Goal: Transaction & Acquisition: Purchase product/service

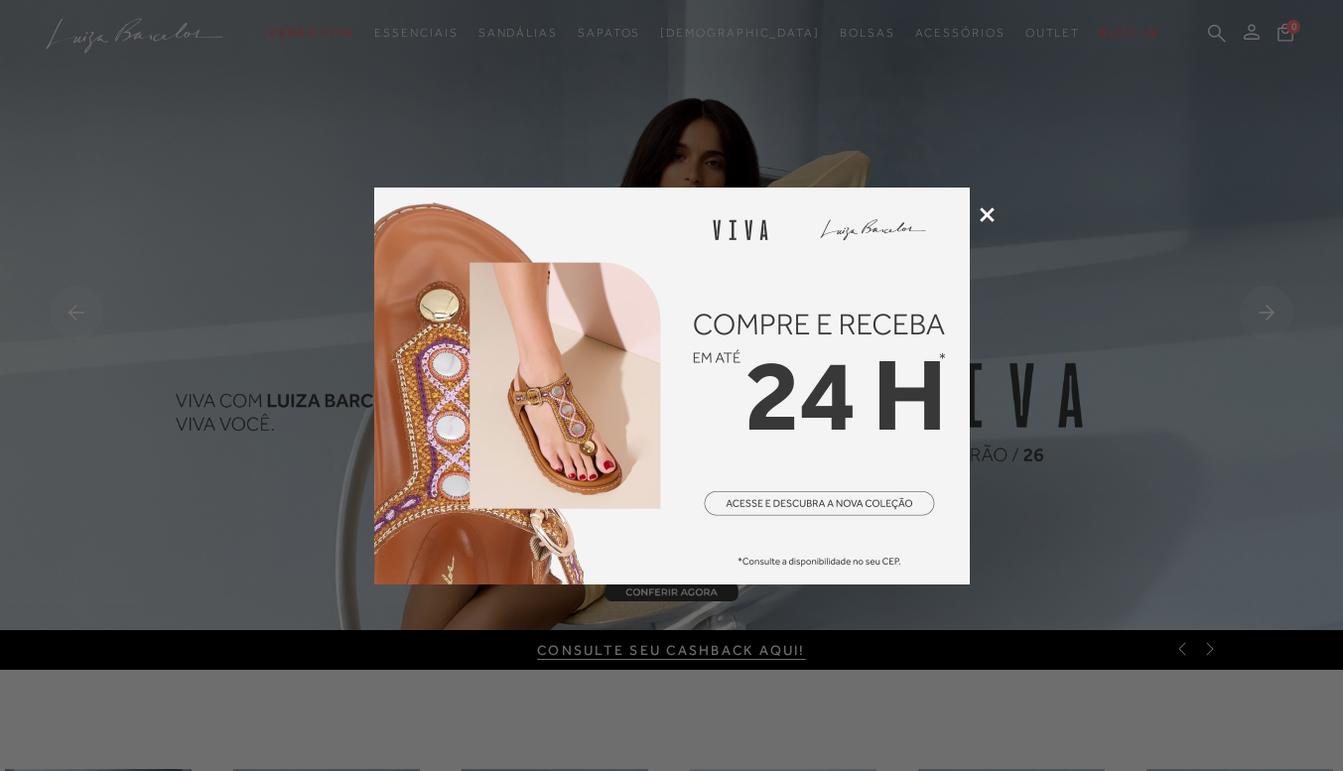
click at [993, 215] on icon at bounding box center [987, 215] width 15 height 15
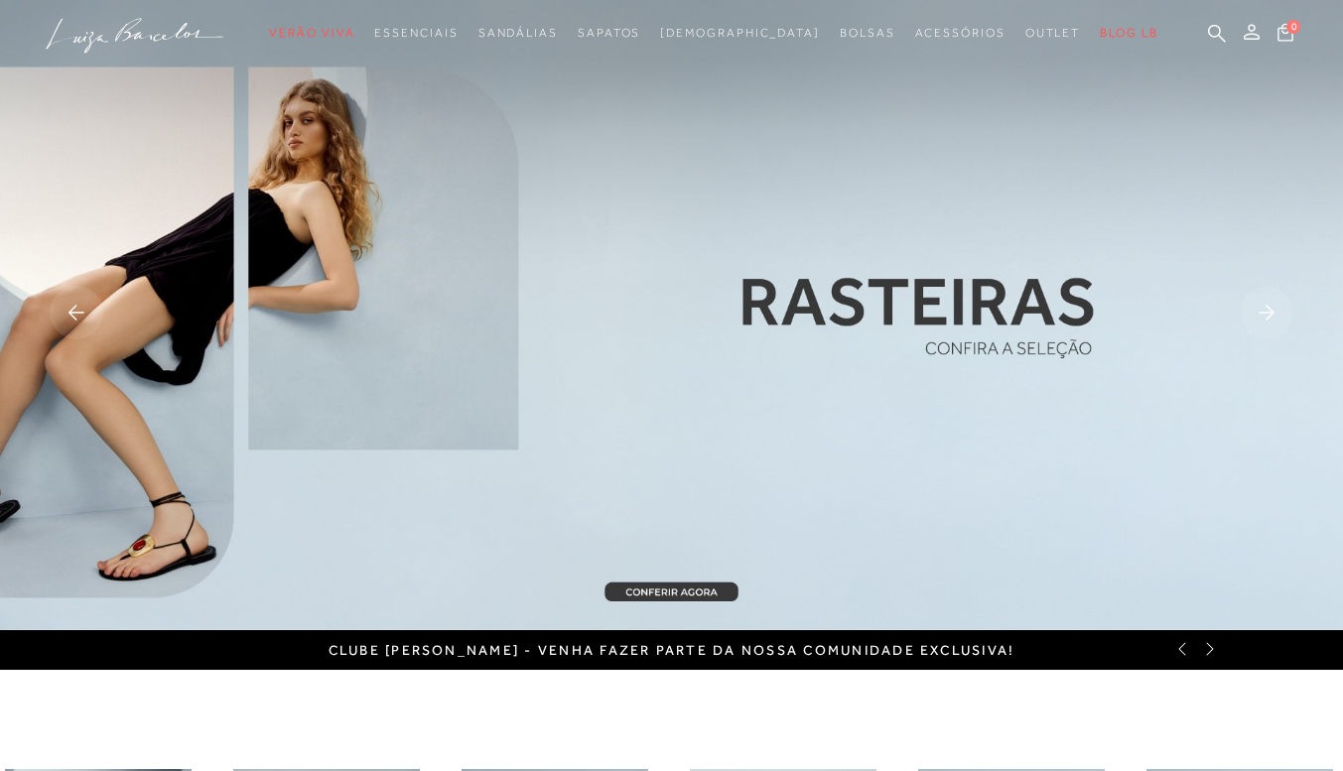
click at [674, 591] on img at bounding box center [671, 315] width 1343 height 630
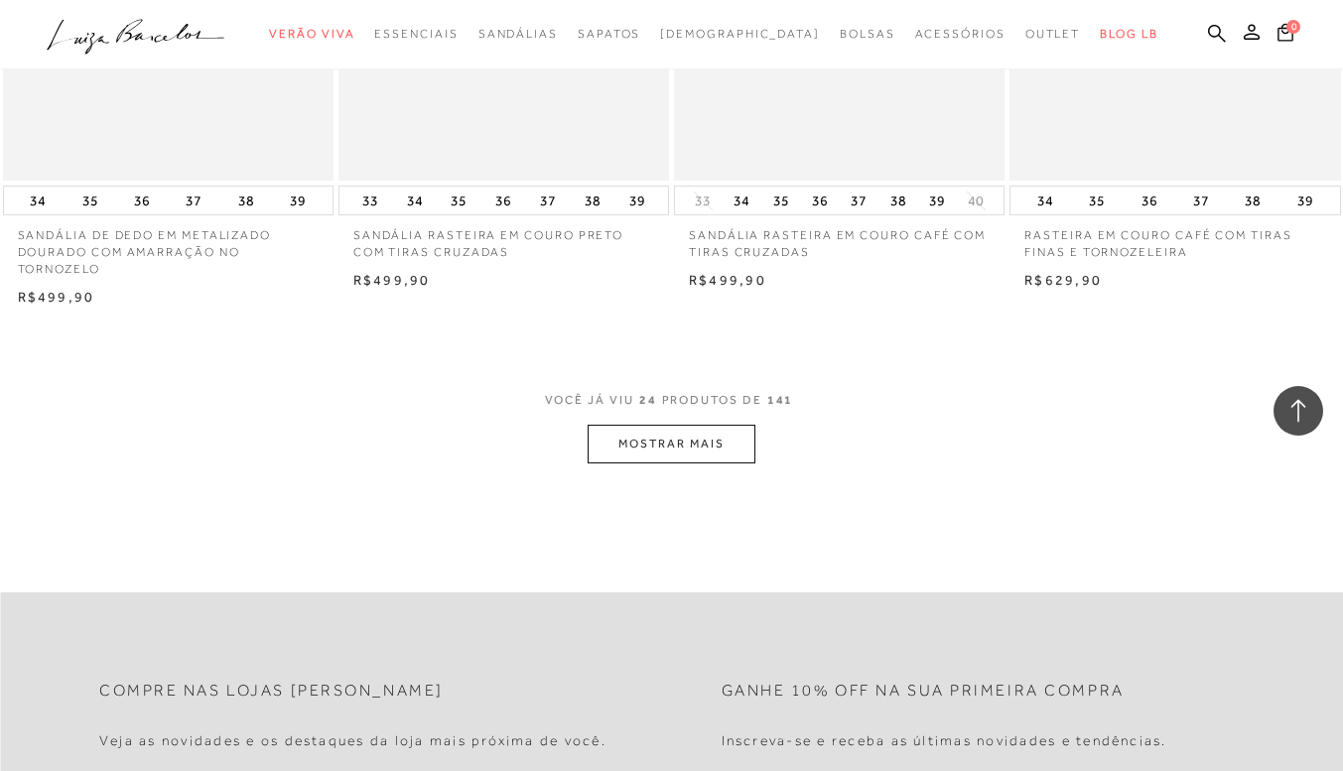
scroll to position [3674, 0]
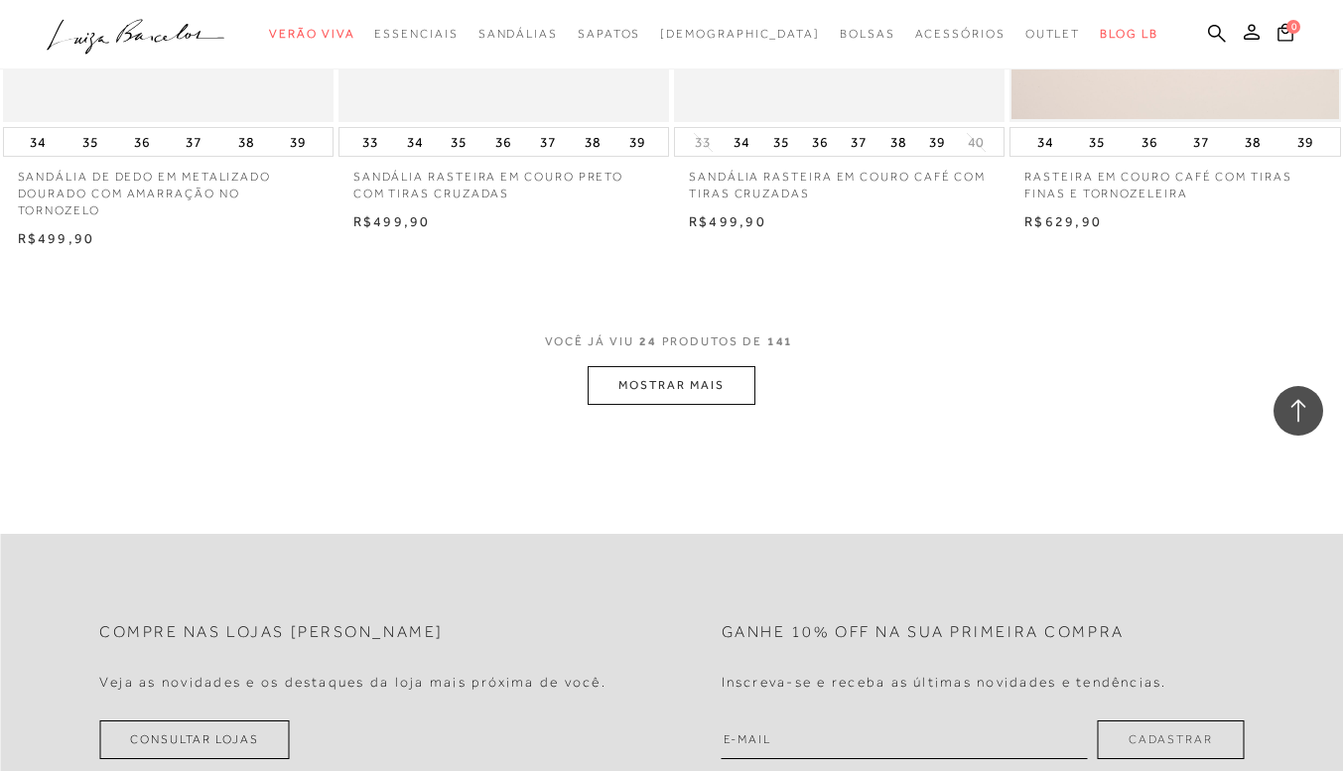
click at [708, 389] on button "MOSTRAR MAIS" at bounding box center [671, 385] width 167 height 39
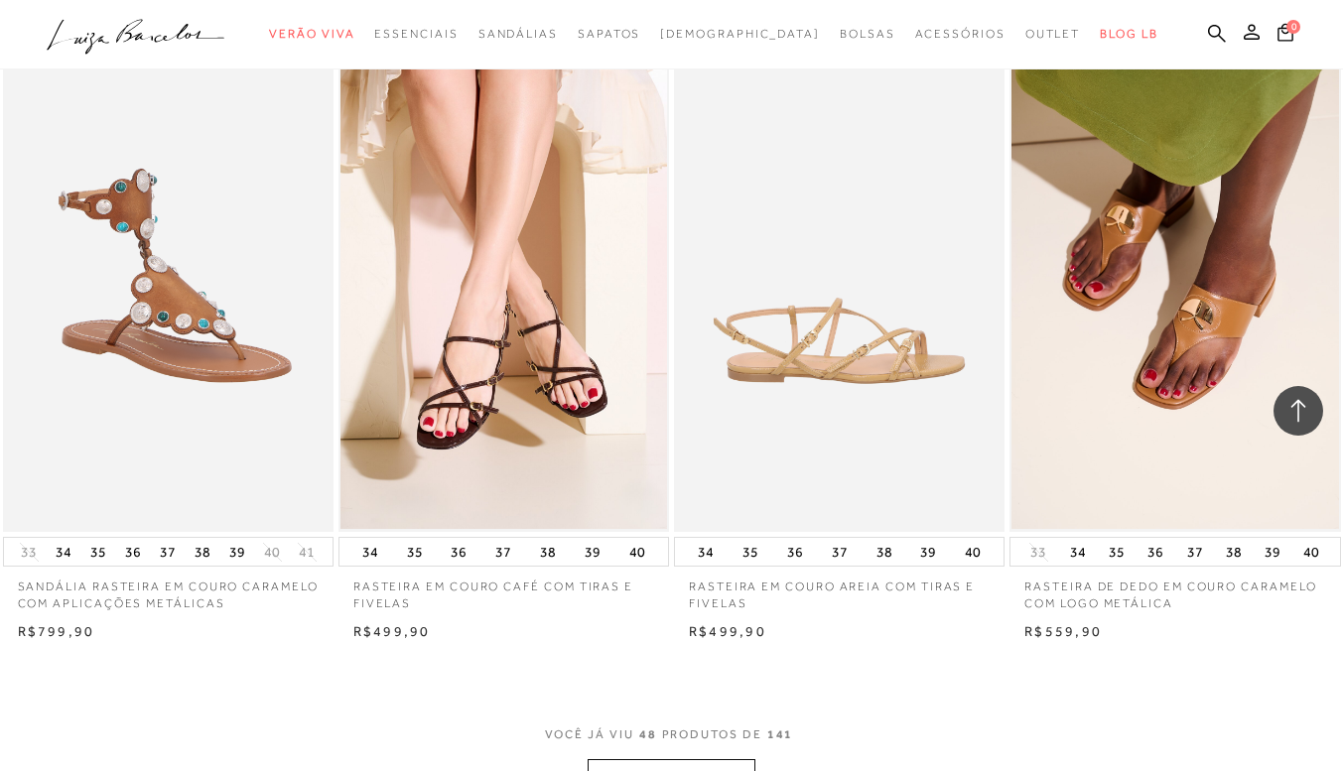
scroll to position [7149, 0]
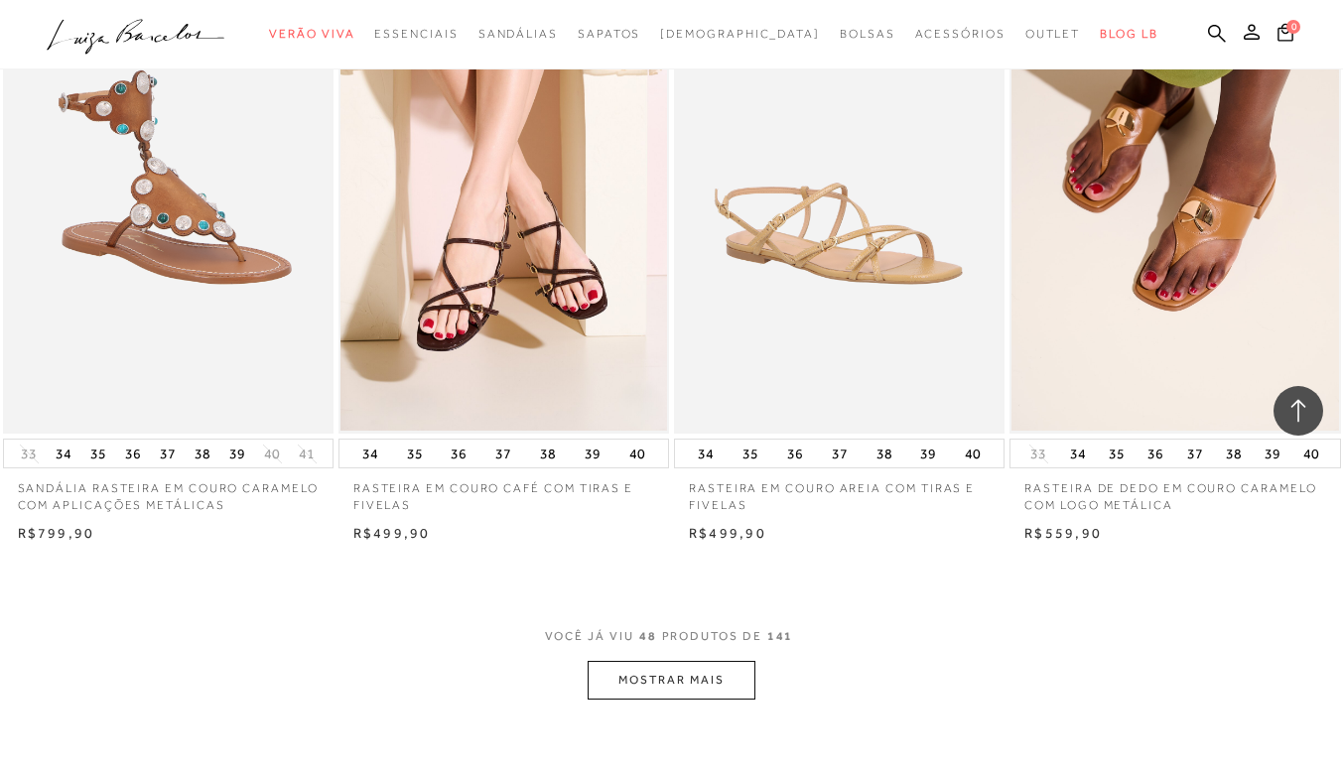
click at [697, 675] on button "MOSTRAR MAIS" at bounding box center [671, 680] width 167 height 39
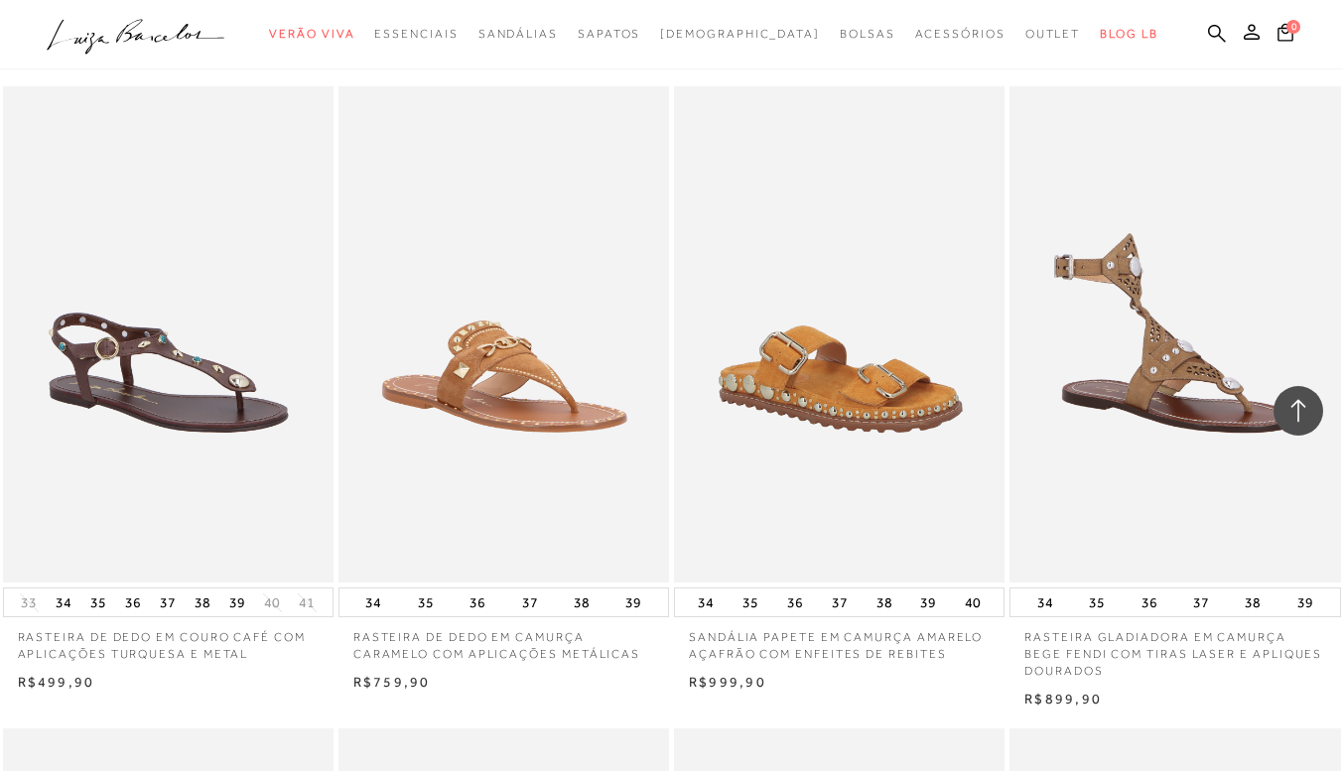
scroll to position [9532, 0]
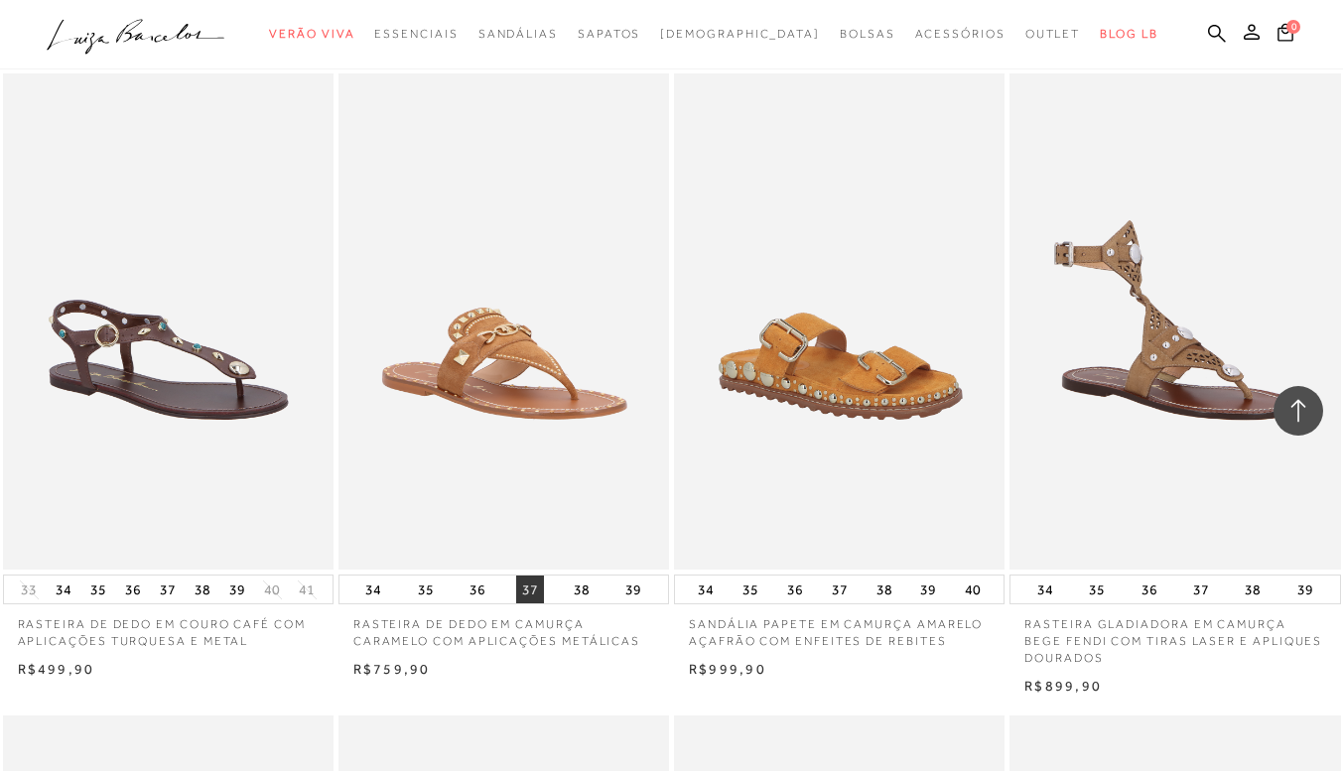
click at [527, 587] on button "37" at bounding box center [530, 590] width 28 height 28
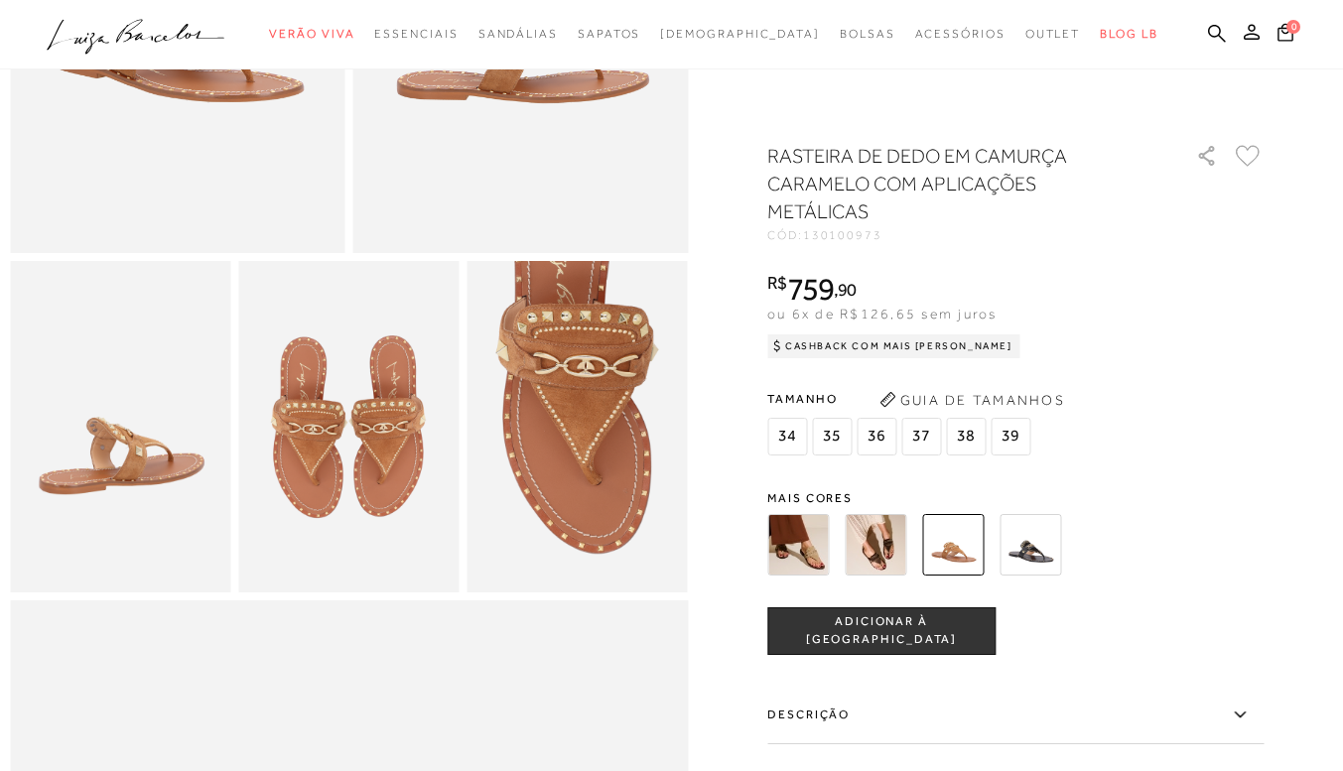
scroll to position [397, 0]
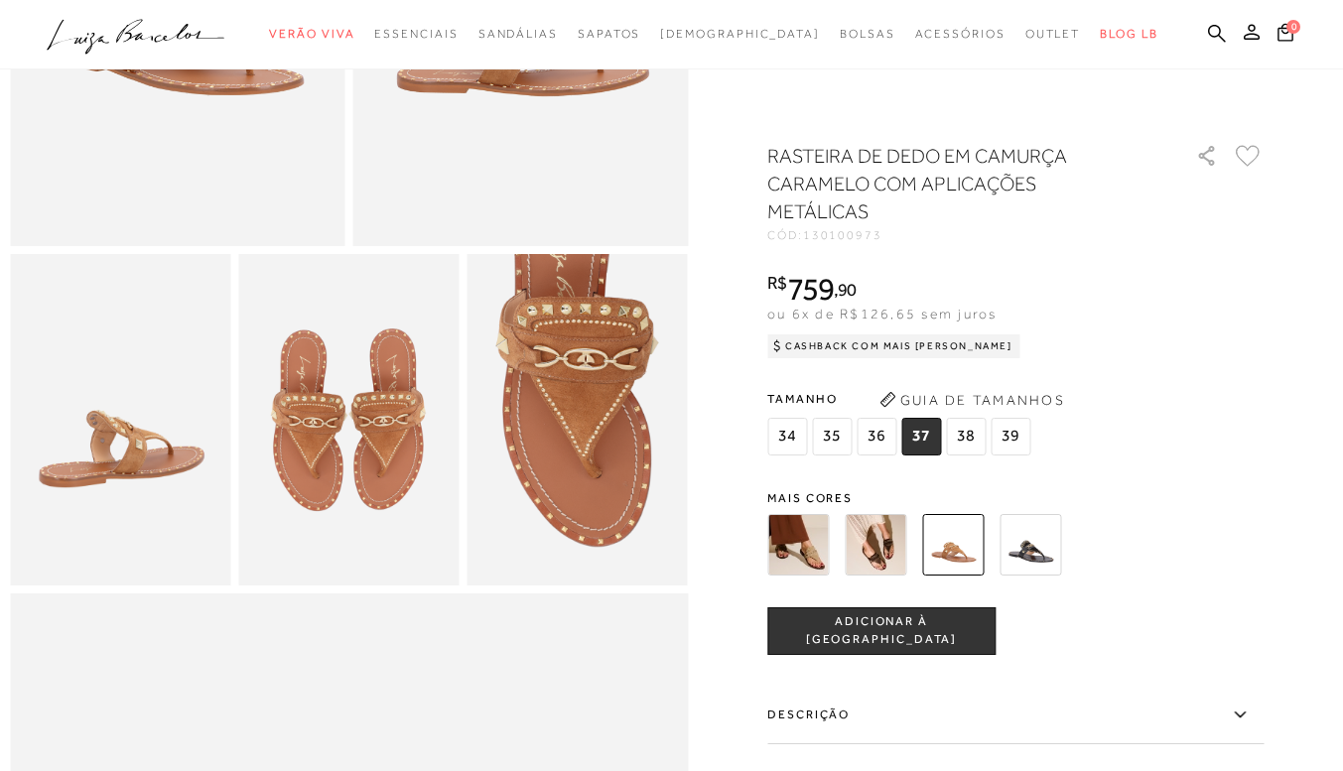
click at [858, 608] on button "ADICIONAR À [GEOGRAPHIC_DATA]" at bounding box center [881, 632] width 228 height 48
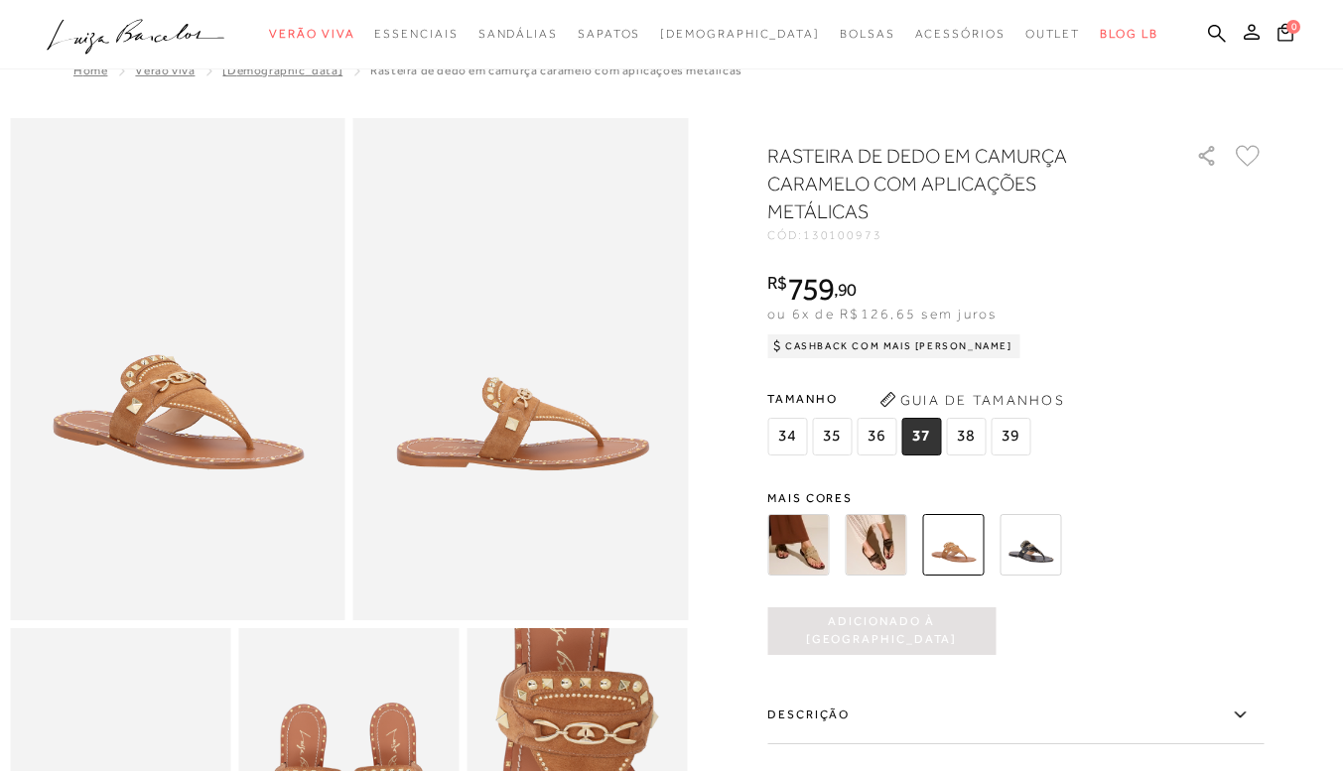
scroll to position [0, 0]
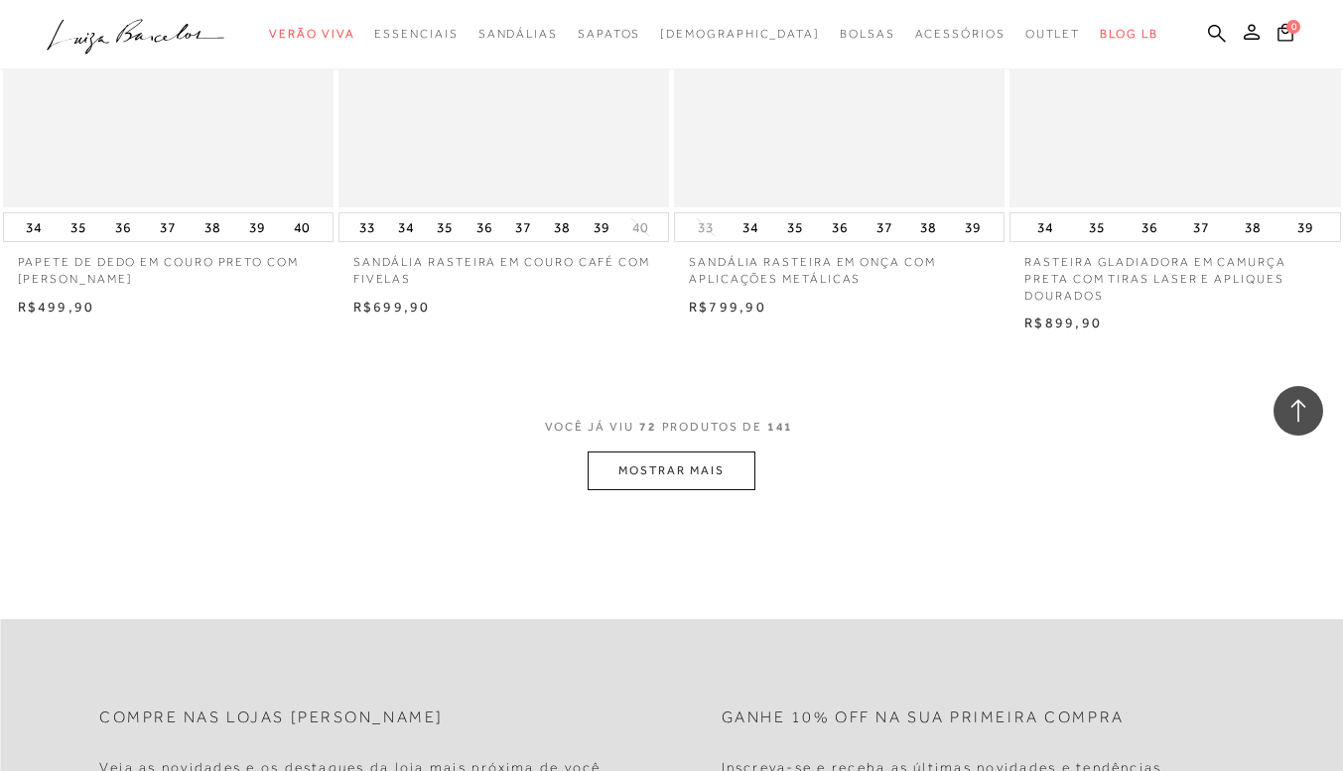
scroll to position [11219, 0]
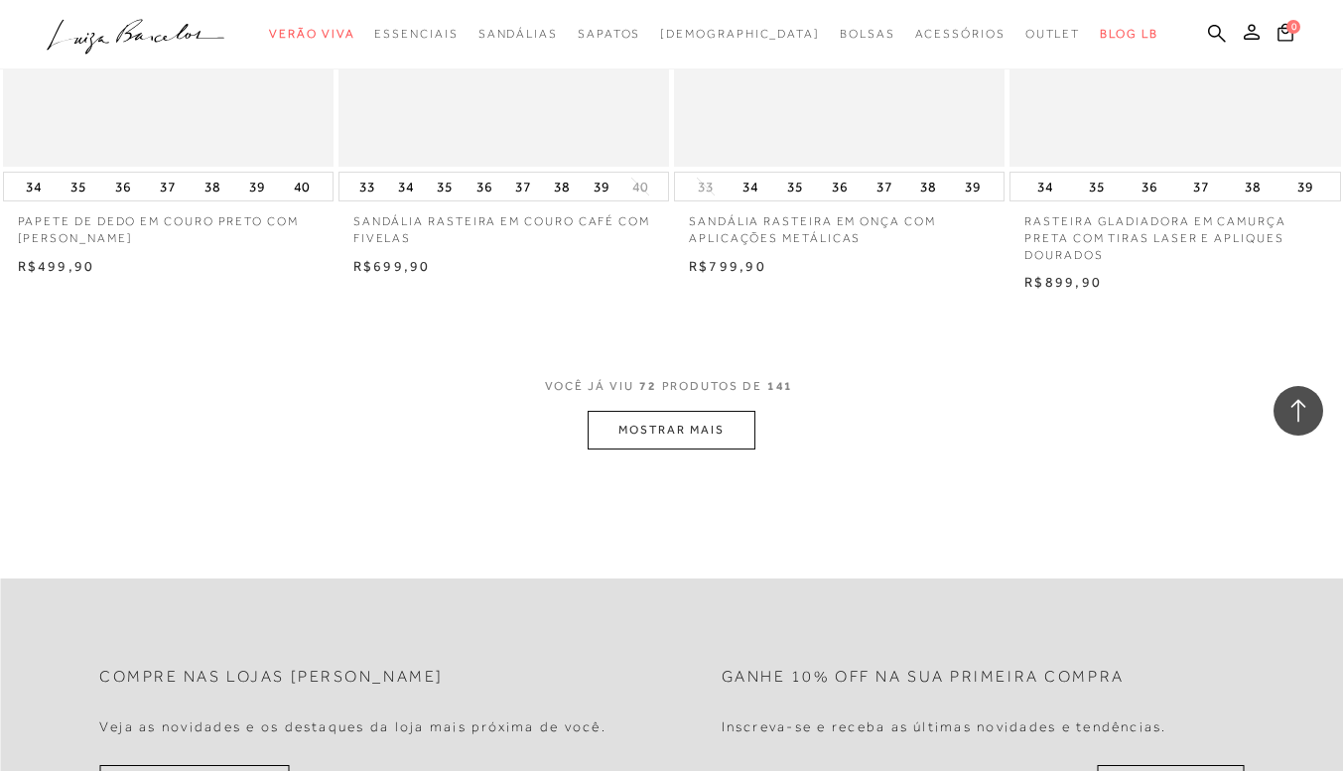
click at [686, 411] on button "MOSTRAR MAIS" at bounding box center [671, 430] width 167 height 39
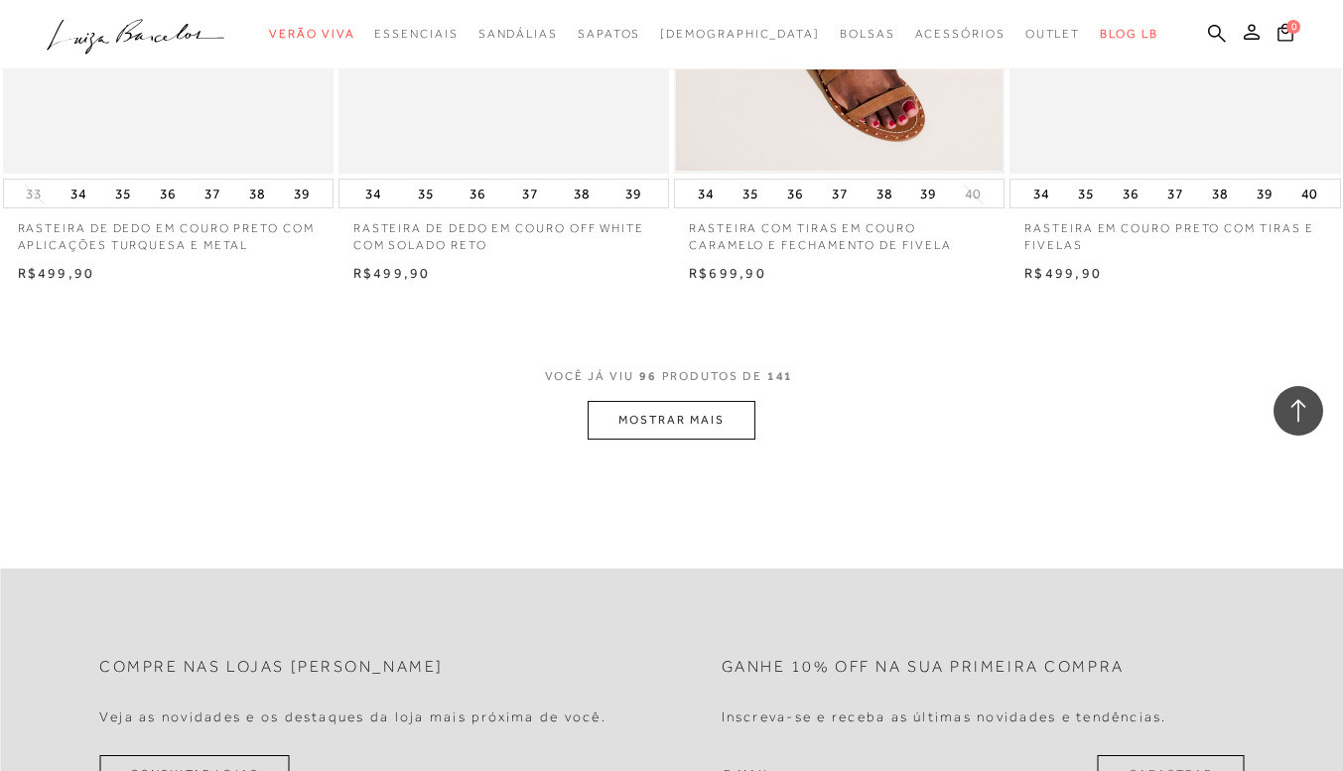
scroll to position [14992, 0]
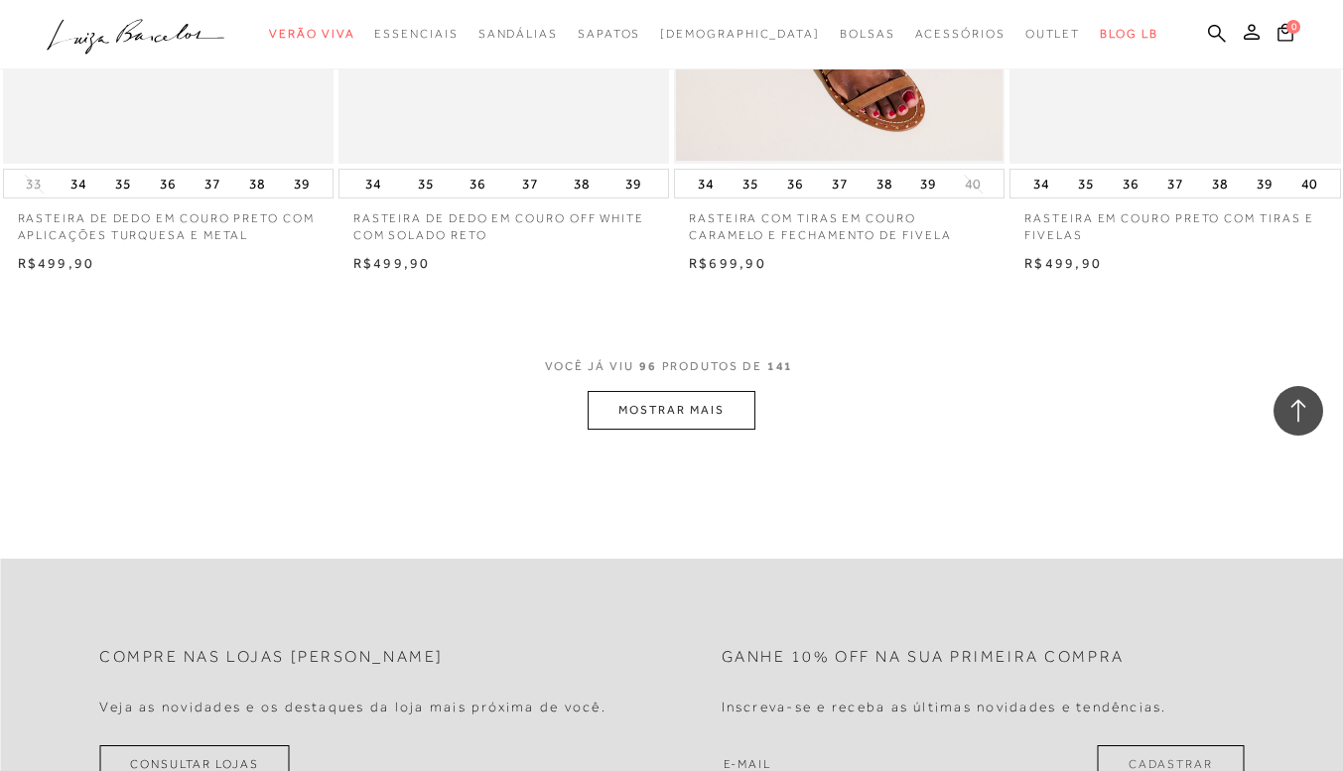
click at [677, 391] on button "MOSTRAR MAIS" at bounding box center [671, 410] width 167 height 39
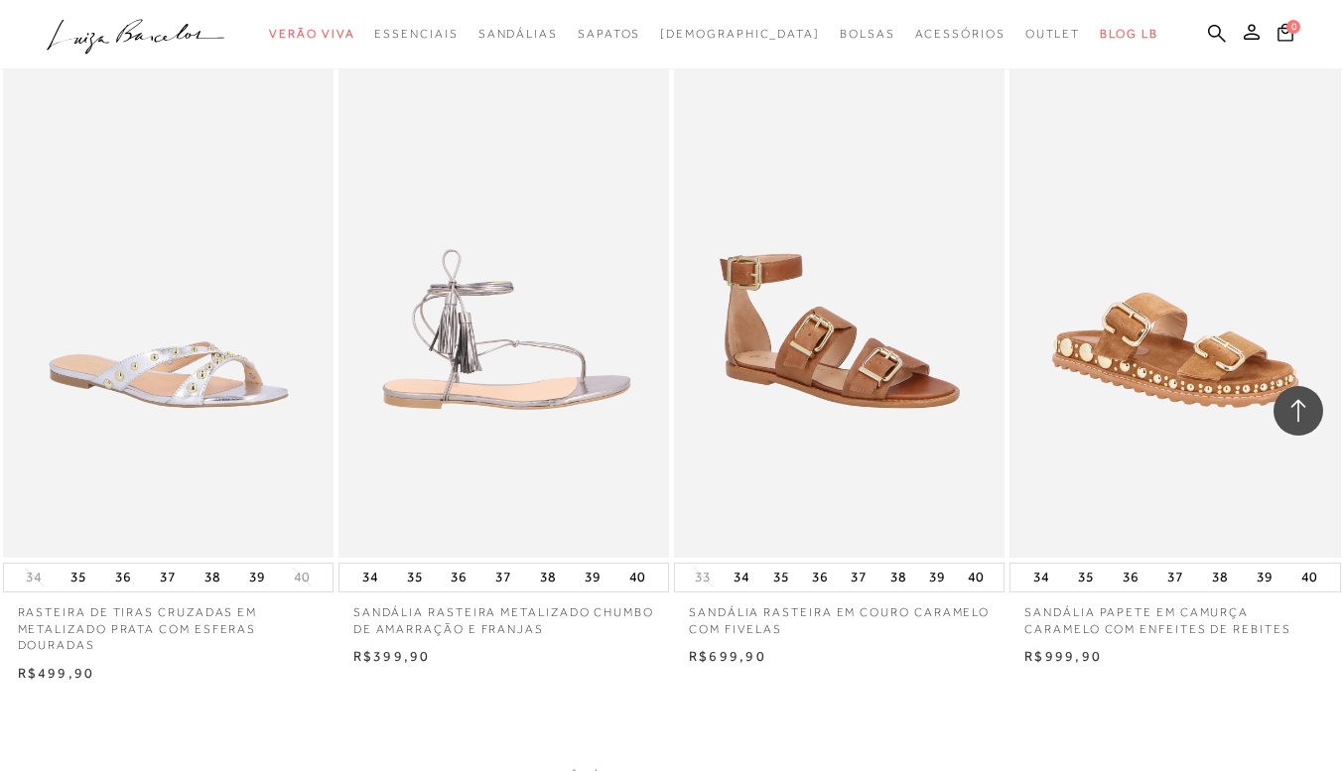
scroll to position [18666, 0]
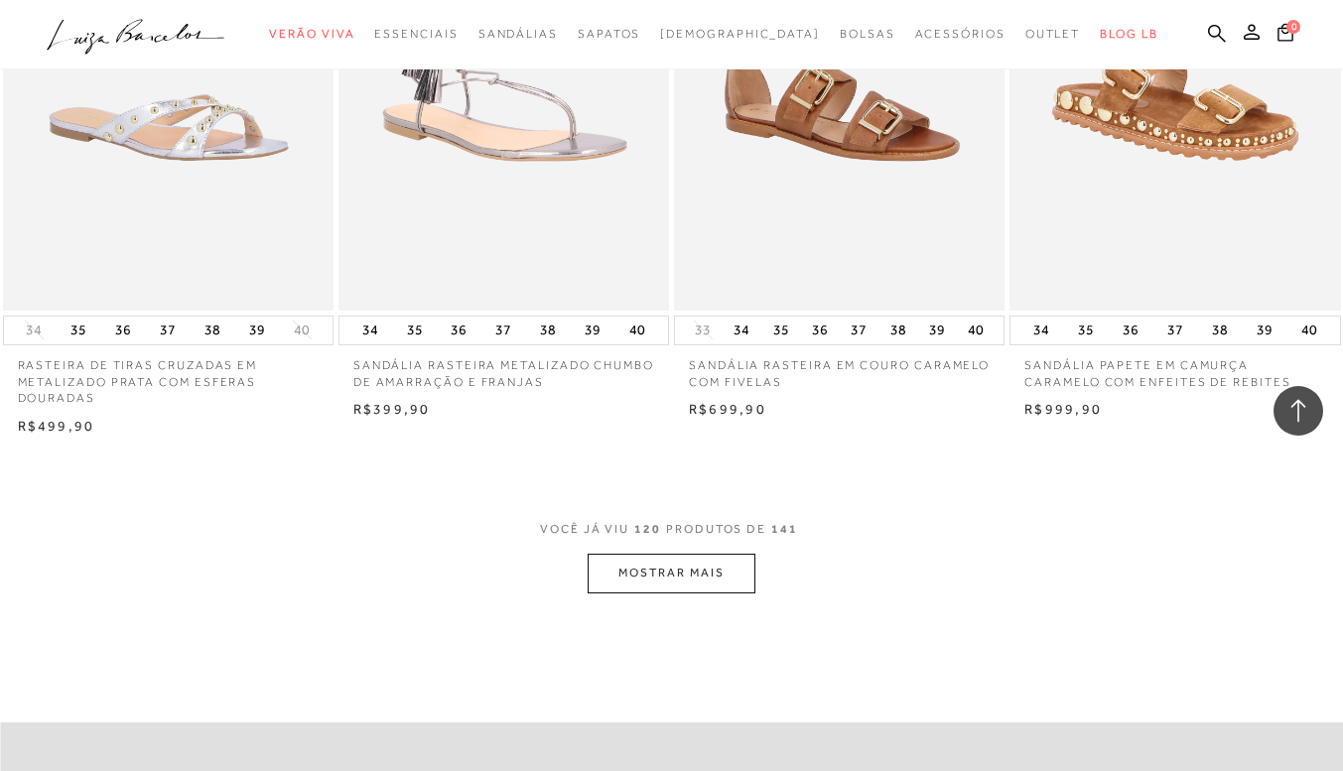
click at [703, 554] on button "MOSTRAR MAIS" at bounding box center [671, 573] width 167 height 39
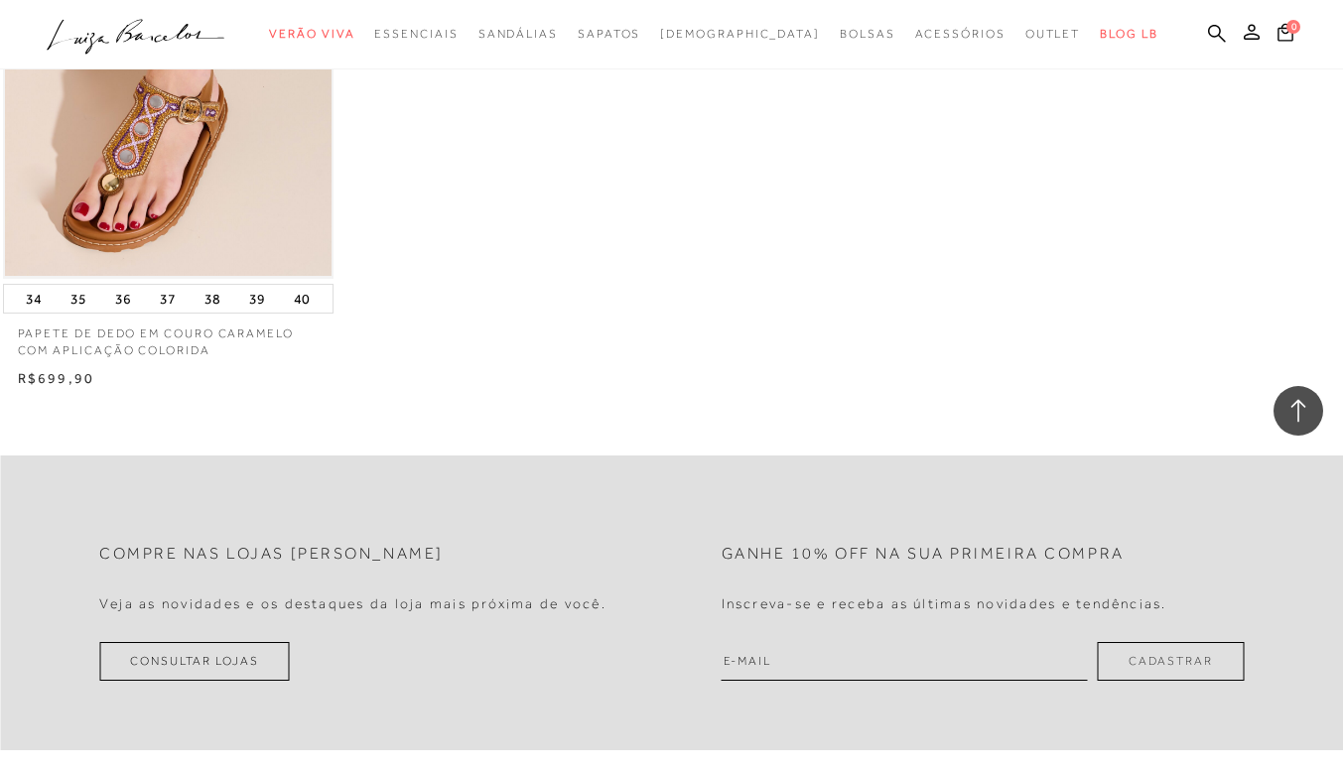
scroll to position [22538, 0]
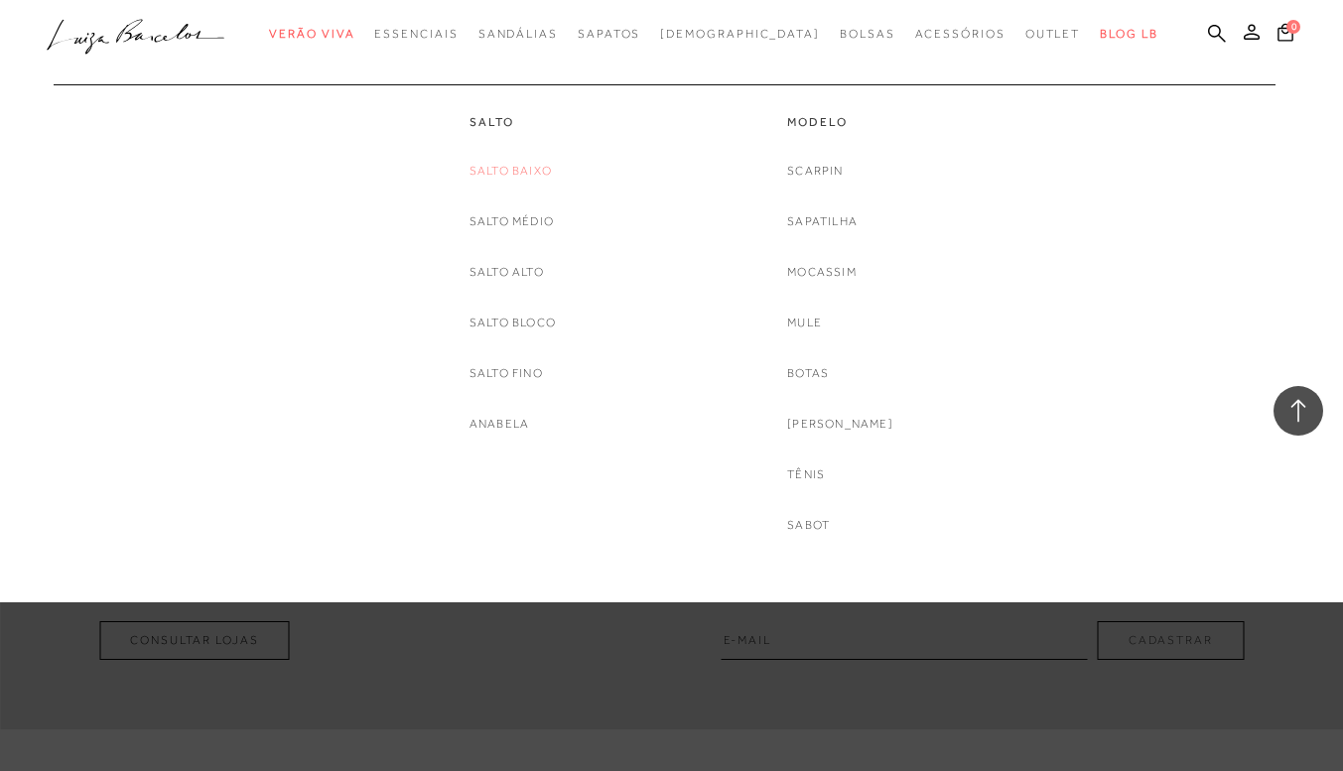
click at [522, 168] on link "Salto Baixo" at bounding box center [511, 171] width 82 height 21
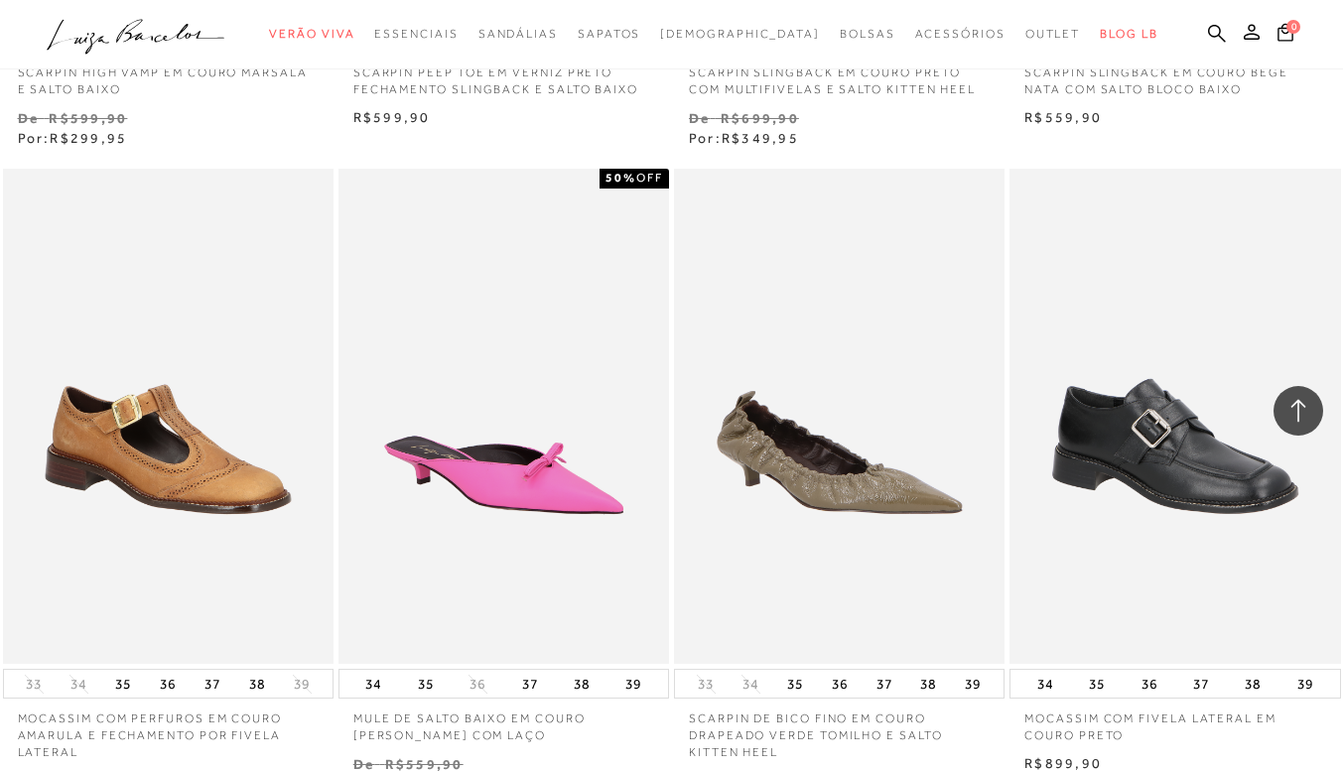
scroll to position [3674, 0]
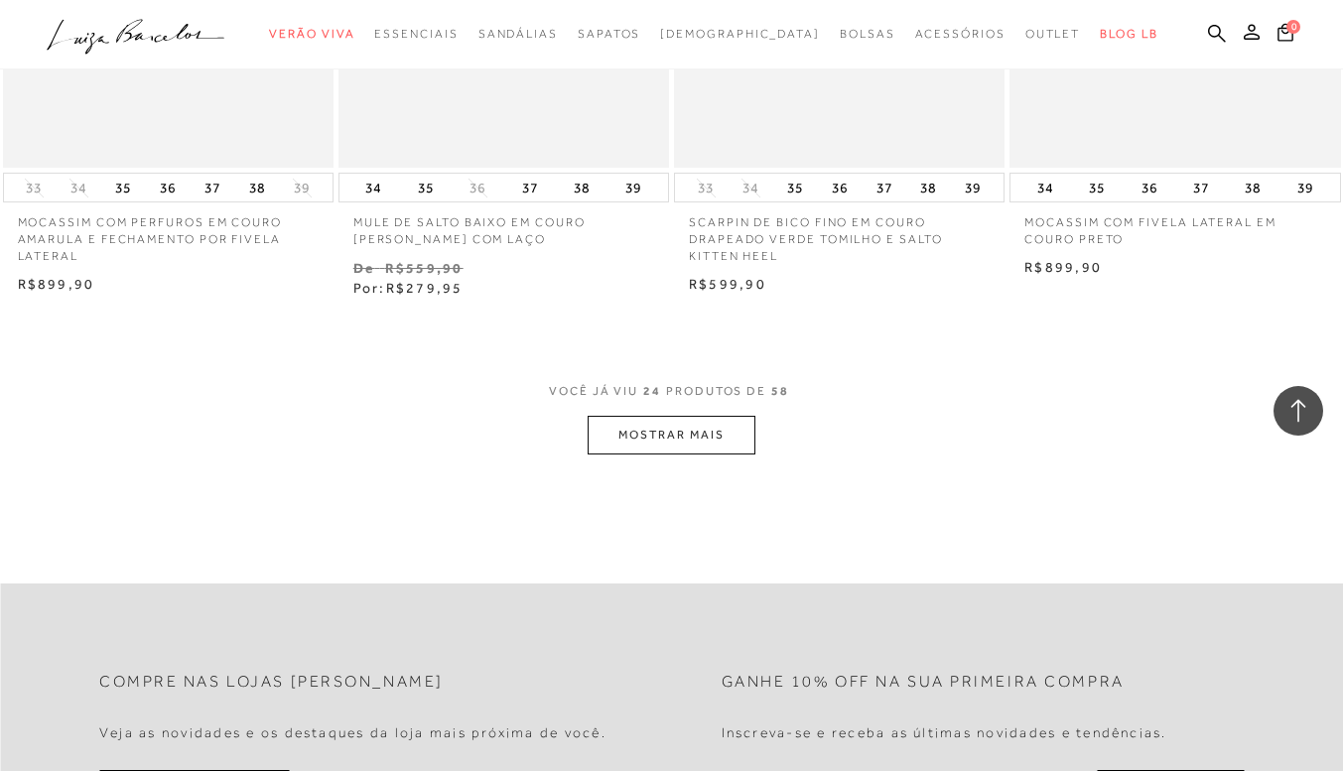
click at [670, 444] on button "MOSTRAR MAIS" at bounding box center [671, 435] width 167 height 39
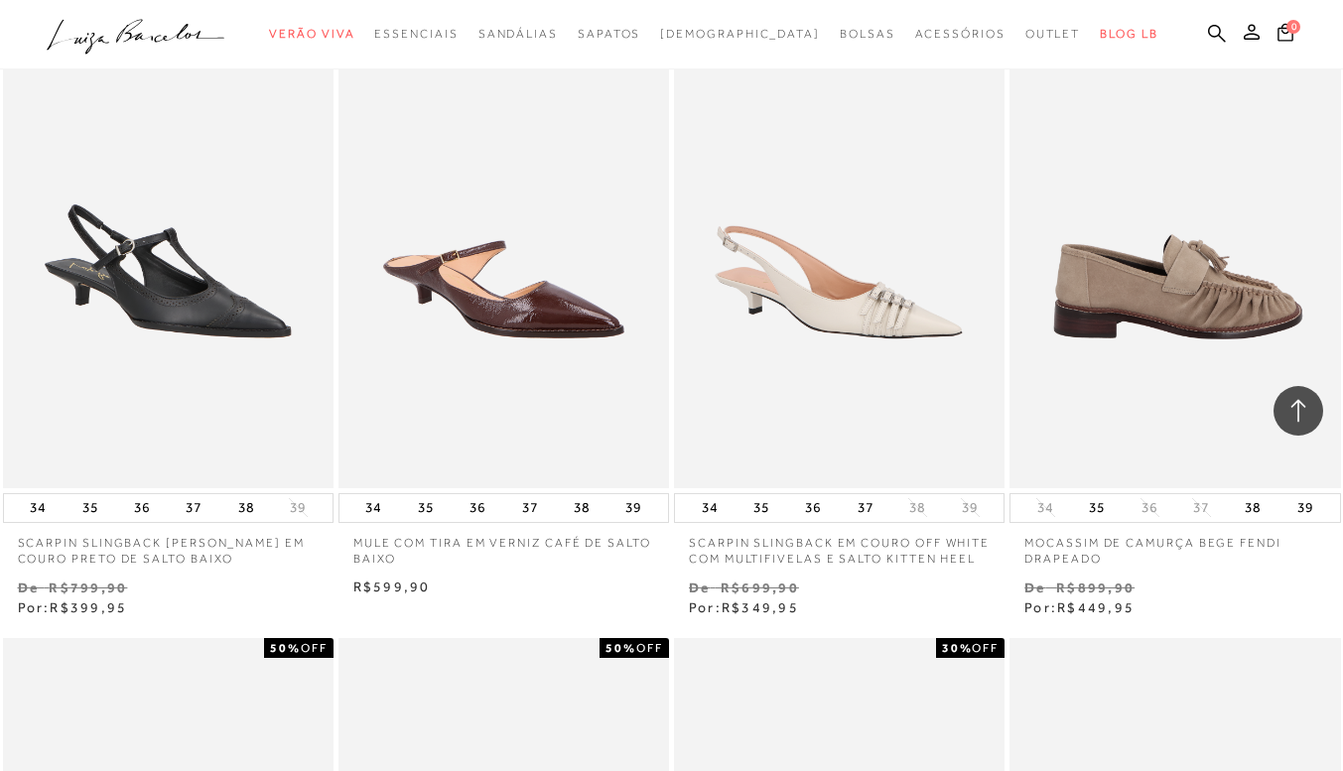
scroll to position [4666, 0]
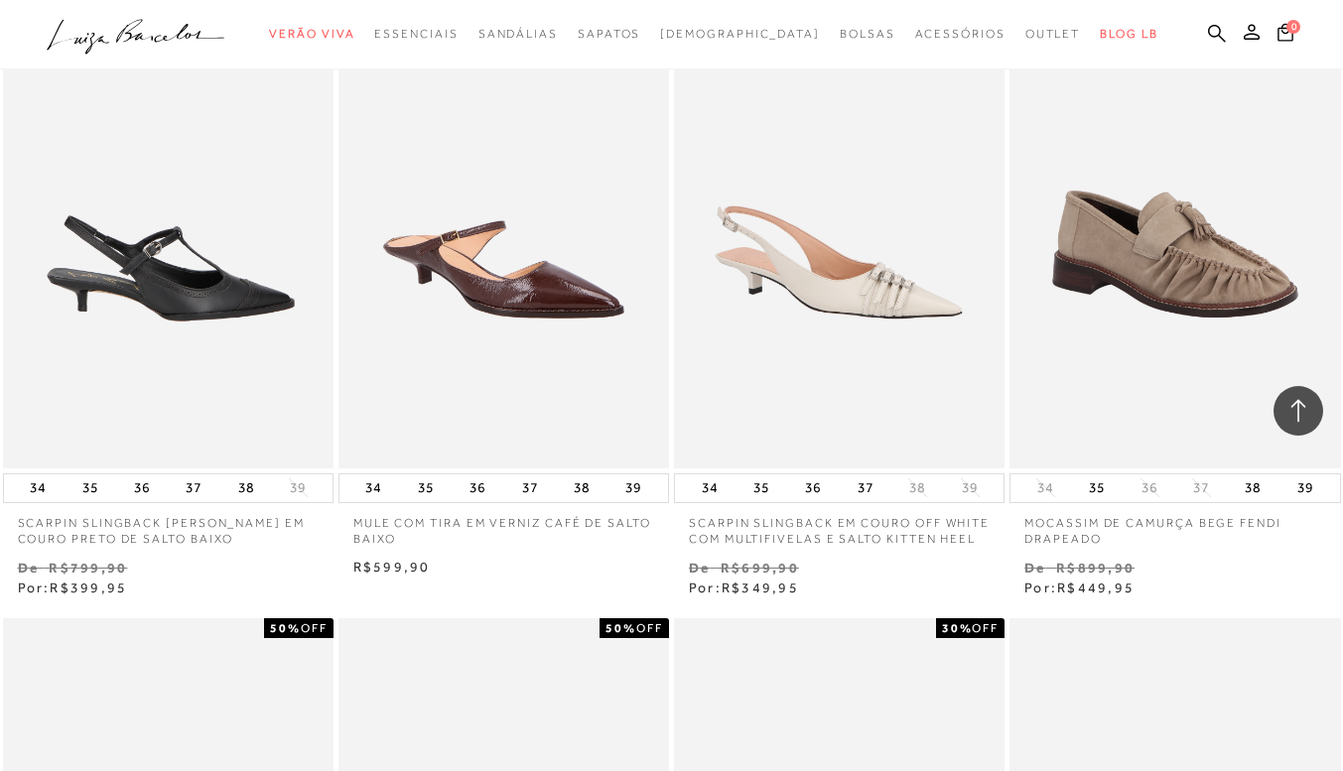
click at [222, 425] on img at bounding box center [169, 220] width 329 height 496
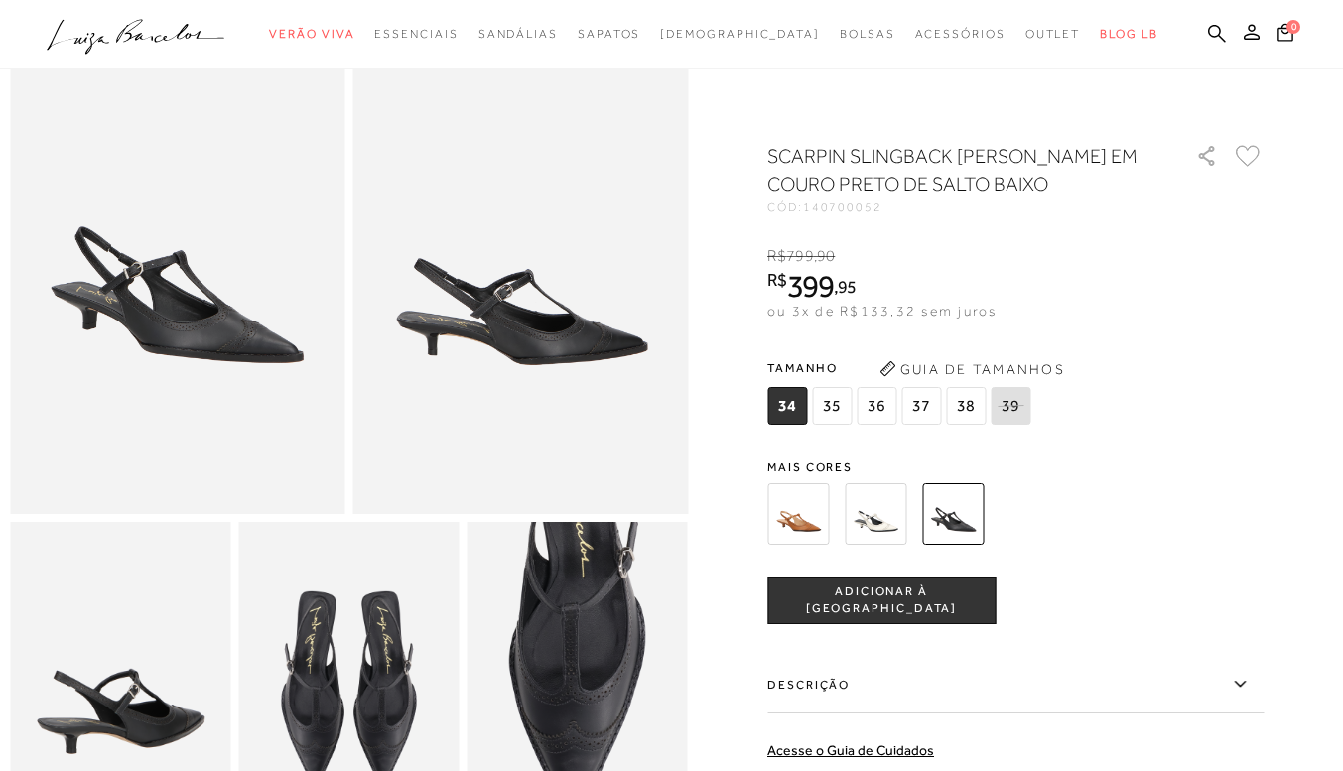
scroll to position [397, 0]
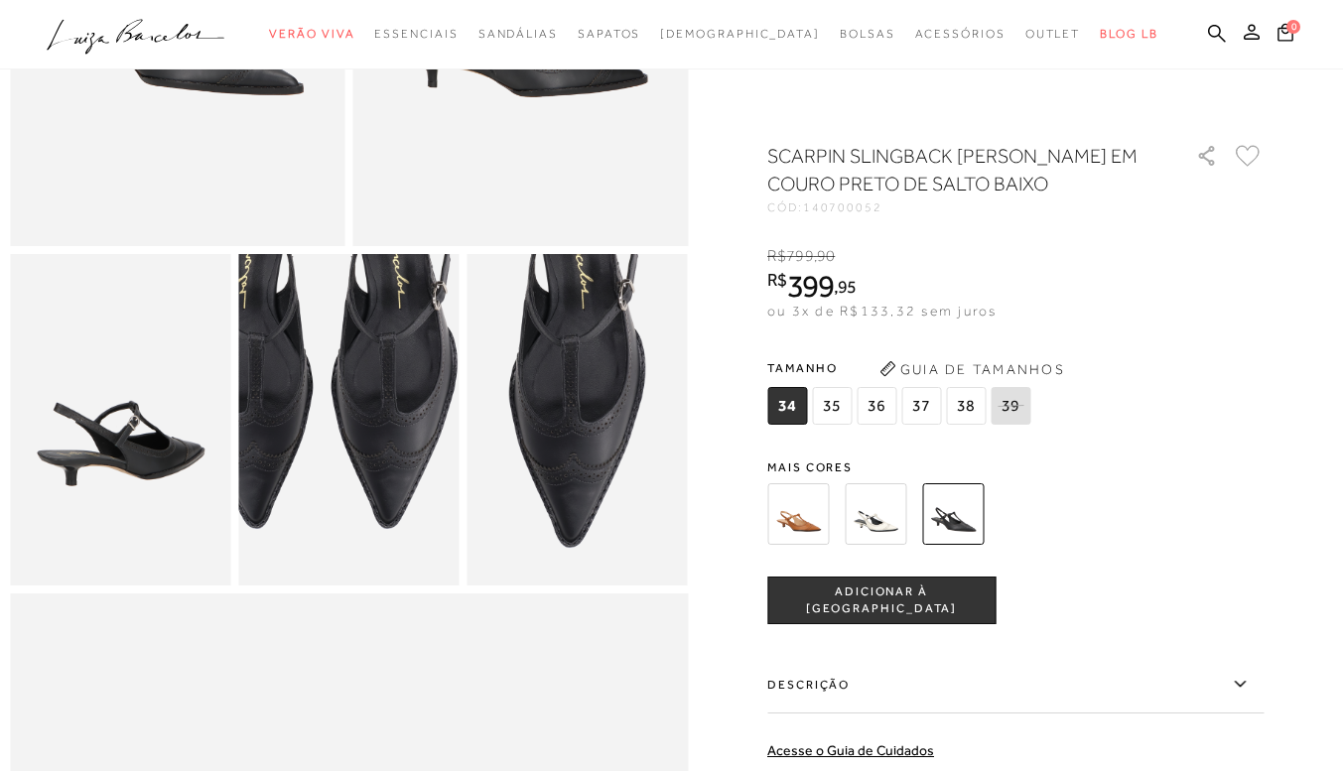
click at [376, 519] on img at bounding box center [322, 337] width 442 height 662
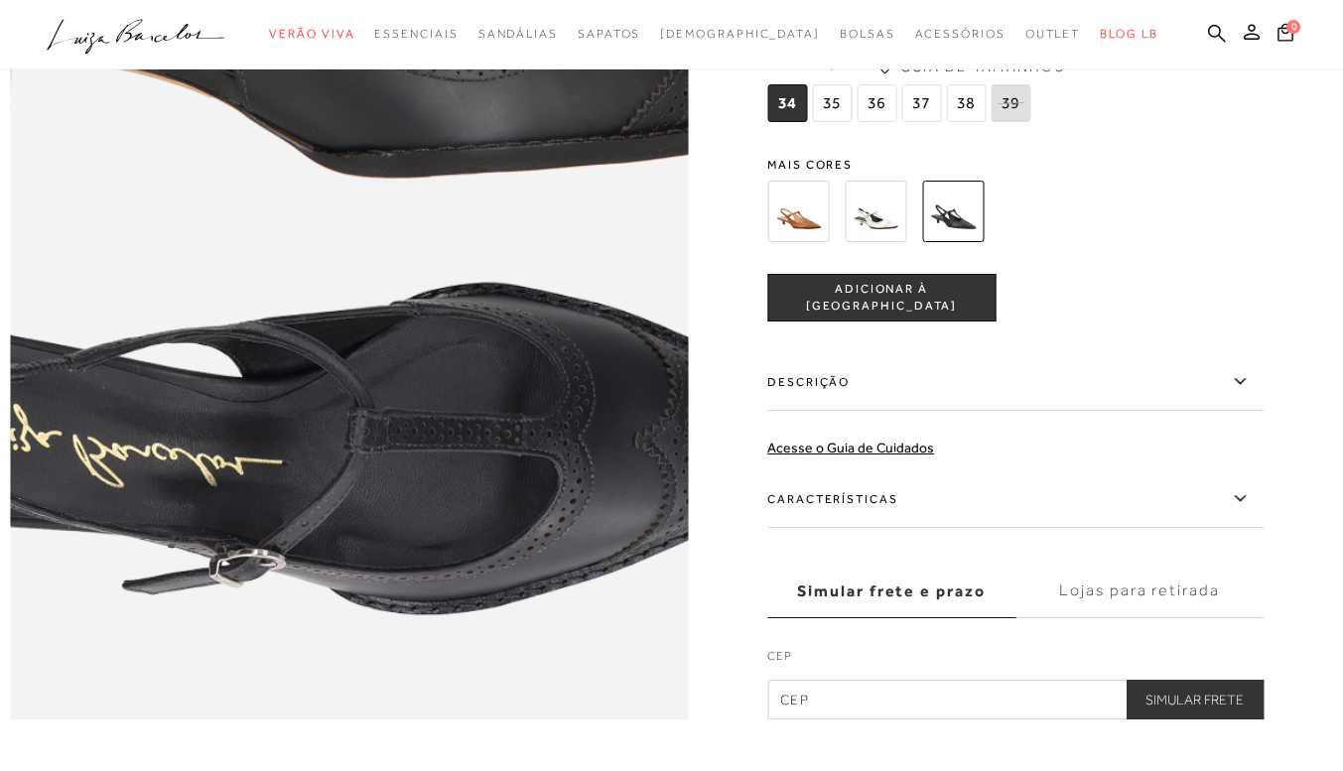
scroll to position [1291, 0]
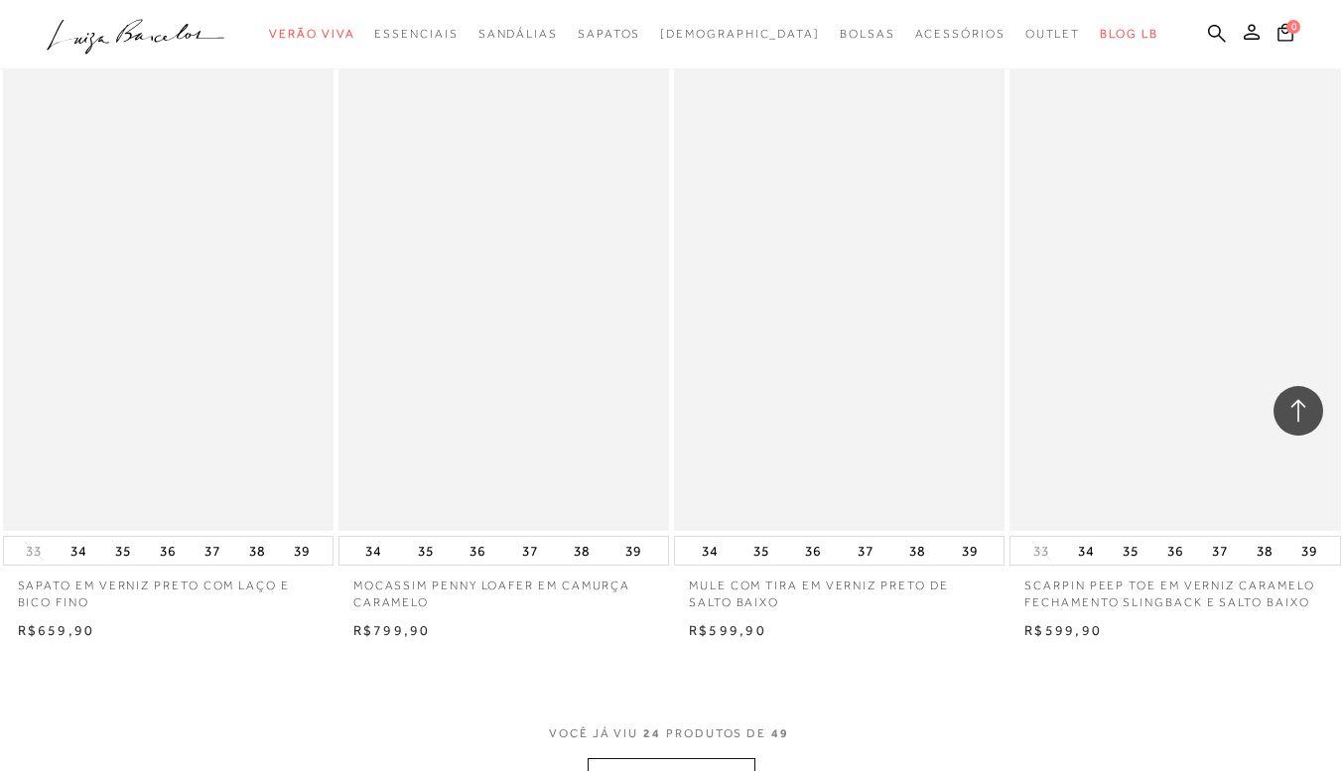
scroll to position [3608, 0]
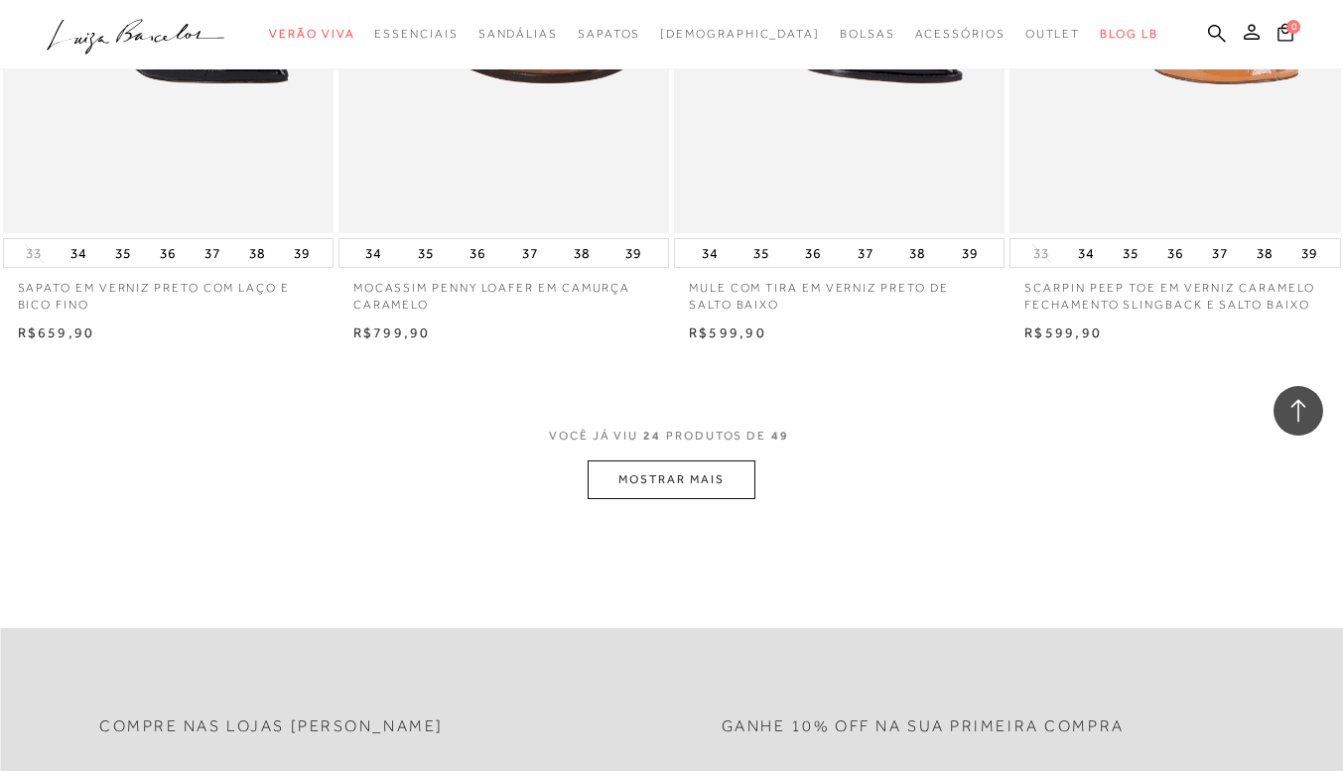
click at [715, 472] on button "MOSTRAR MAIS" at bounding box center [671, 480] width 167 height 39
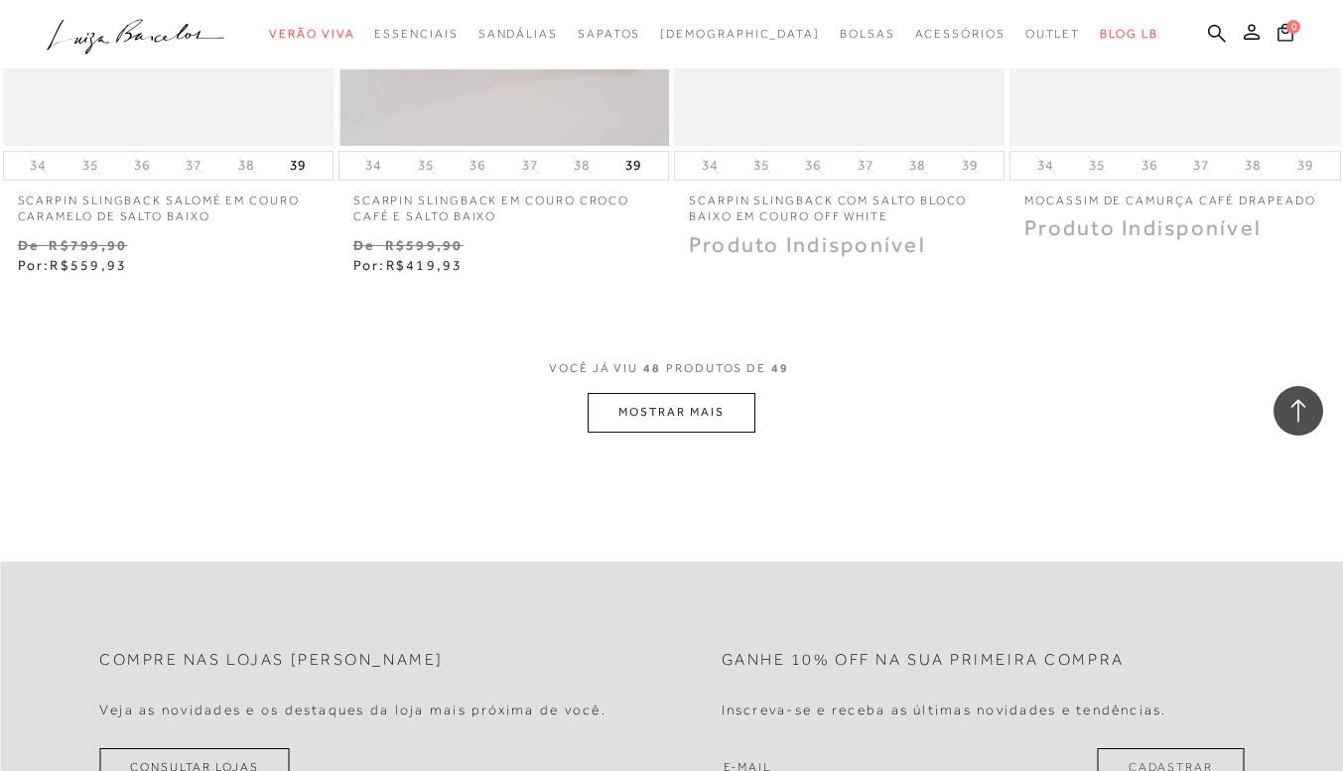
scroll to position [7580, 0]
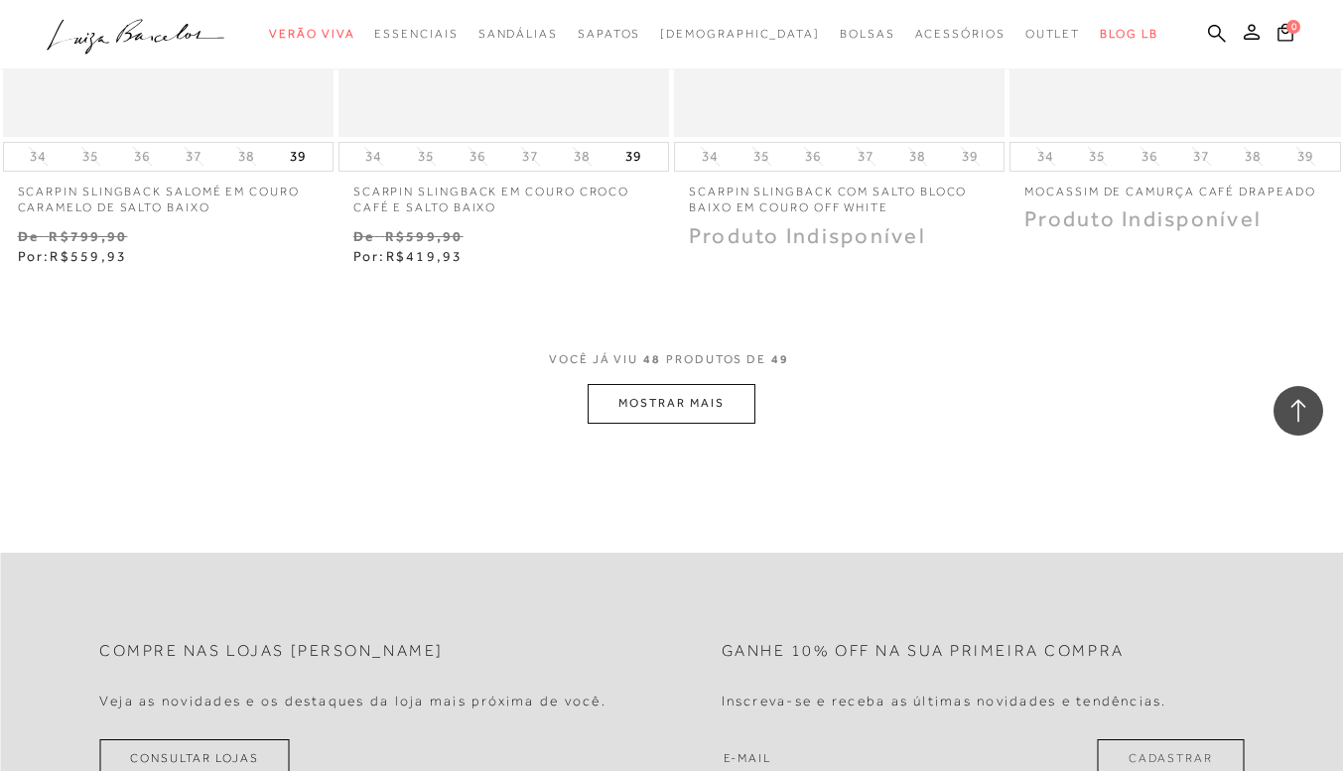
click at [722, 410] on button "MOSTRAR MAIS" at bounding box center [671, 403] width 167 height 39
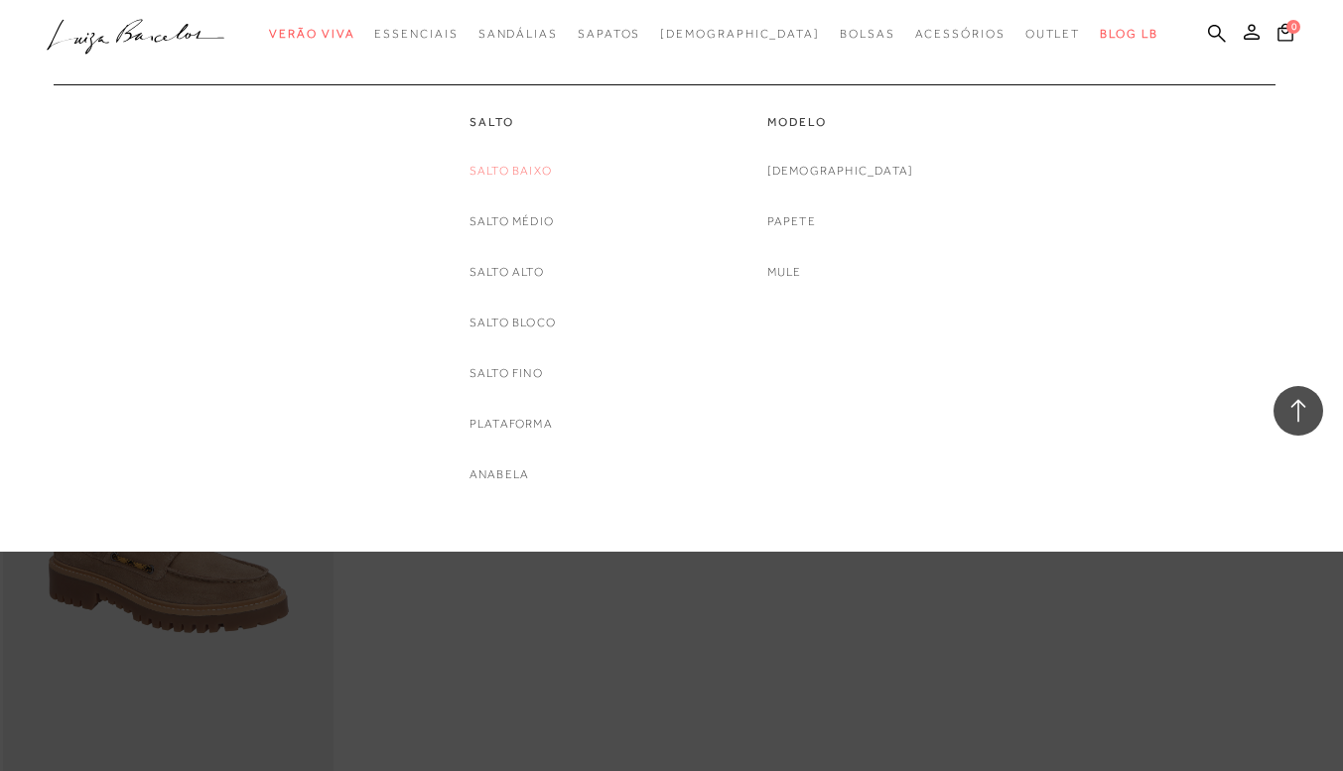
click at [515, 161] on link "Salto Baixo" at bounding box center [511, 171] width 82 height 21
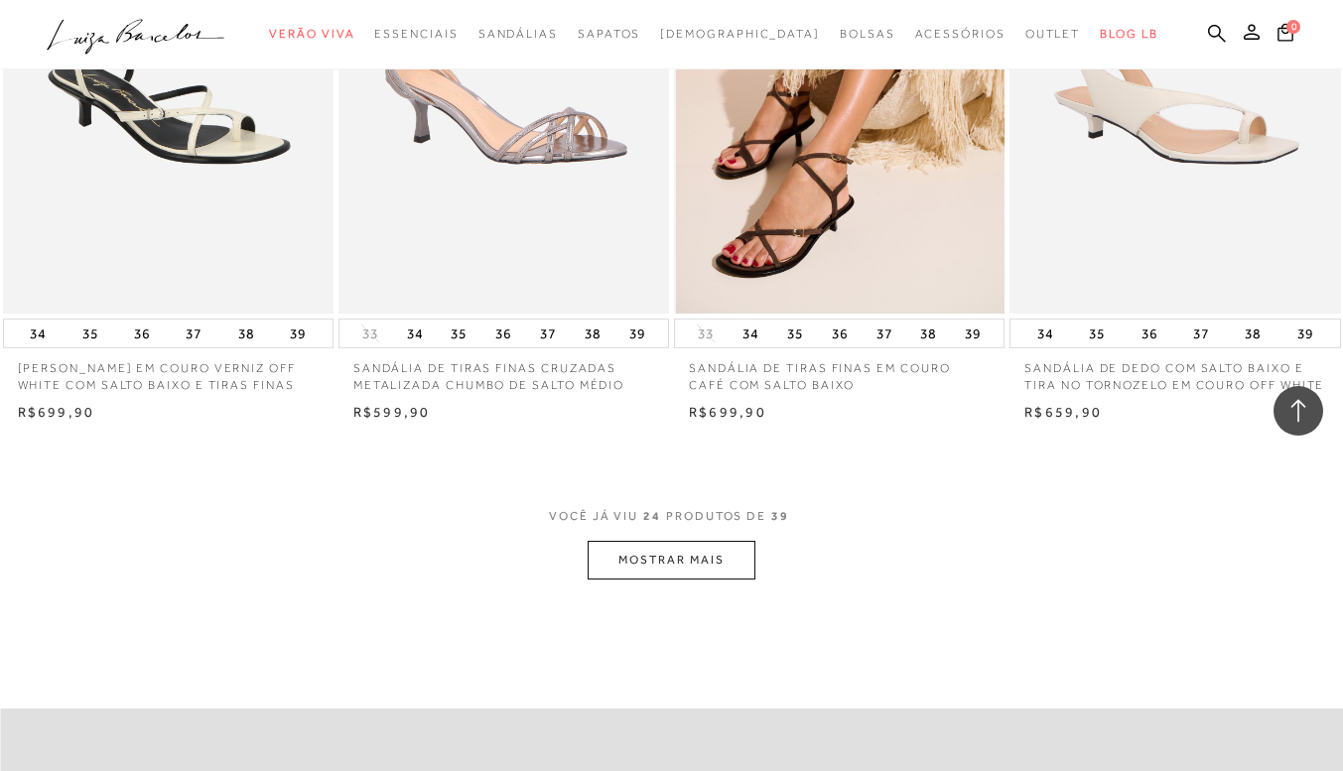
scroll to position [3674, 0]
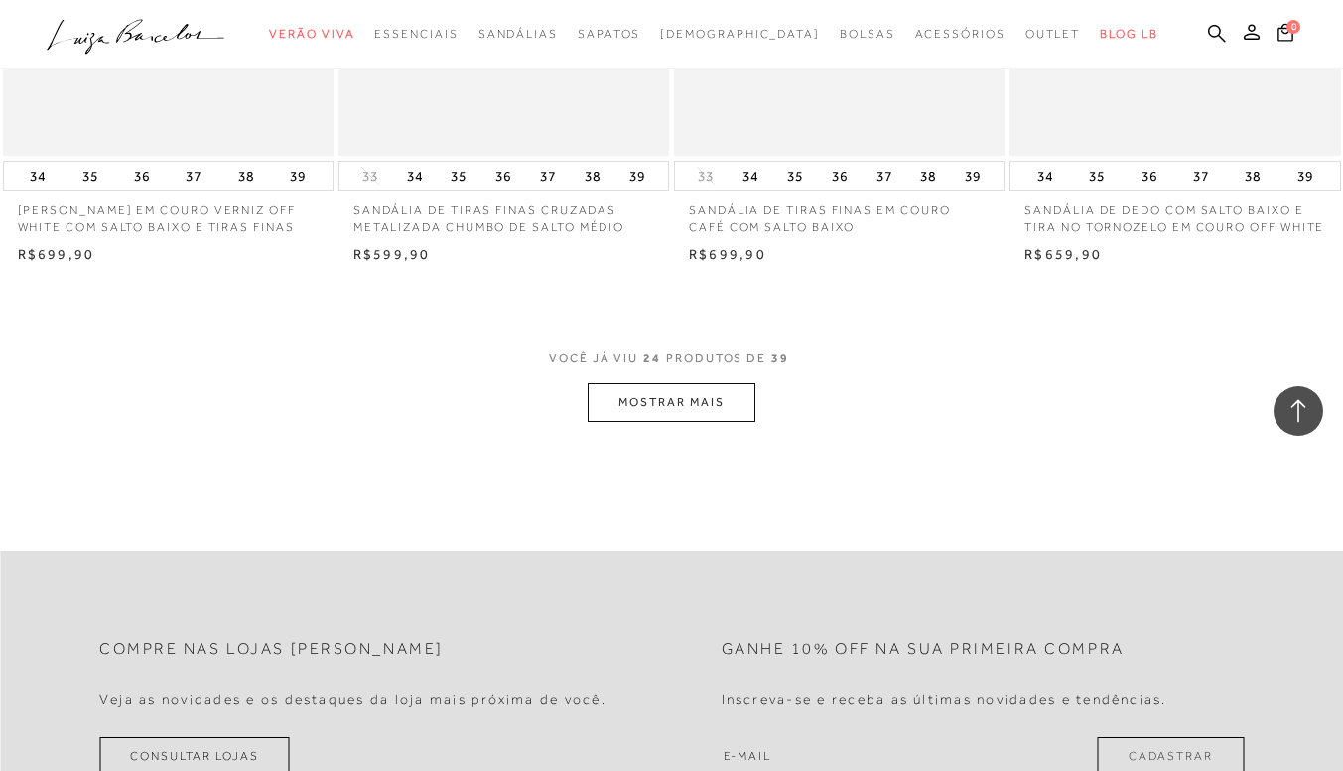
click at [681, 404] on button "MOSTRAR MAIS" at bounding box center [671, 402] width 167 height 39
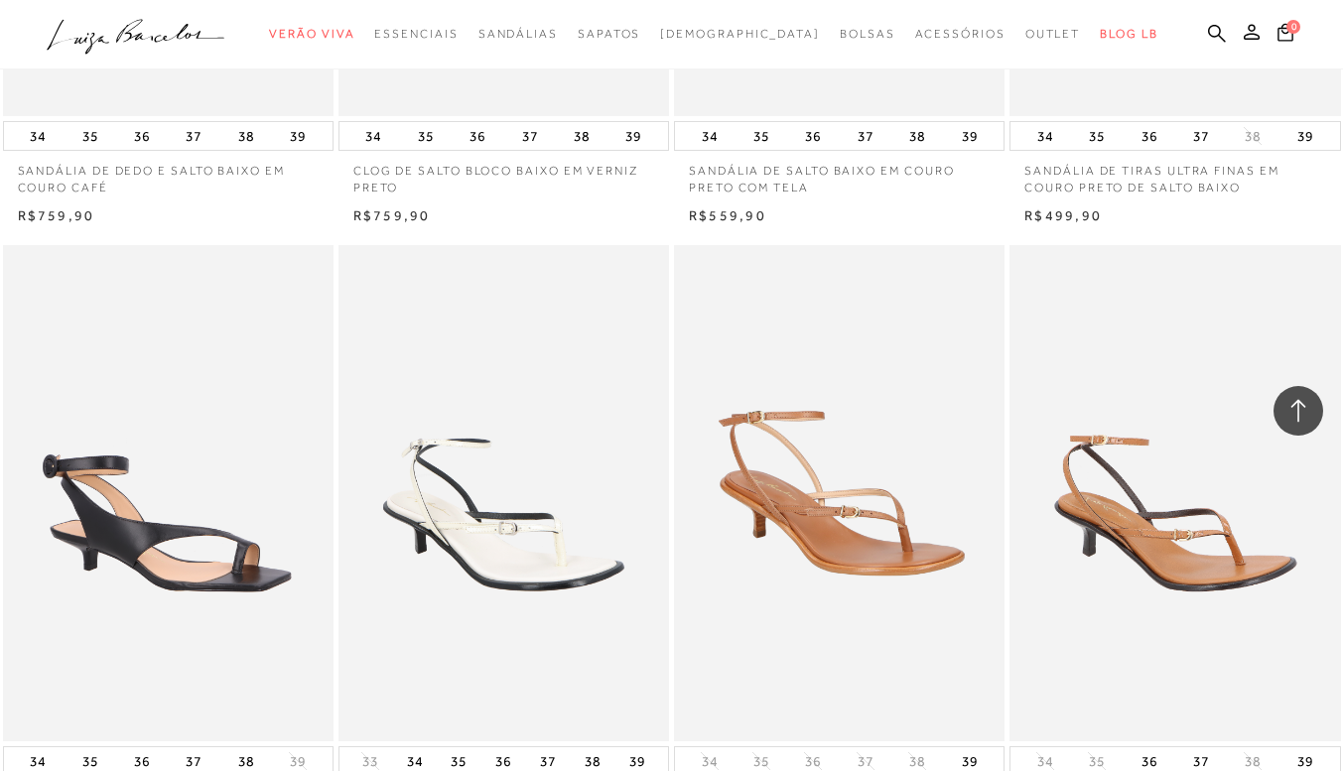
scroll to position [5262, 0]
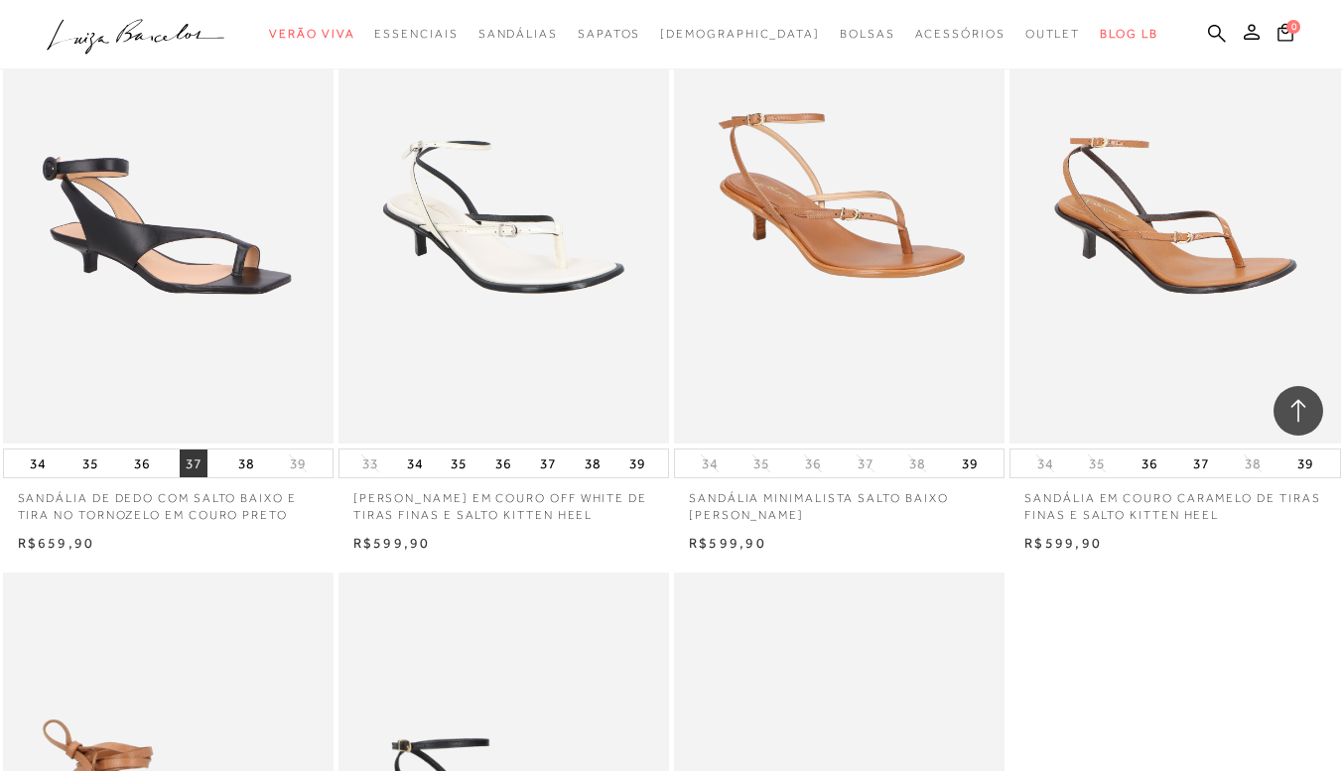
click at [194, 461] on button "37" at bounding box center [194, 464] width 28 height 28
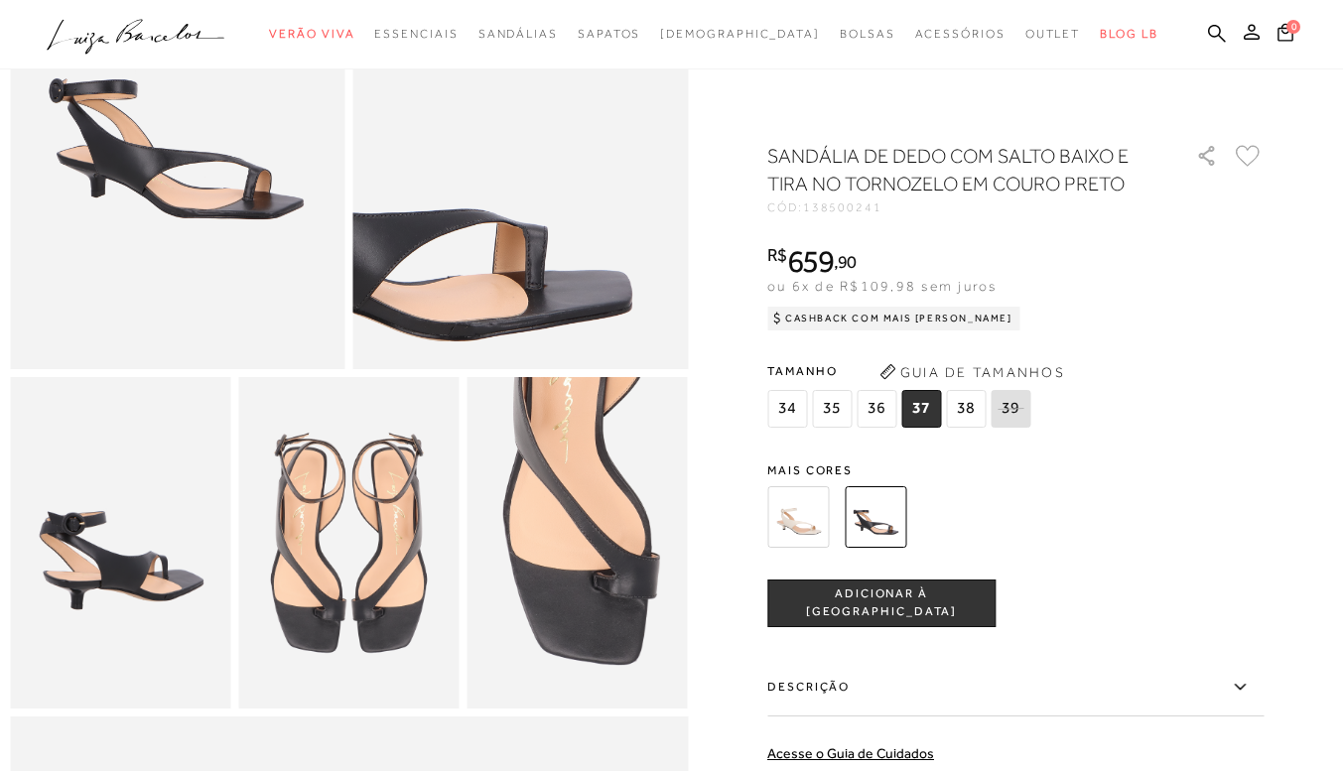
scroll to position [298, 0]
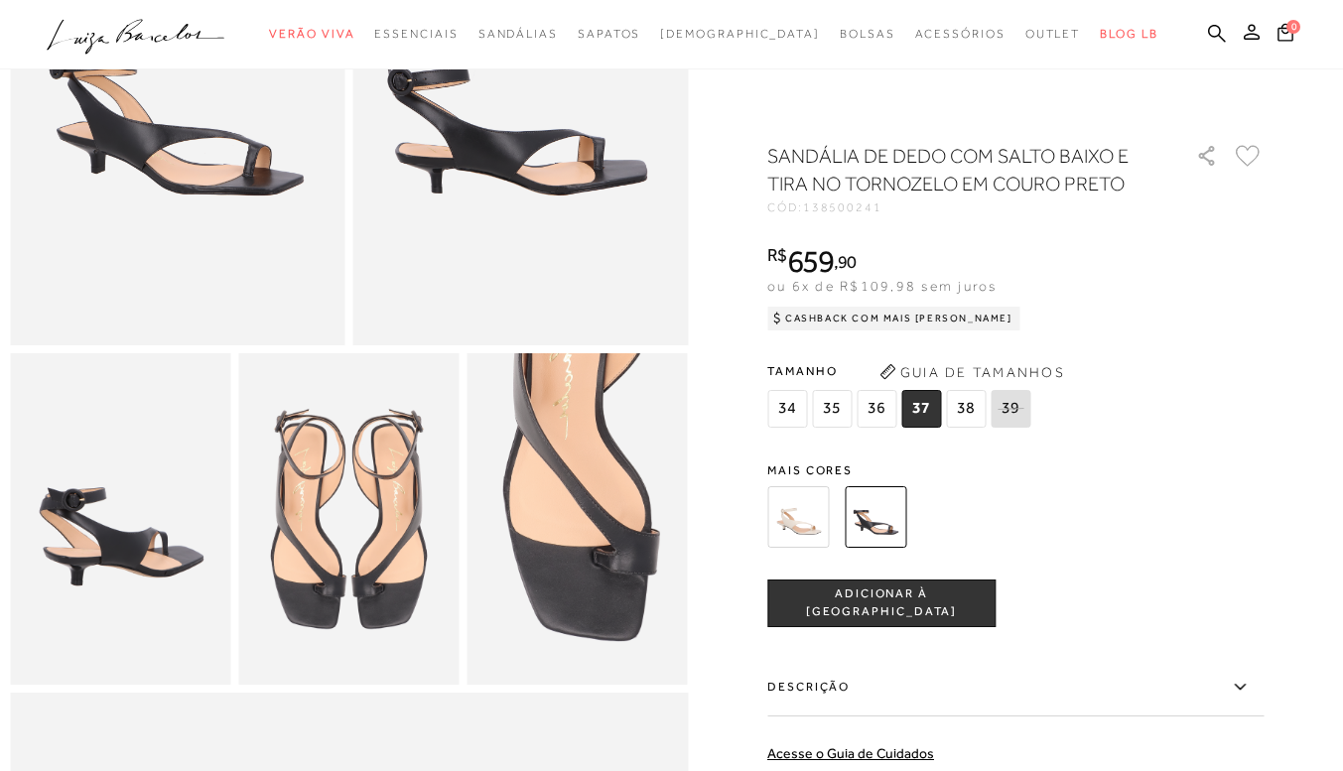
click at [926, 606] on span "ADICIONAR À [GEOGRAPHIC_DATA]" at bounding box center [881, 603] width 226 height 35
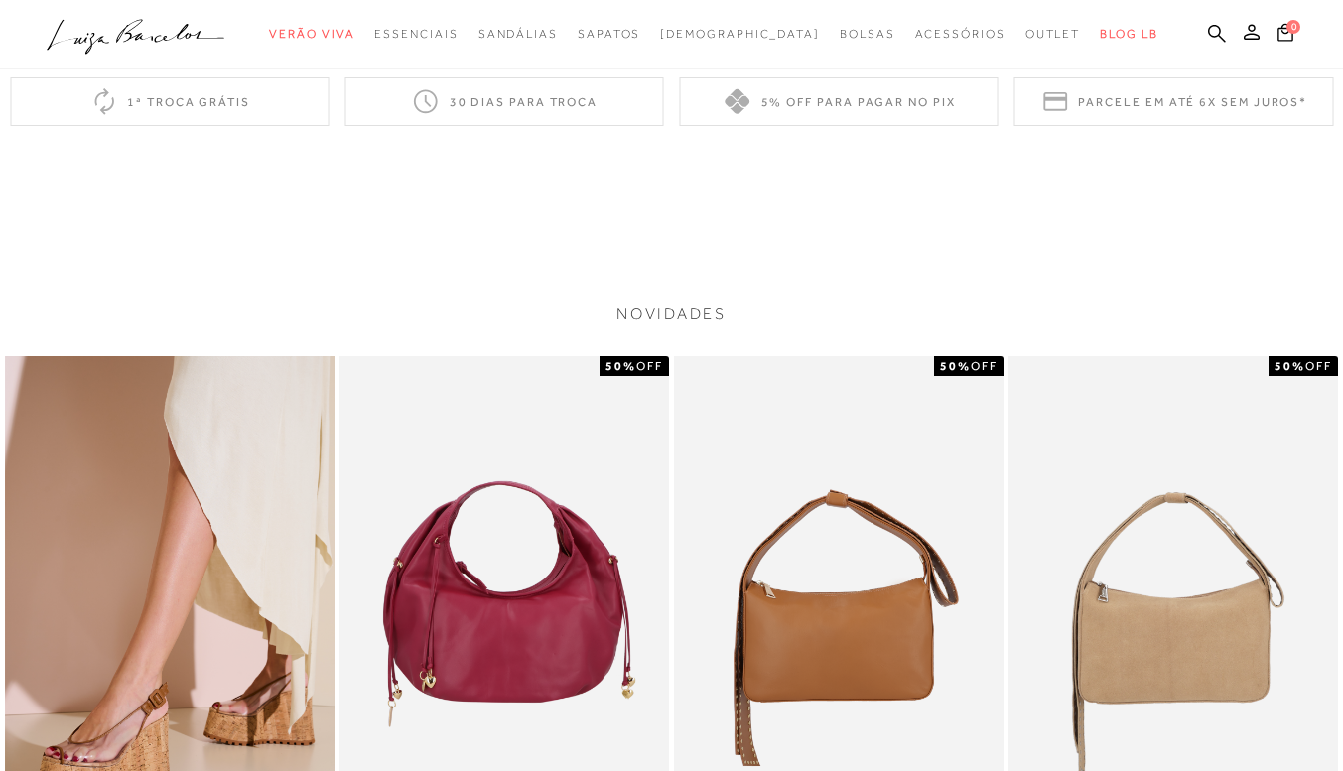
scroll to position [2284, 0]
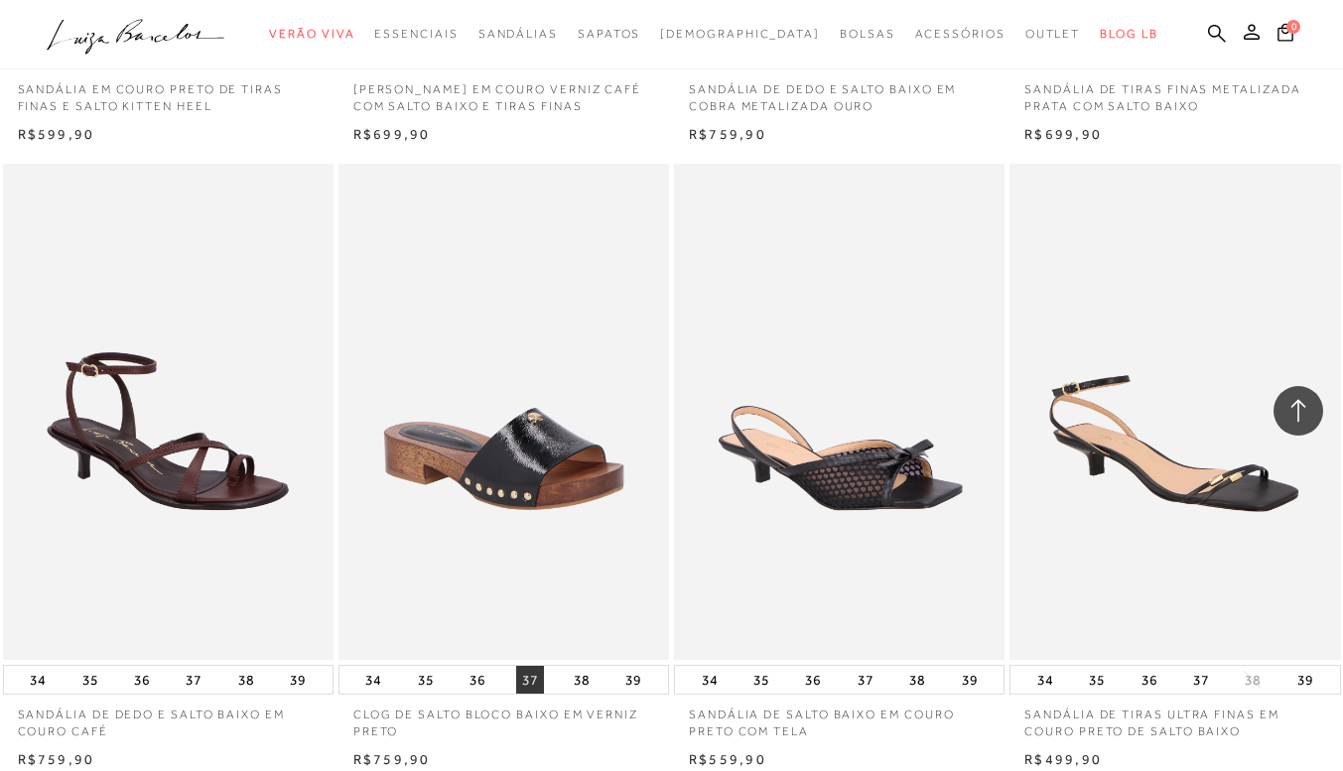
scroll to position [4369, 0]
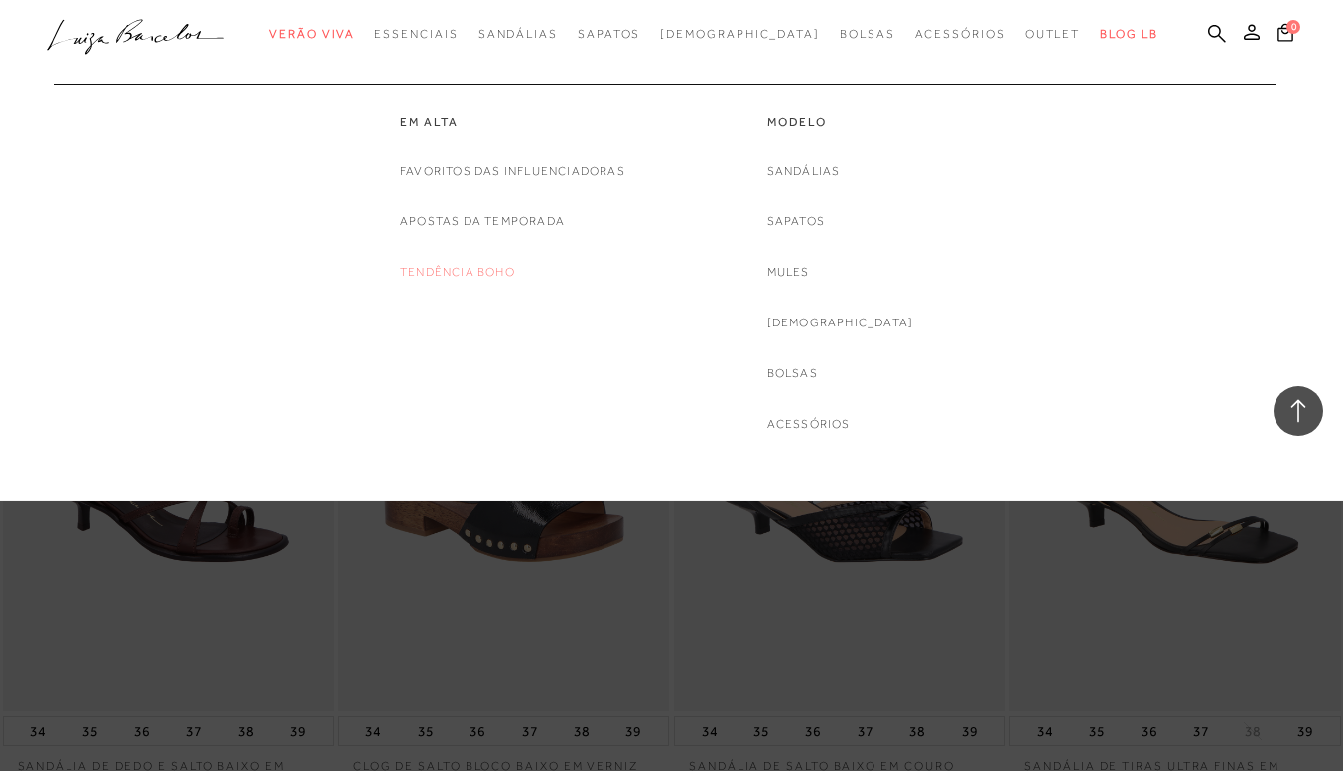
click at [445, 273] on link "Tendência Boho" at bounding box center [457, 272] width 115 height 21
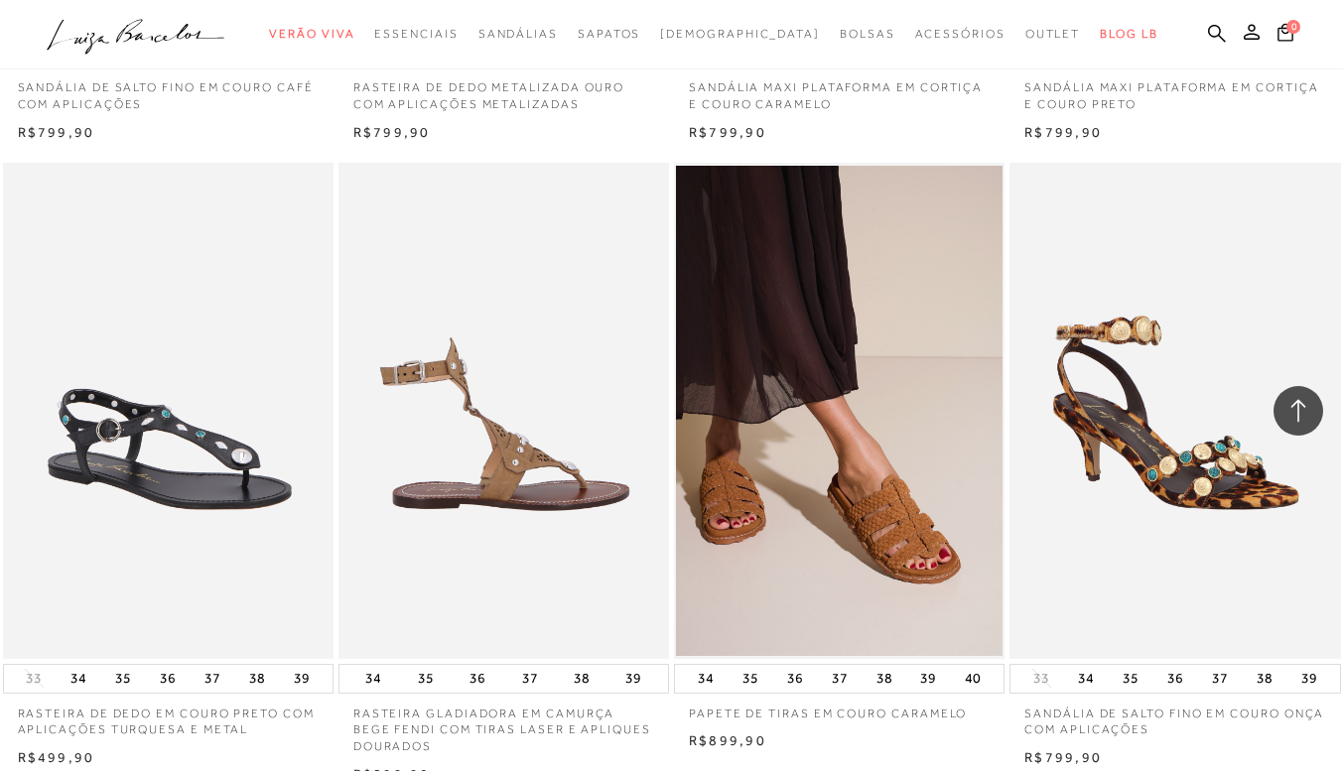
scroll to position [1191, 0]
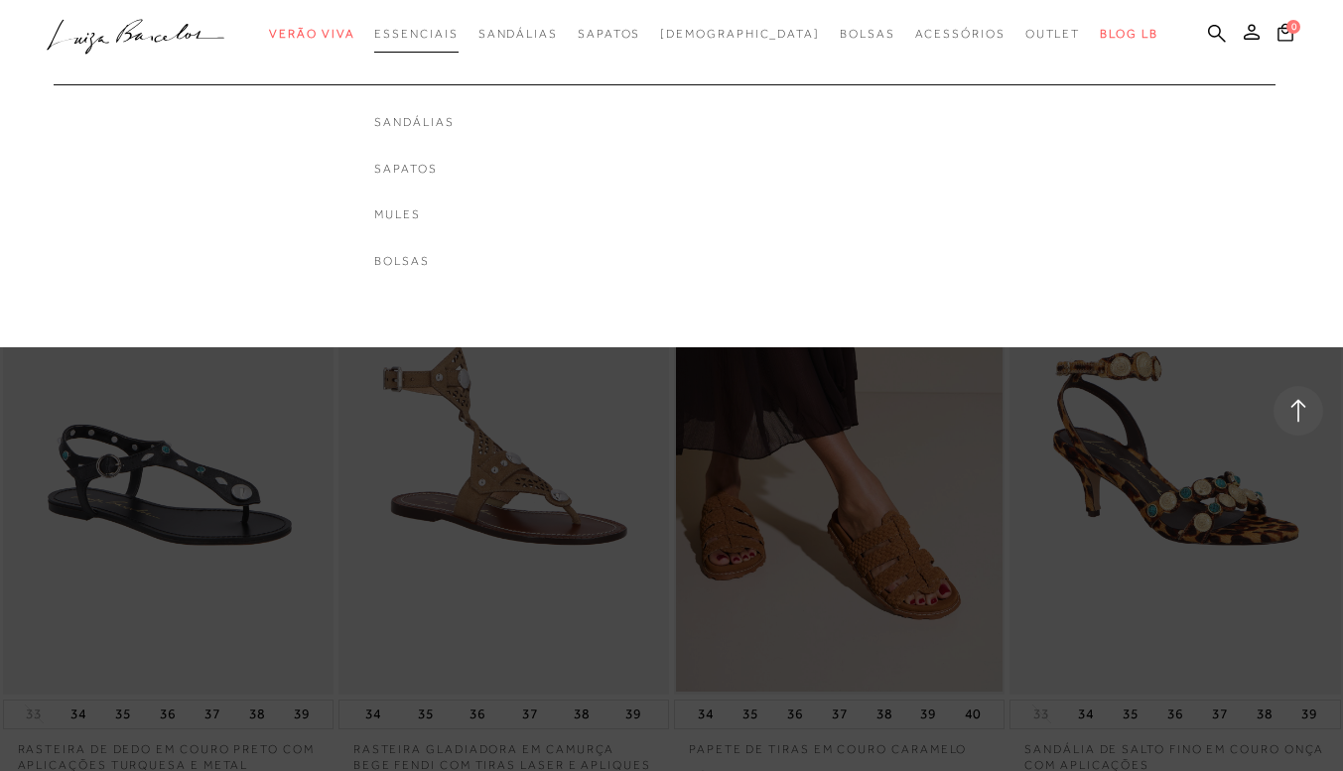
click at [458, 28] on span "Essenciais" at bounding box center [415, 34] width 83 height 14
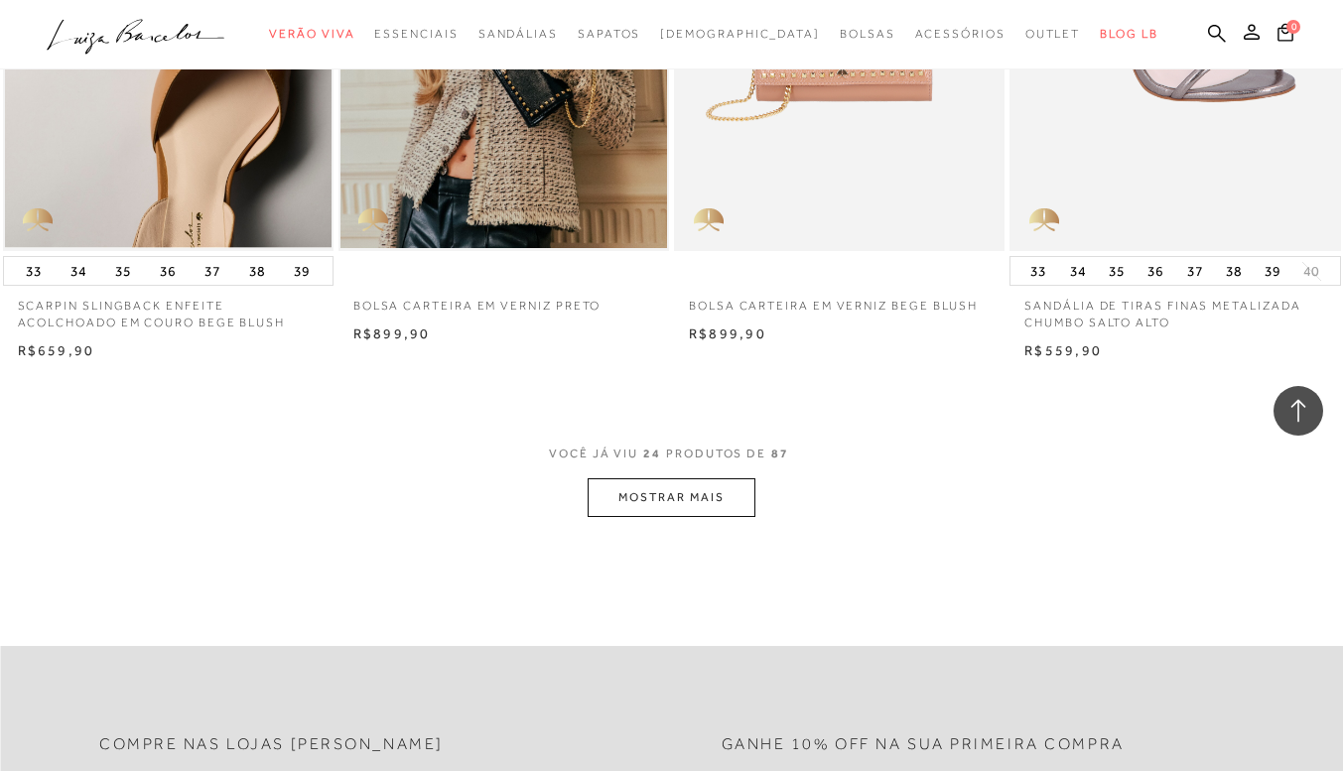
scroll to position [3773, 0]
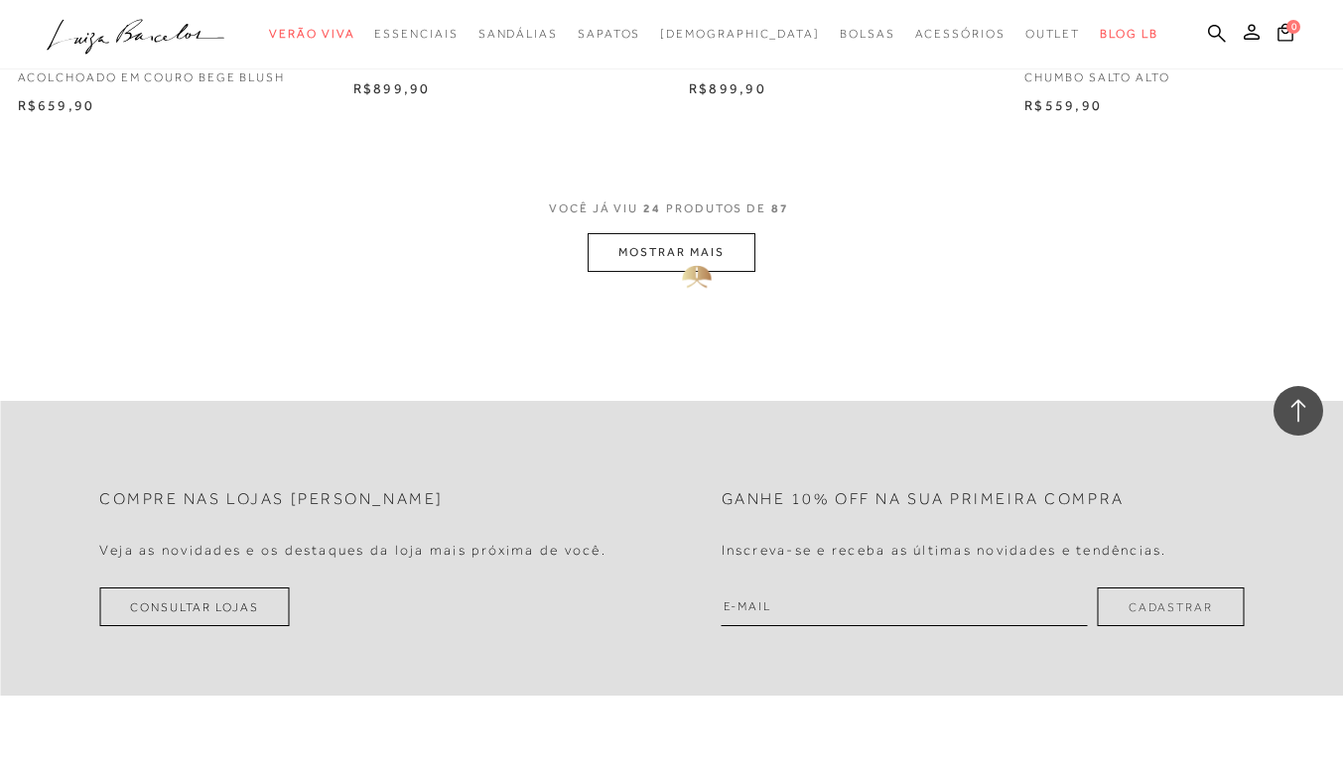
click at [676, 251] on button "MOSTRAR MAIS" at bounding box center [671, 252] width 167 height 39
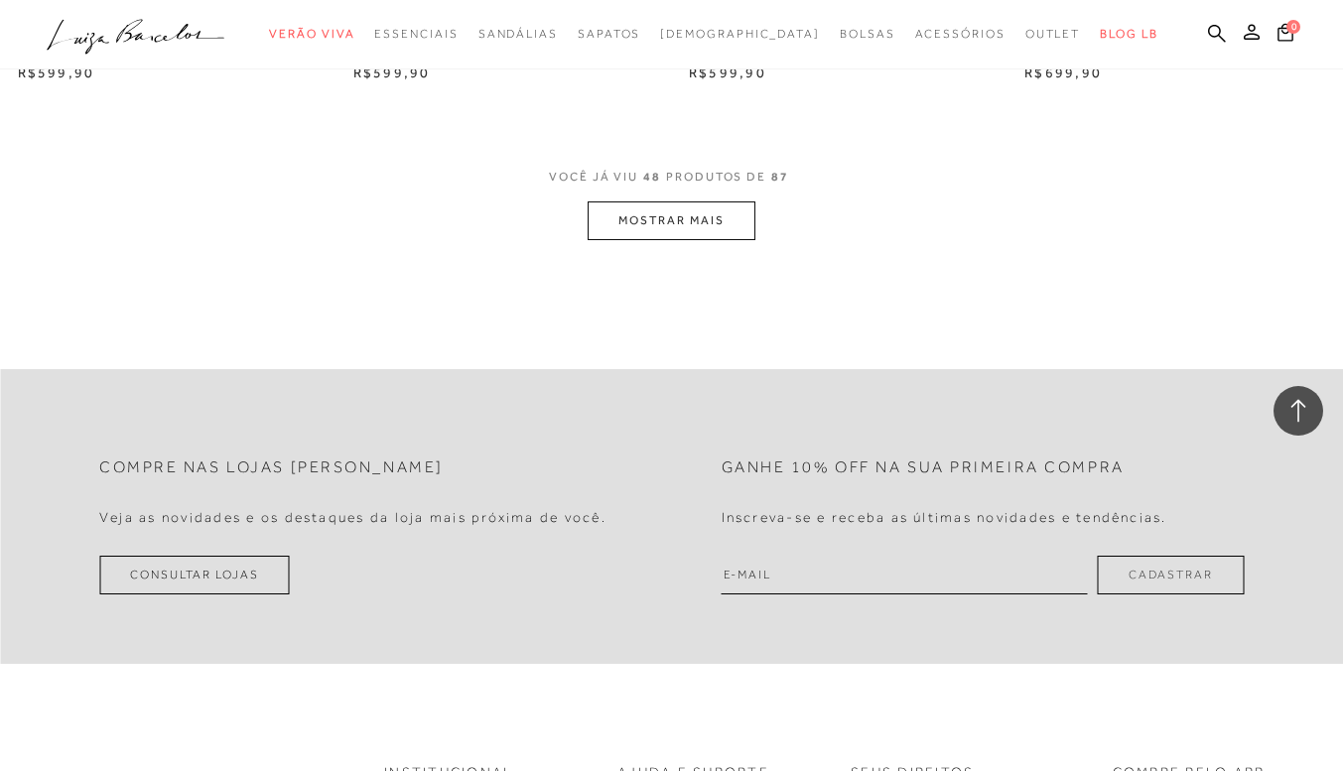
scroll to position [7895, 0]
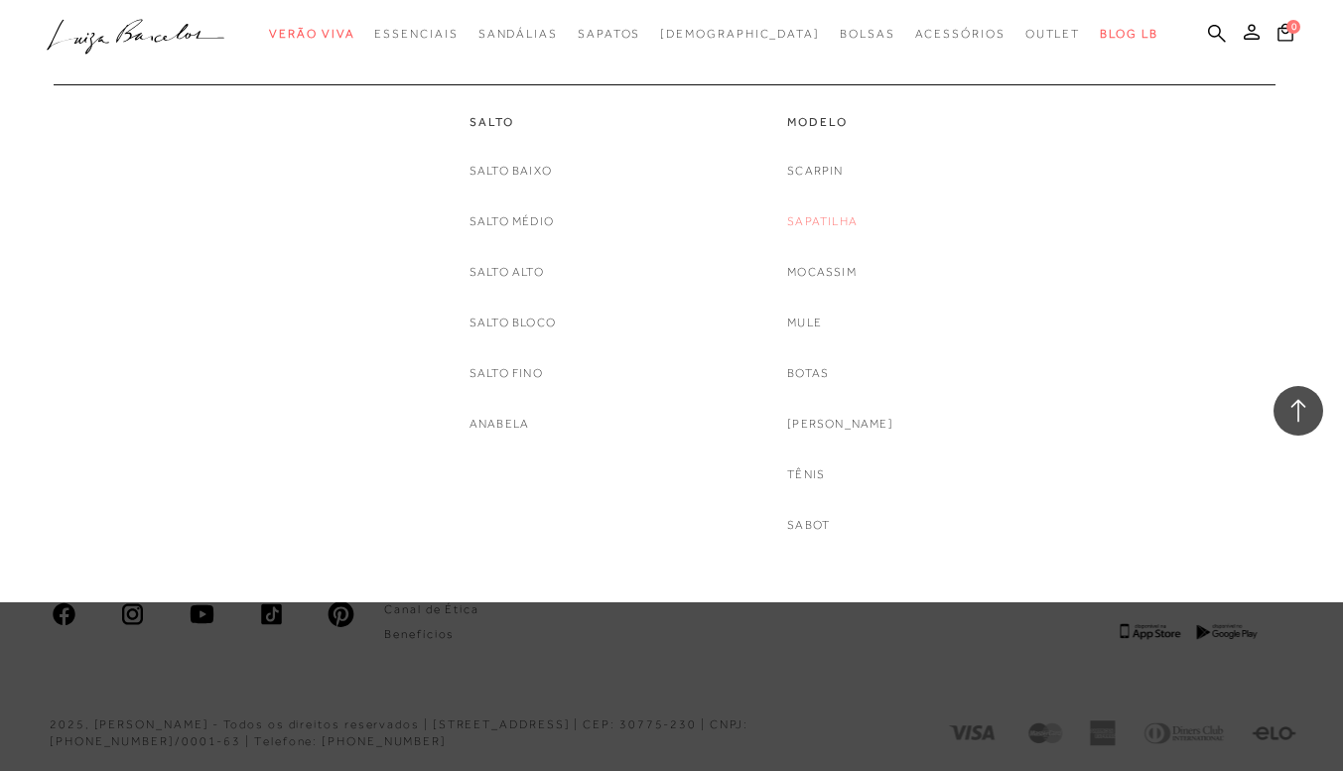
click at [841, 218] on link "Sapatilha" at bounding box center [822, 221] width 70 height 21
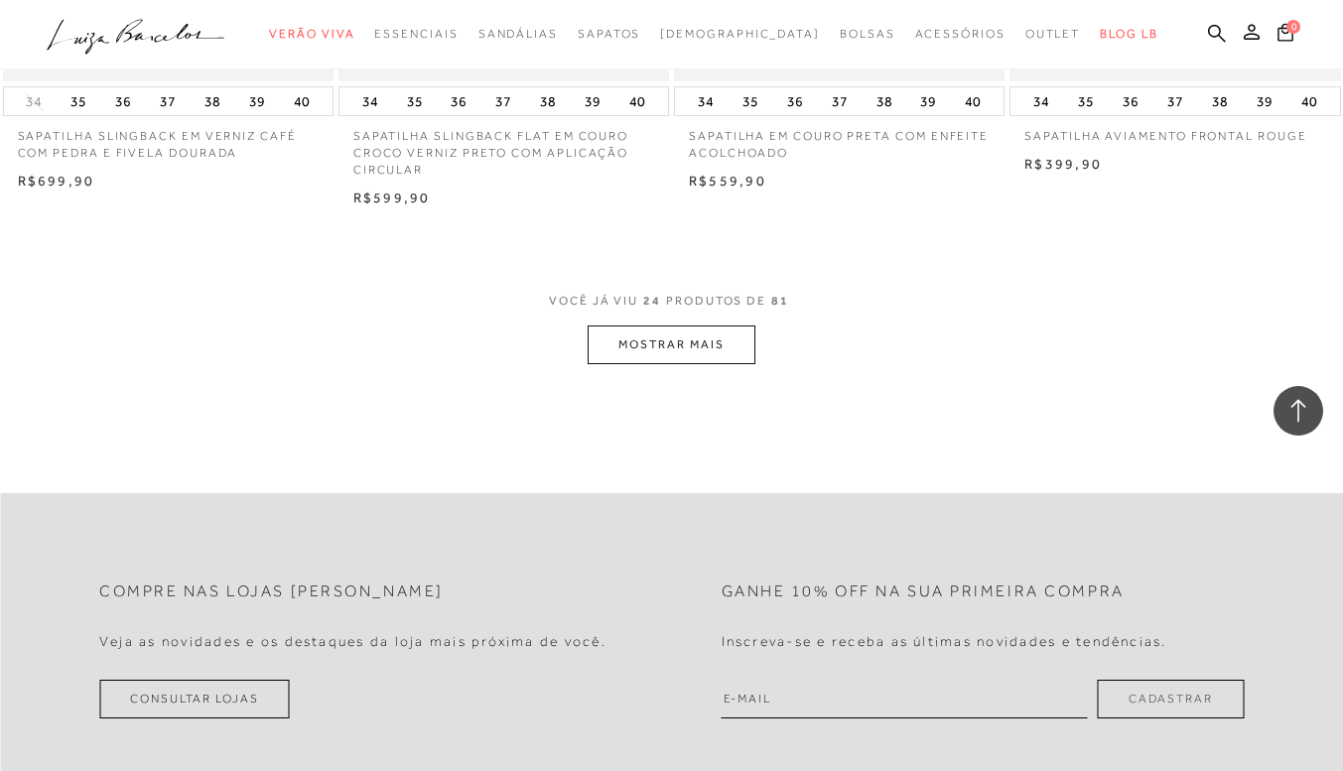
scroll to position [3773, 0]
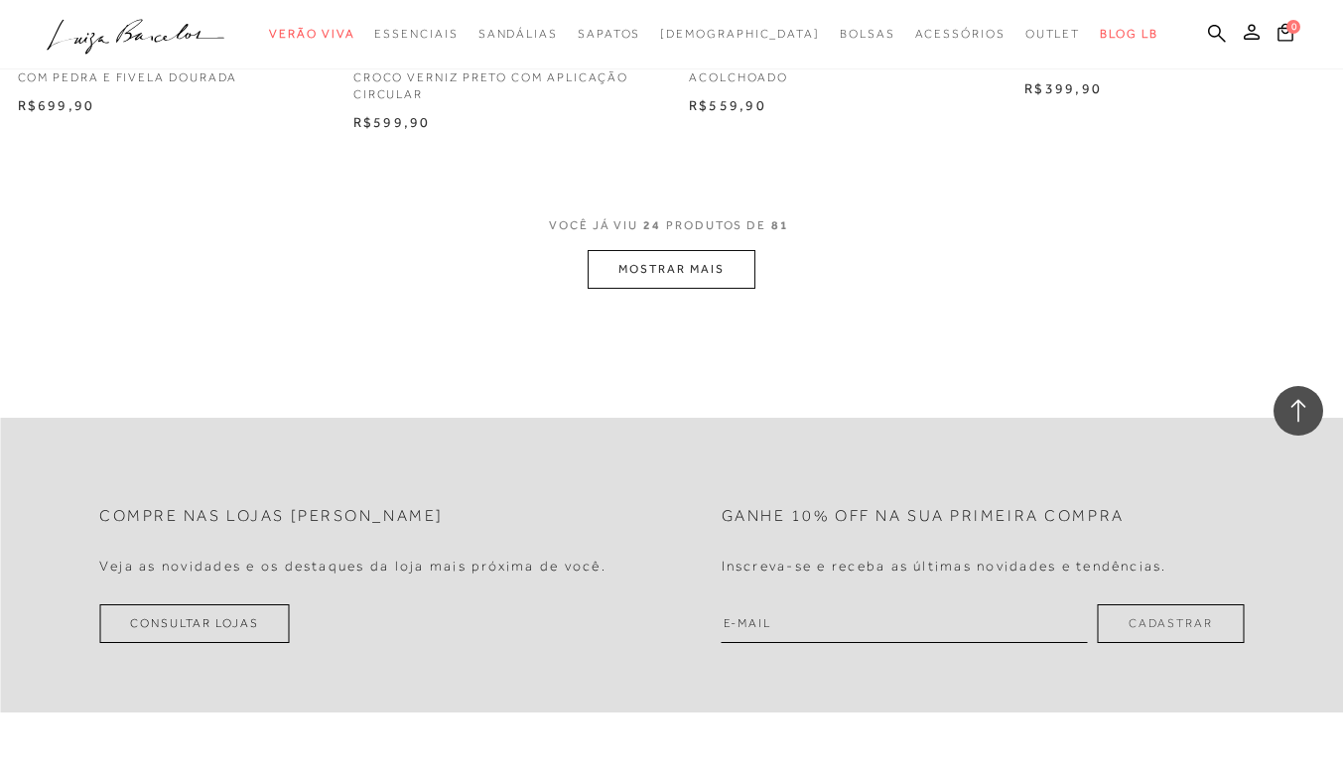
click at [734, 272] on button "MOSTRAR MAIS" at bounding box center [671, 269] width 167 height 39
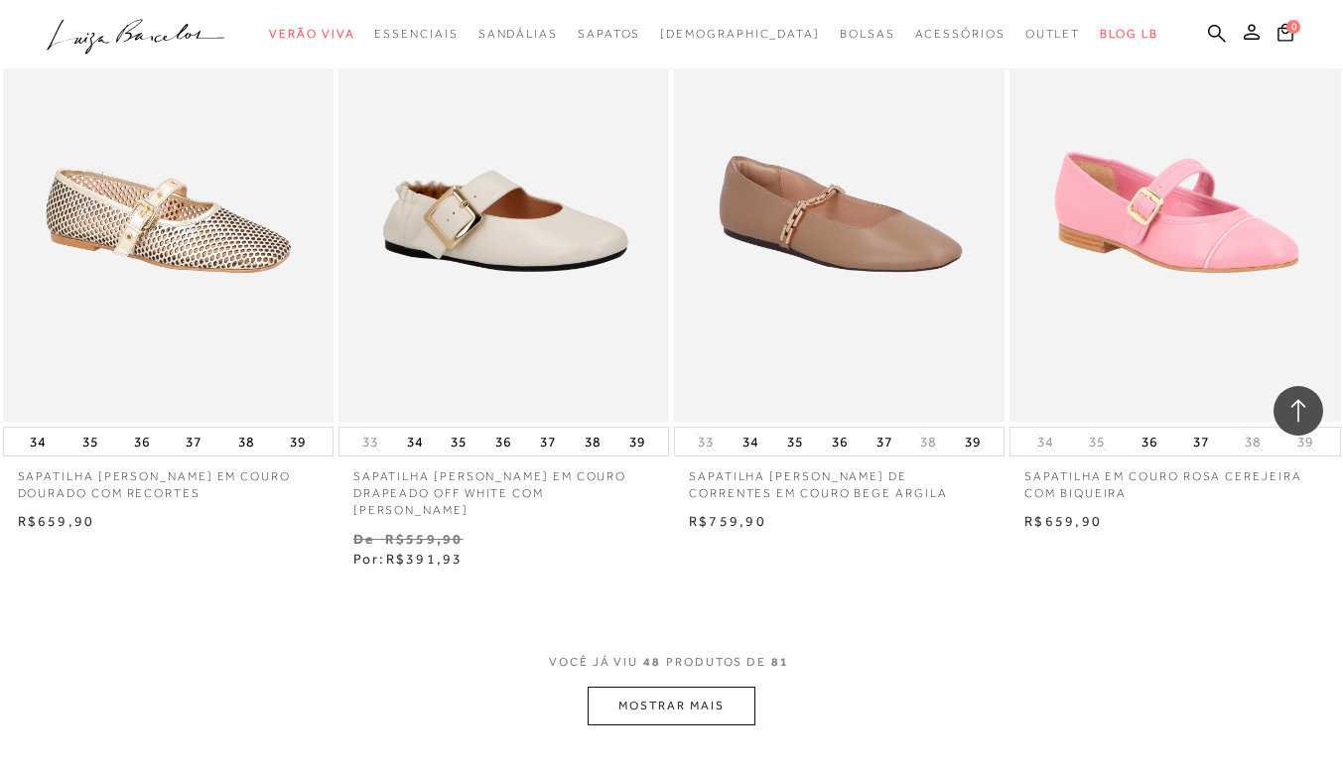
scroll to position [7546, 0]
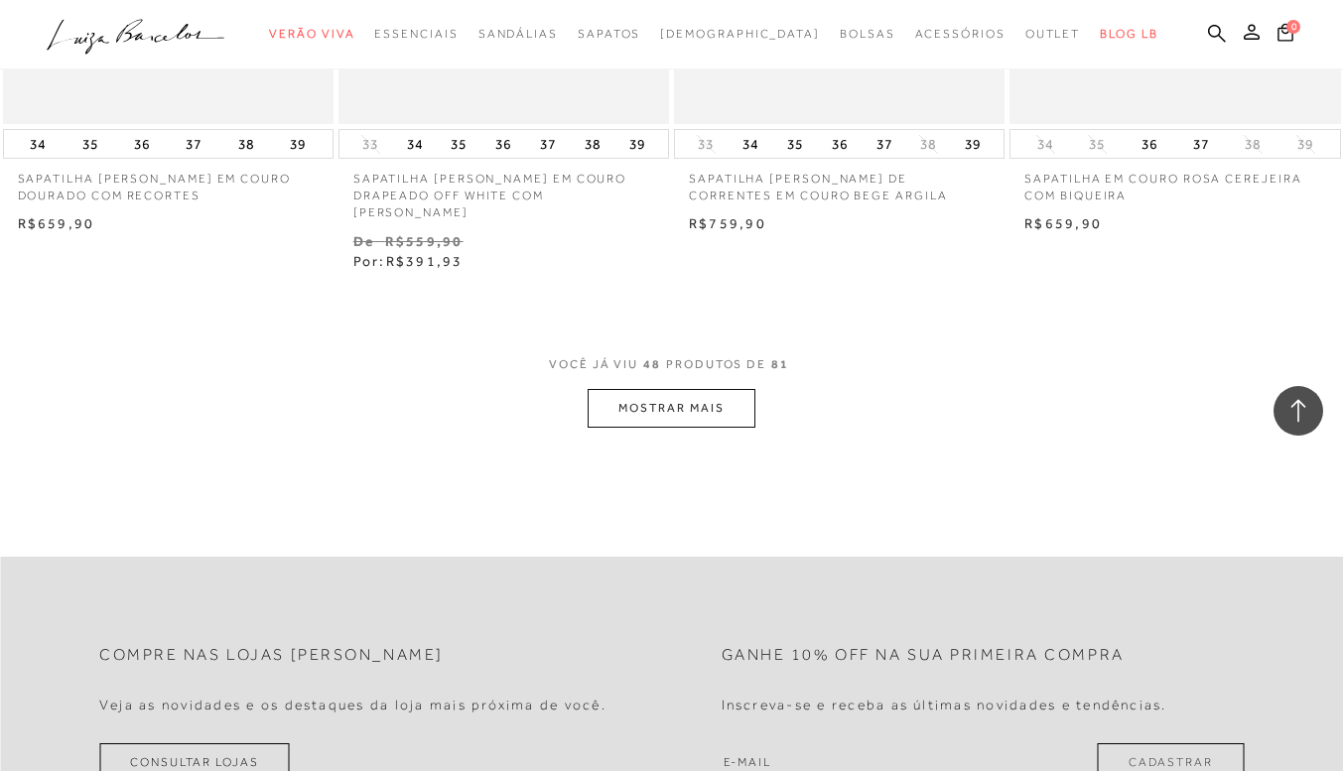
click at [708, 361] on span "VOCÊ JÁ VIU 48 PRODUTOS DE 81" at bounding box center [671, 371] width 245 height 36
click at [699, 390] on button "MOSTRAR MAIS" at bounding box center [671, 408] width 167 height 39
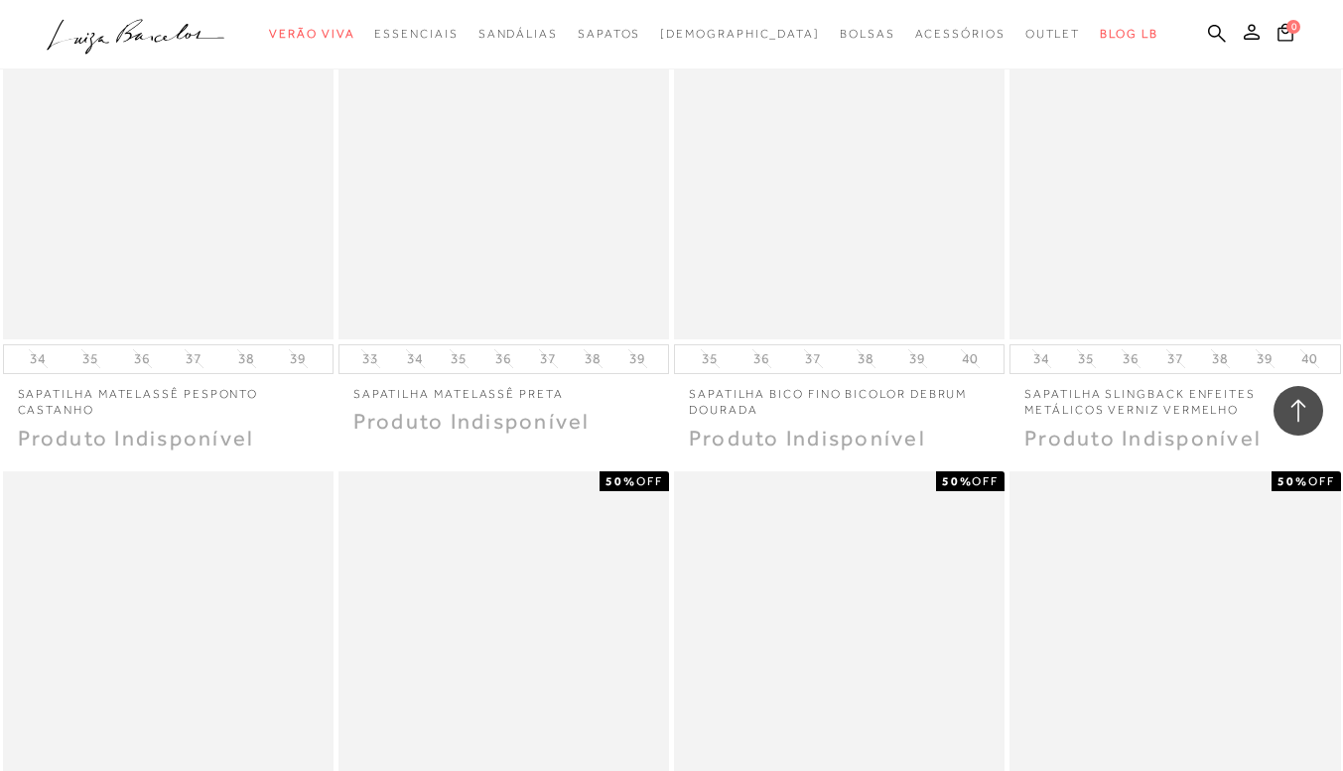
scroll to position [10922, 0]
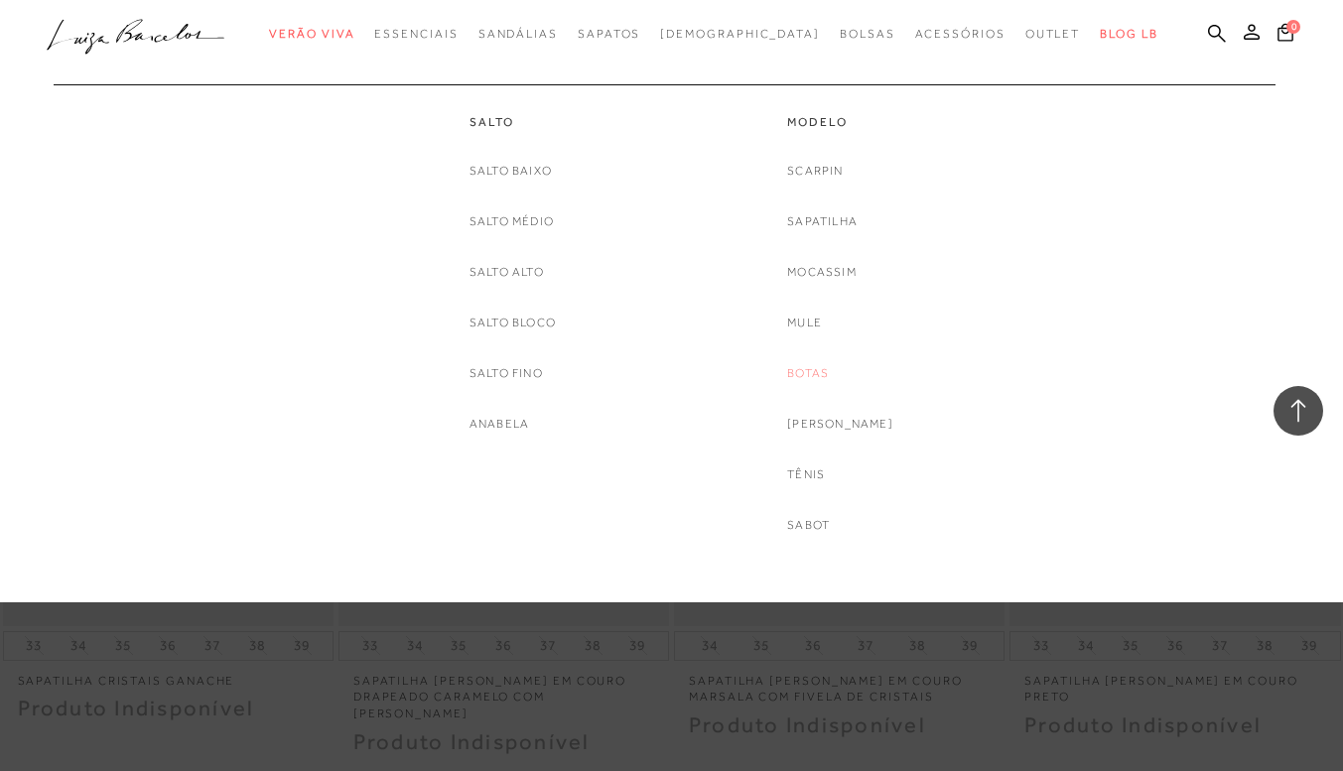
click at [828, 367] on link "Botas" at bounding box center [808, 373] width 42 height 21
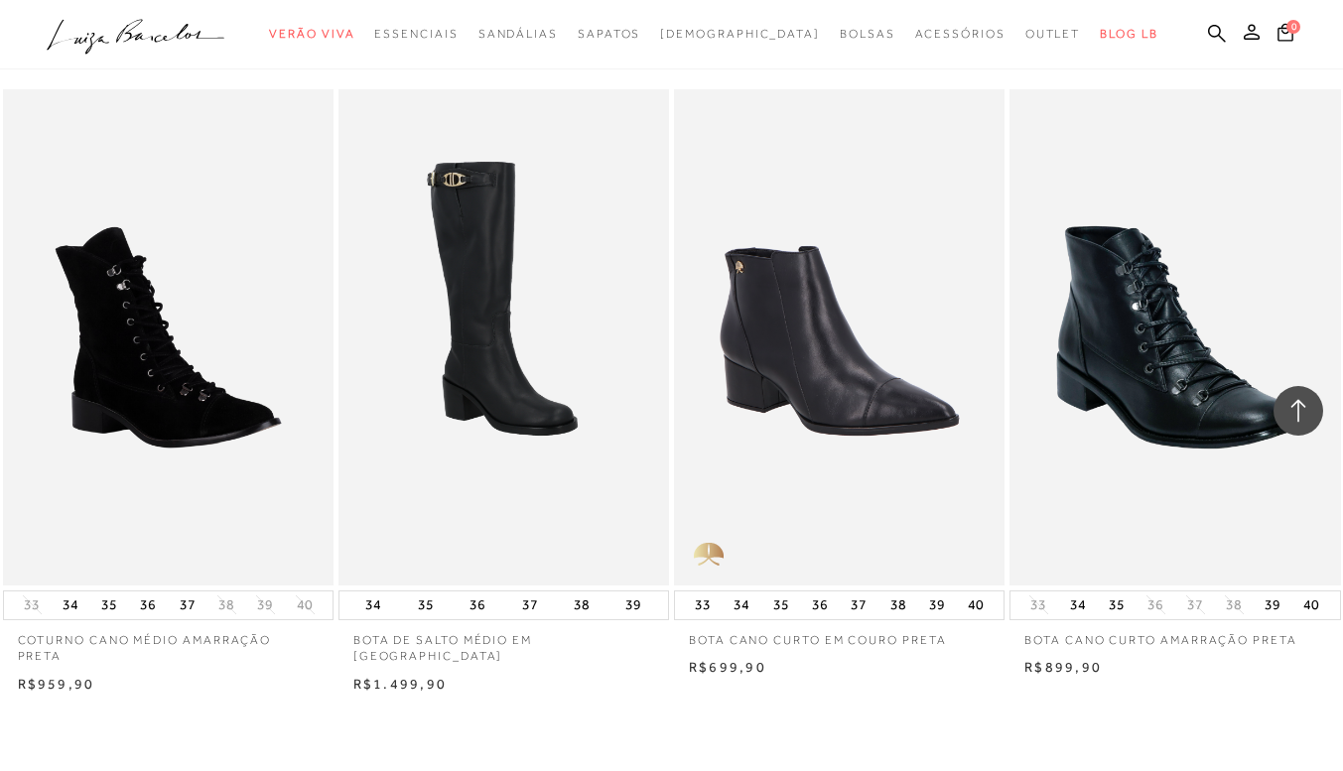
scroll to position [3574, 0]
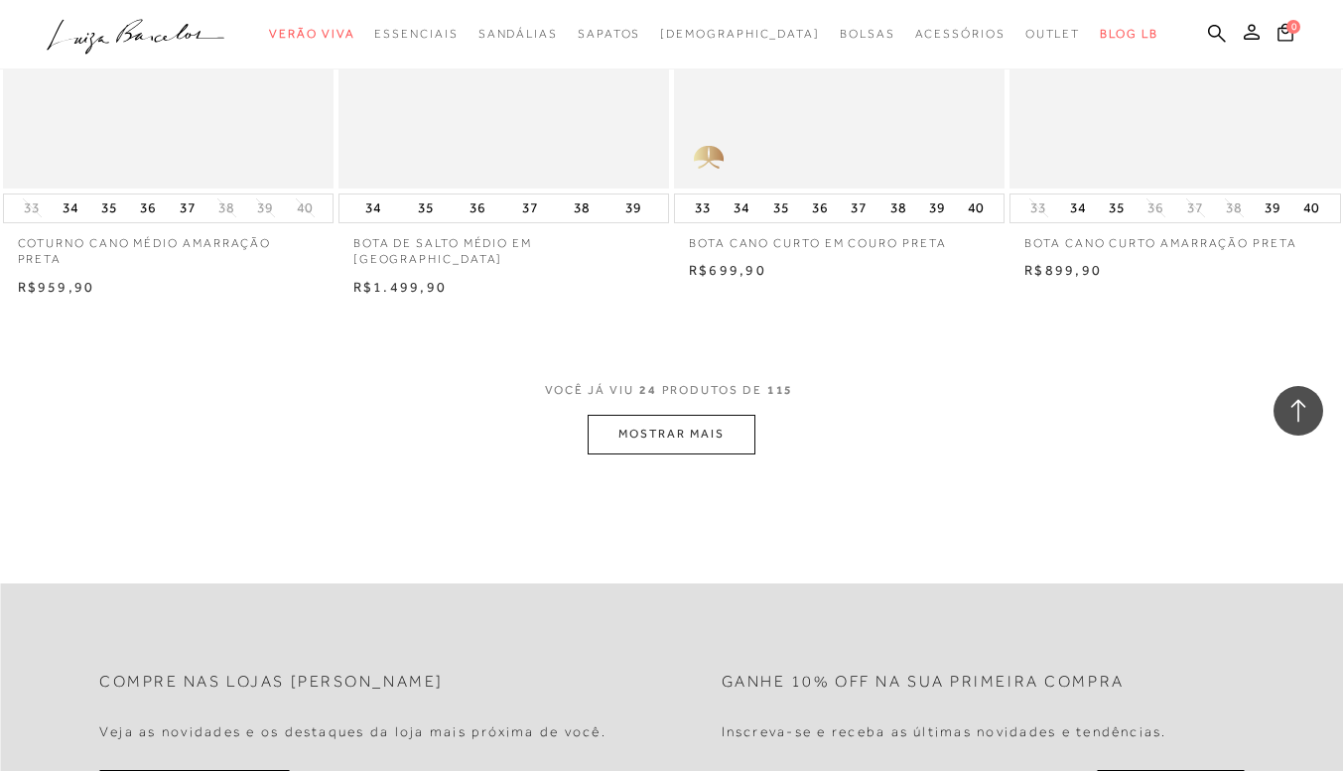
click at [655, 423] on button "MOSTRAR MAIS" at bounding box center [671, 434] width 167 height 39
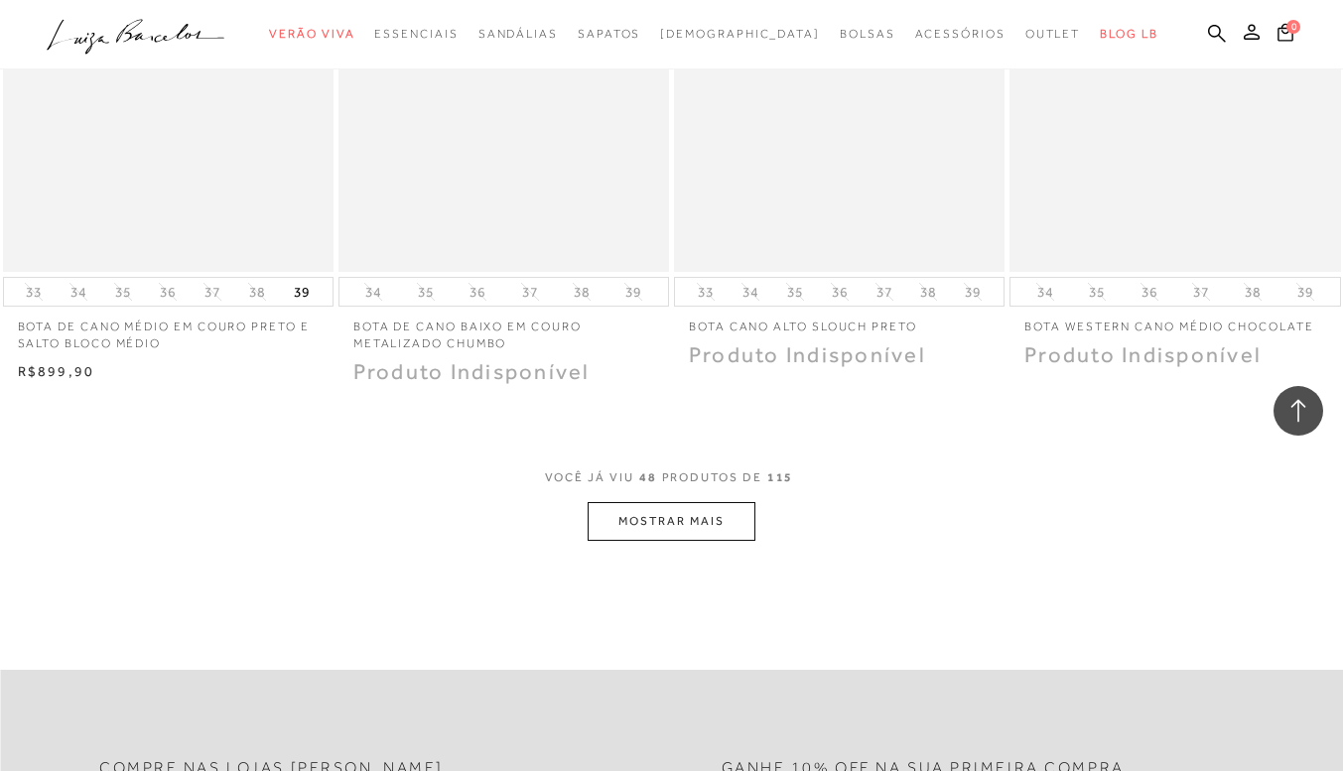
scroll to position [7248, 0]
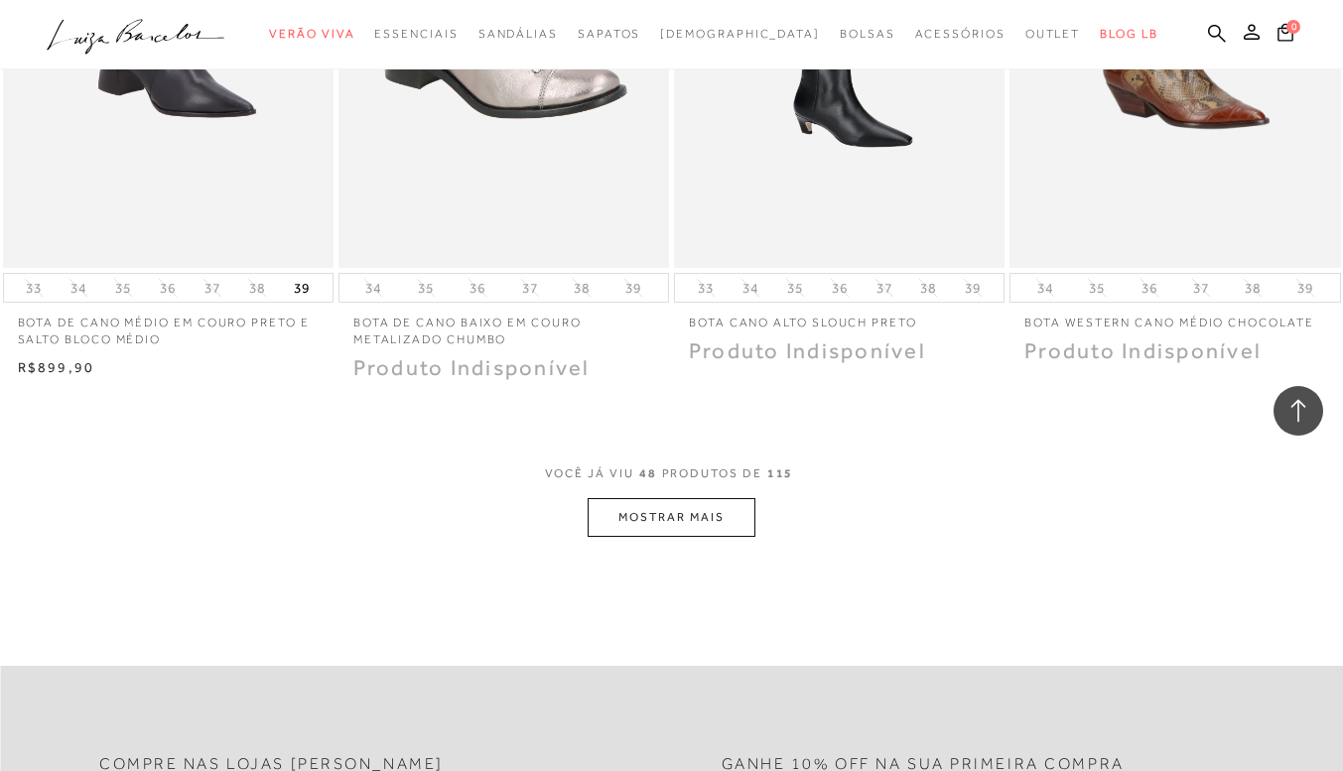
click at [709, 514] on button "MOSTRAR MAIS" at bounding box center [671, 517] width 167 height 39
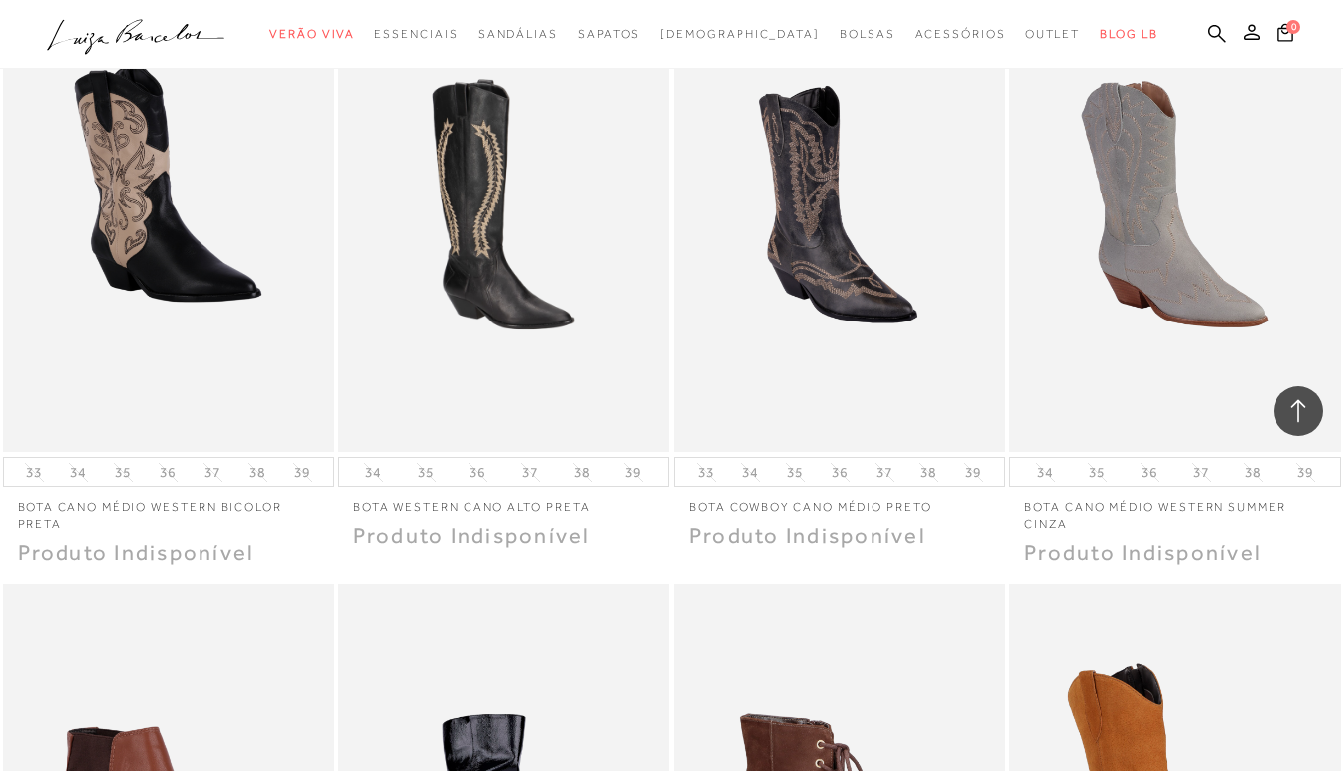
scroll to position [8439, 0]
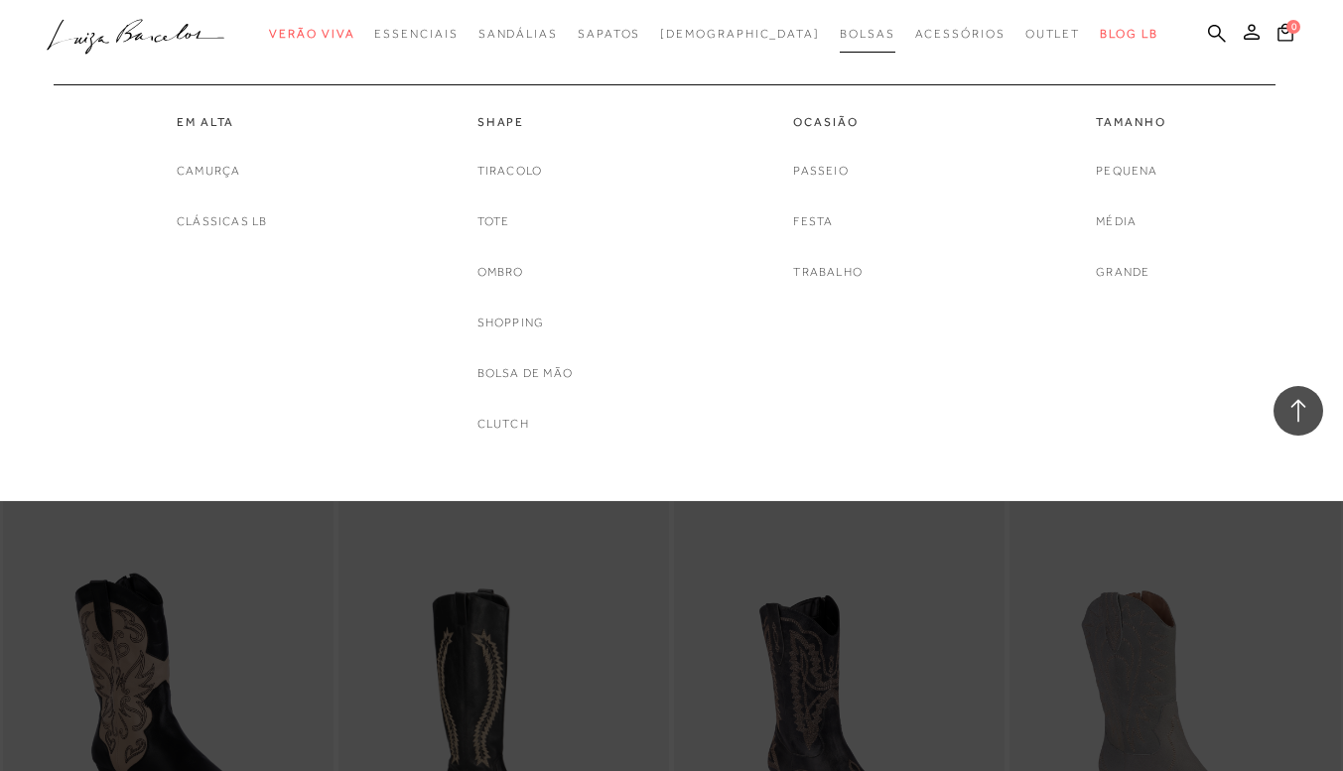
click at [840, 28] on span "Bolsas" at bounding box center [868, 34] width 56 height 14
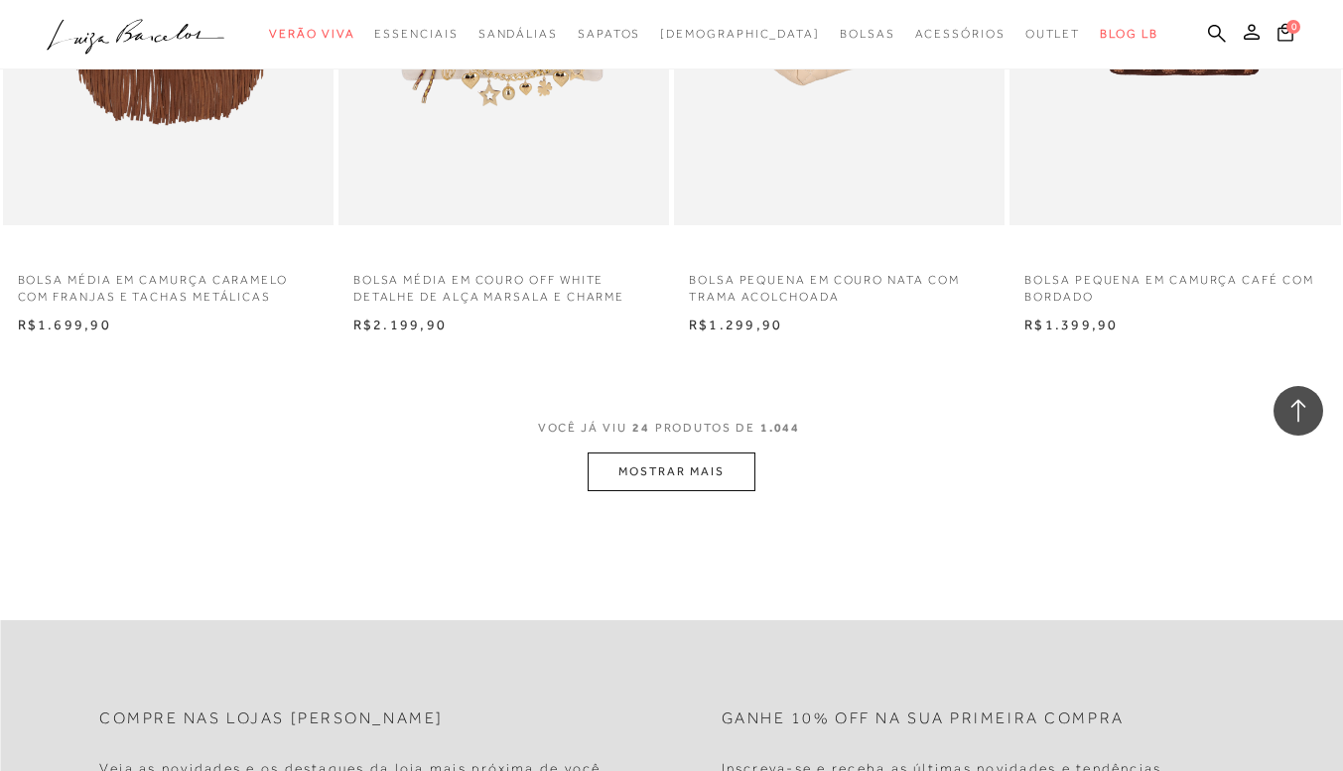
scroll to position [3674, 0]
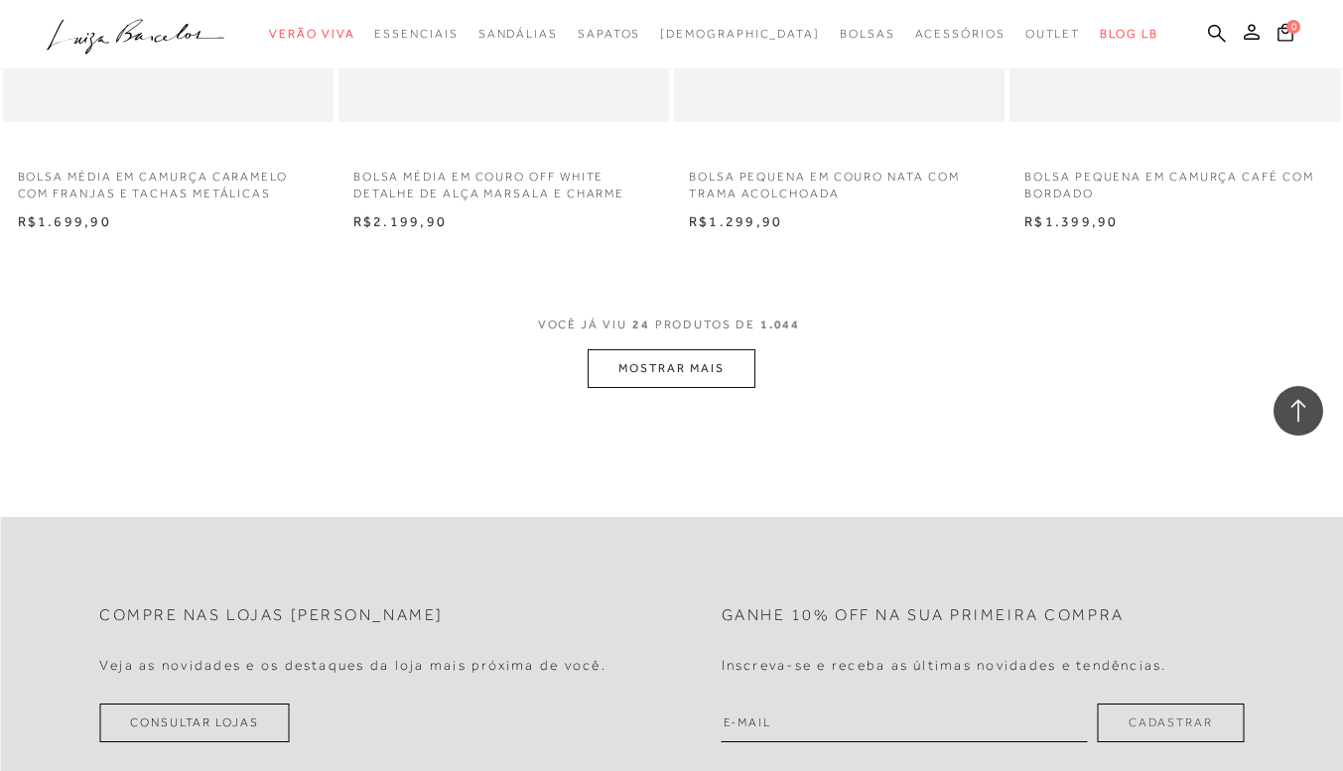
click at [657, 363] on button "MOSTRAR MAIS" at bounding box center [671, 368] width 167 height 39
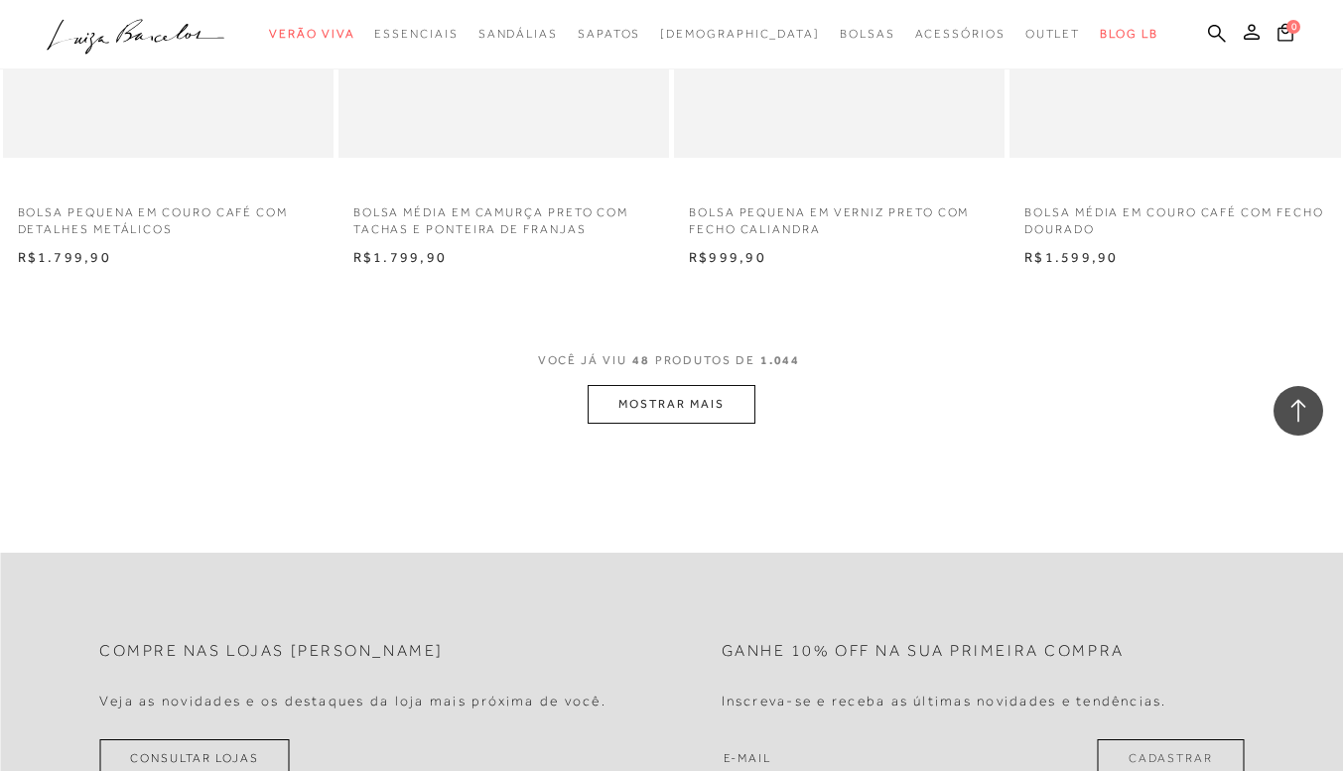
scroll to position [7546, 0]
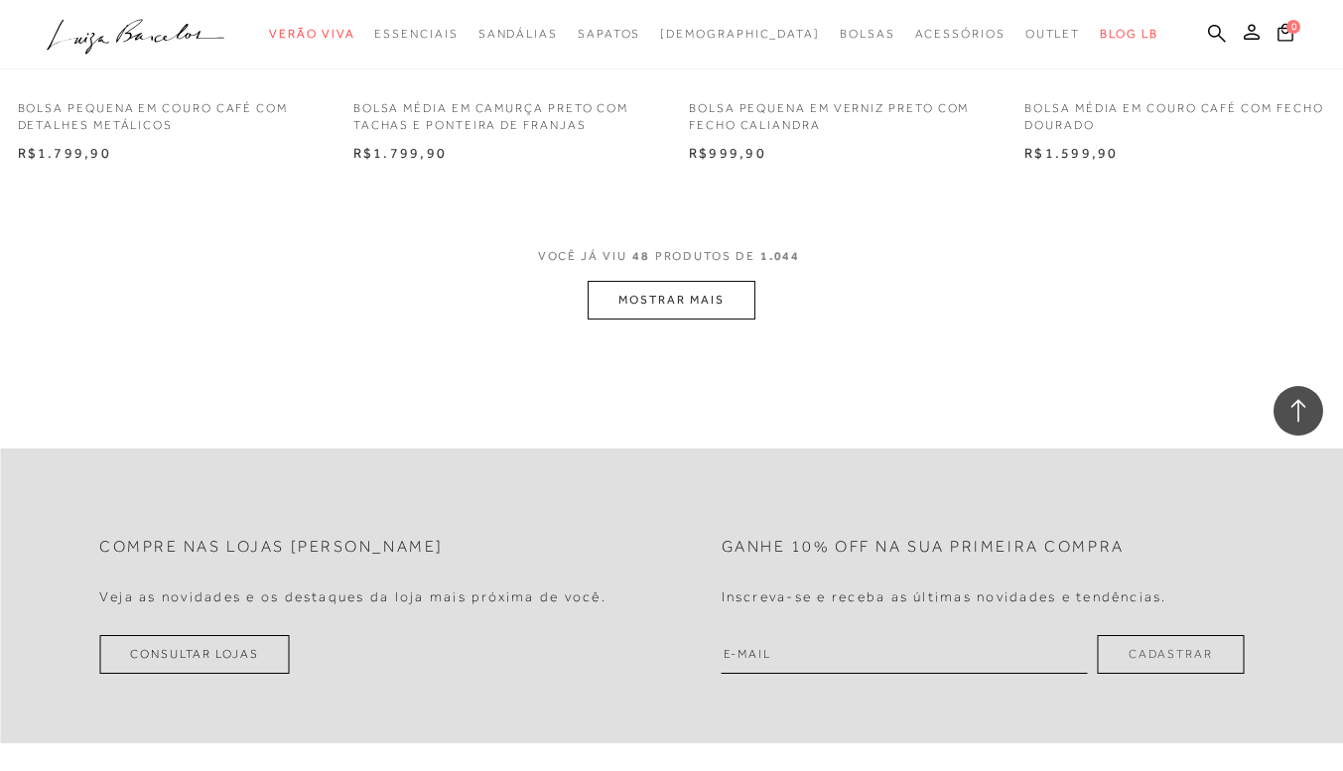
click at [687, 303] on button "MOSTRAR MAIS" at bounding box center [671, 300] width 167 height 39
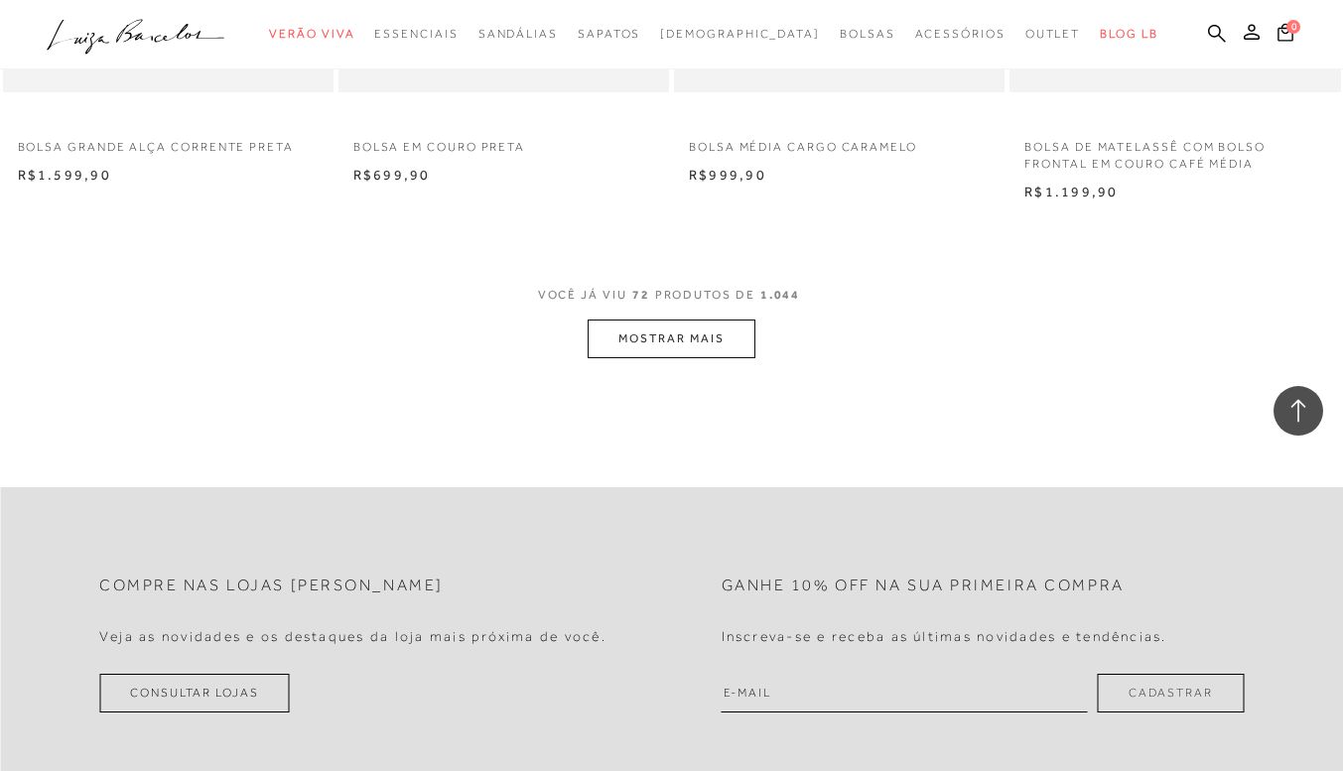
scroll to position [11319, 0]
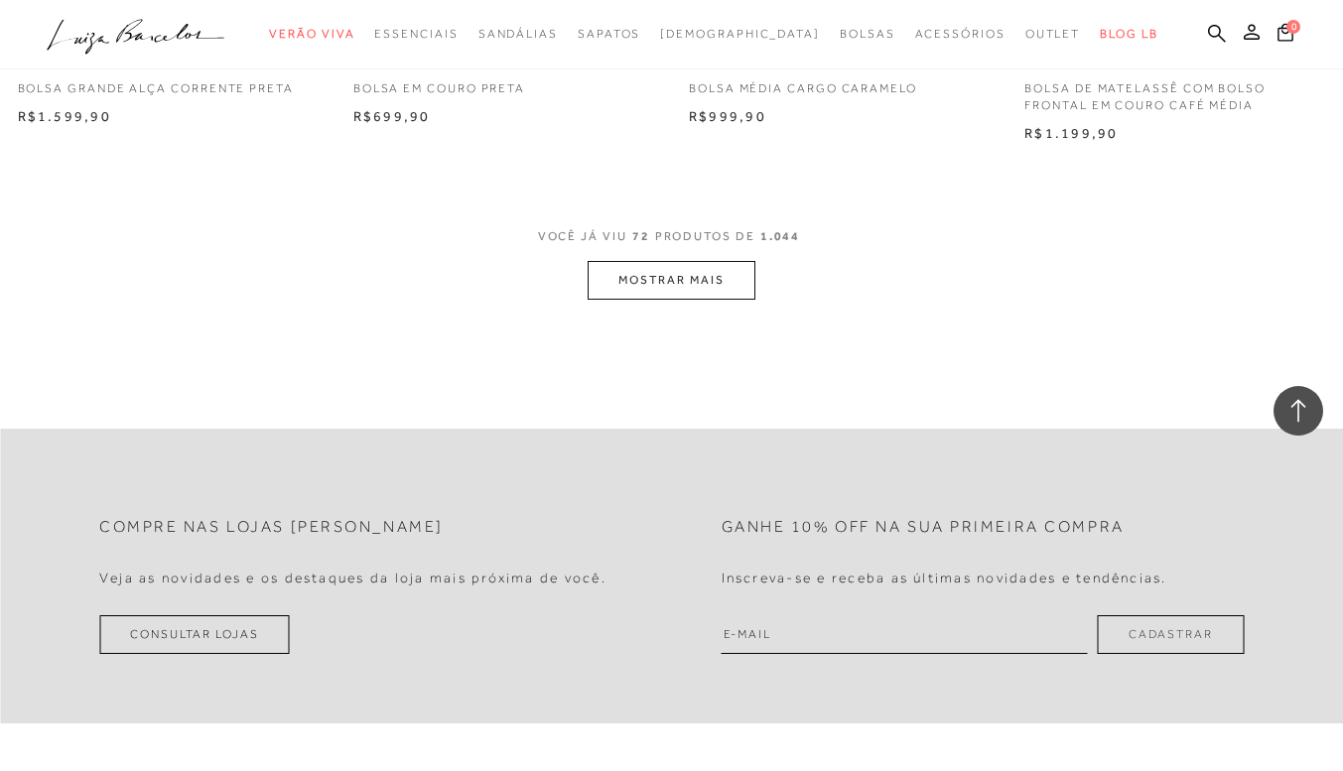
click at [701, 284] on button "MOSTRAR MAIS" at bounding box center [671, 280] width 167 height 39
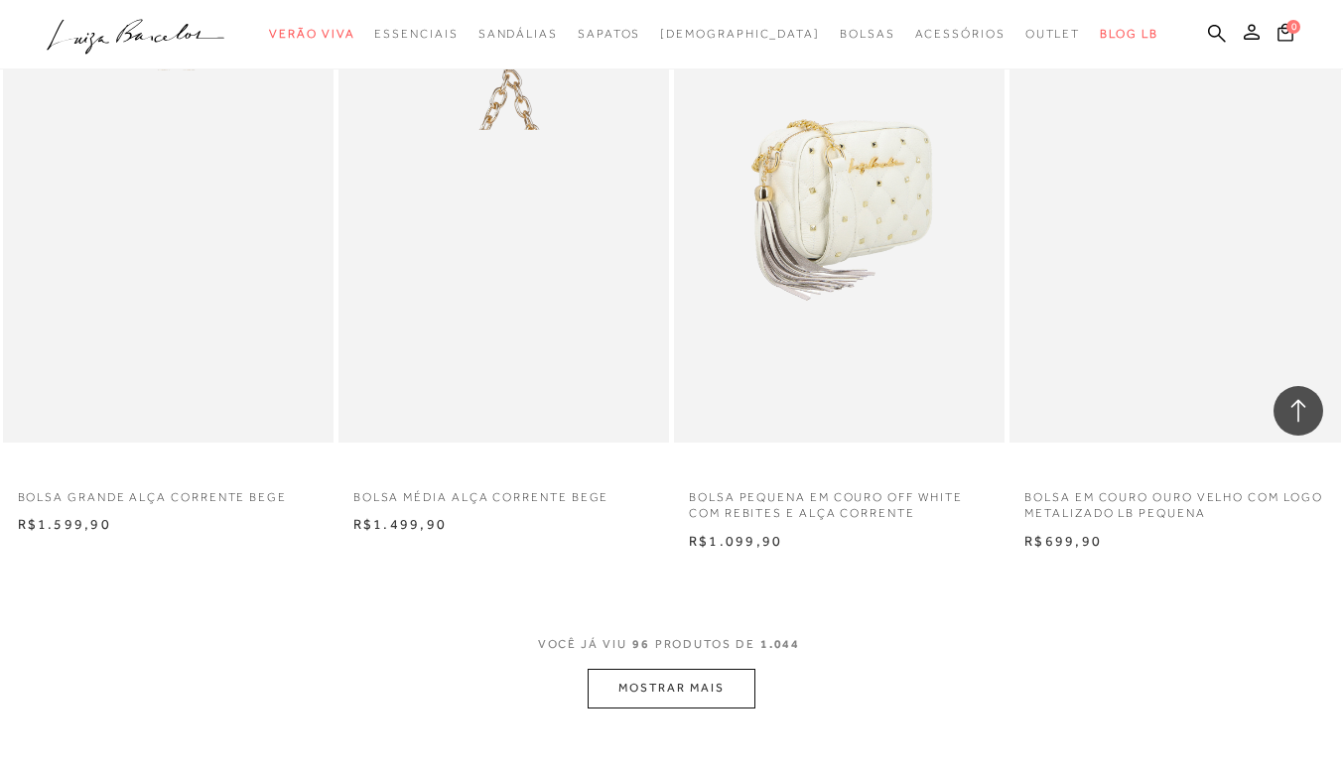
scroll to position [14777, 0]
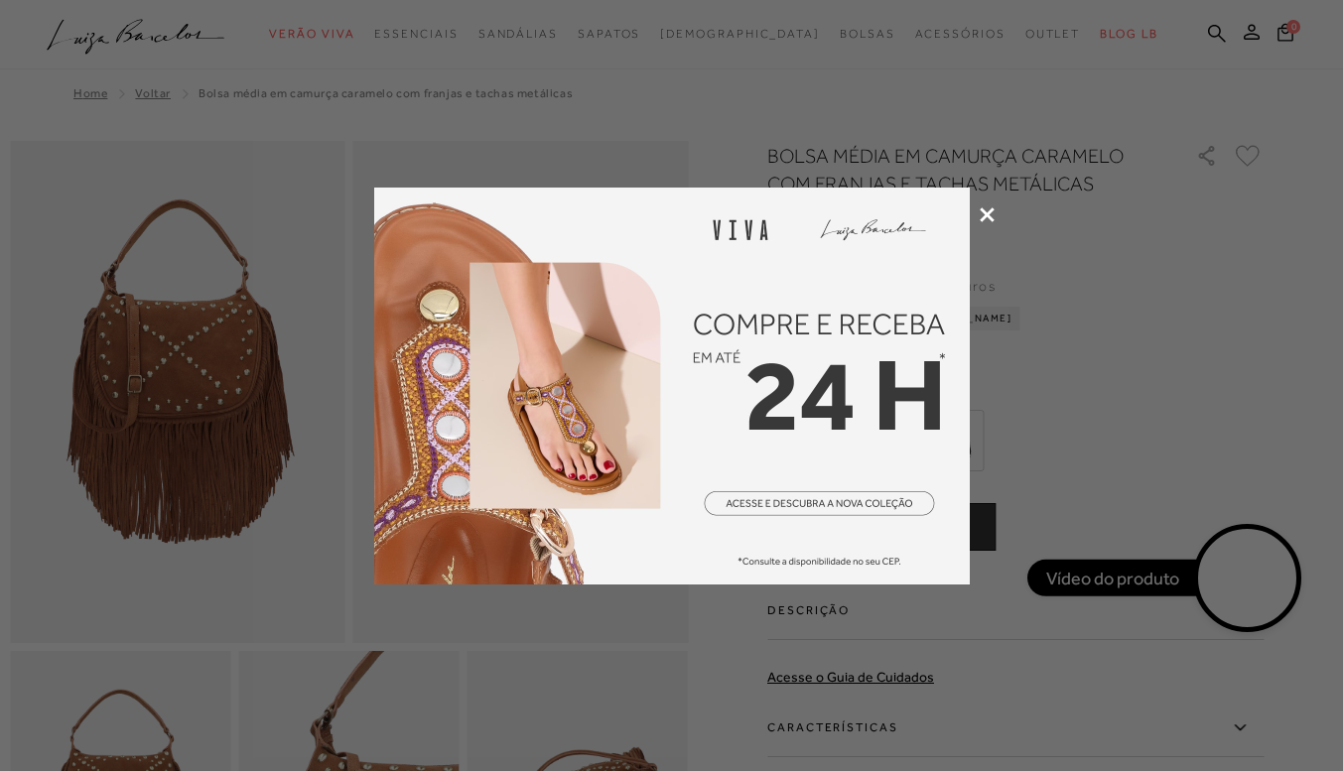
click at [993, 213] on icon at bounding box center [987, 215] width 15 height 15
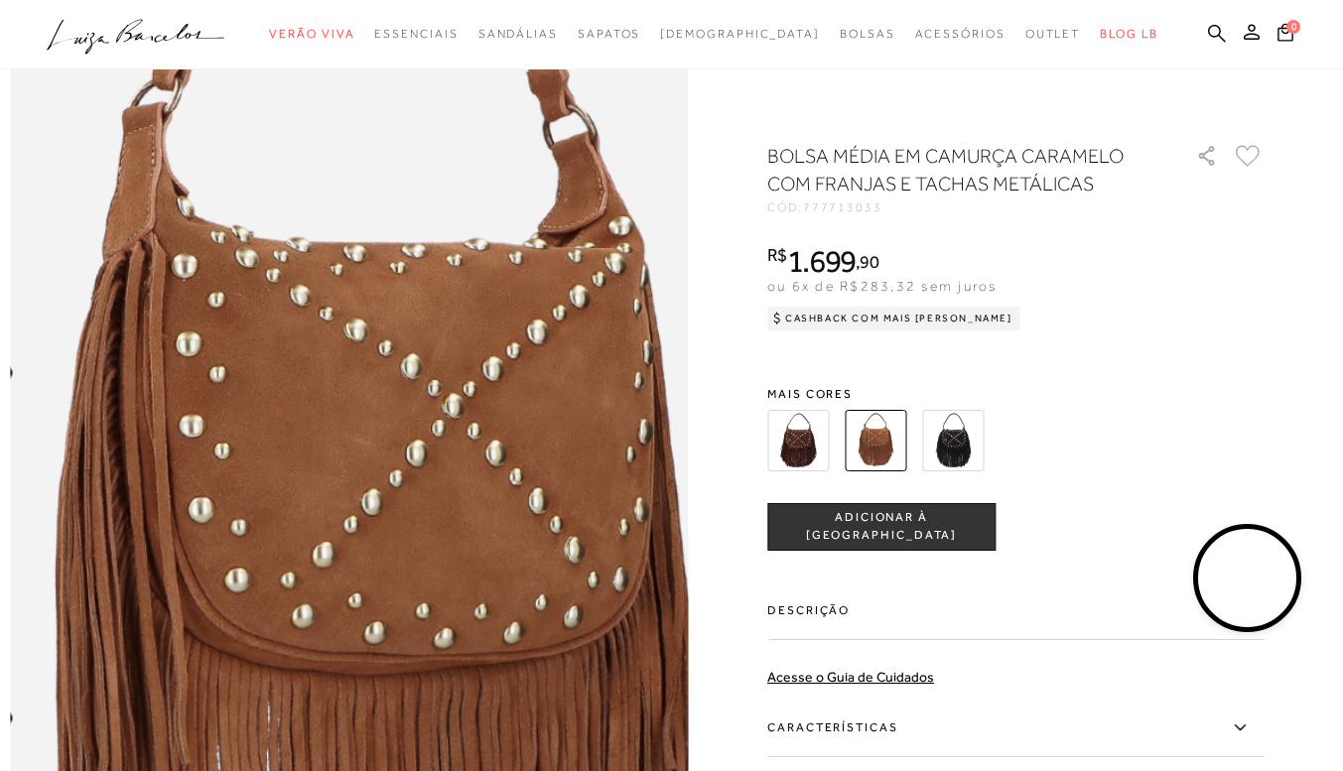
scroll to position [1390, 0]
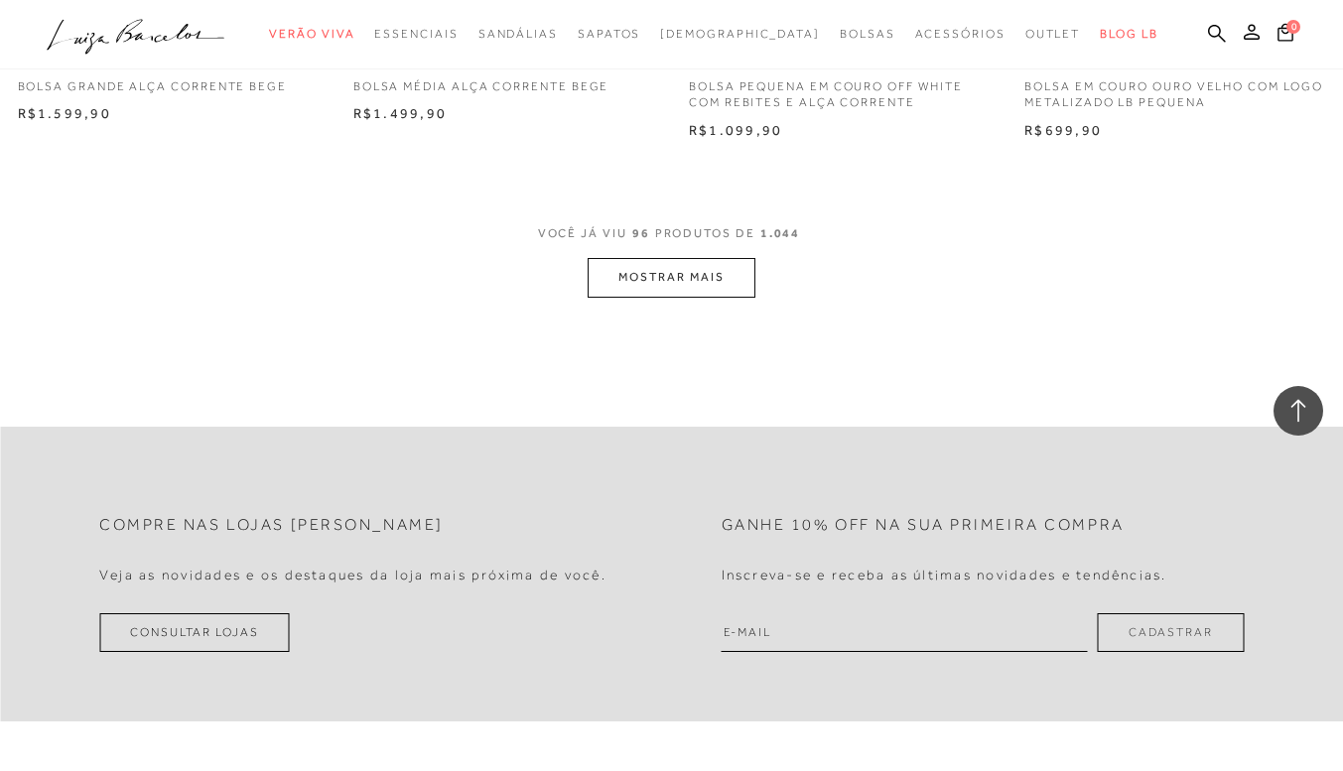
click at [655, 278] on button "MOSTRAR MAIS" at bounding box center [671, 277] width 167 height 39
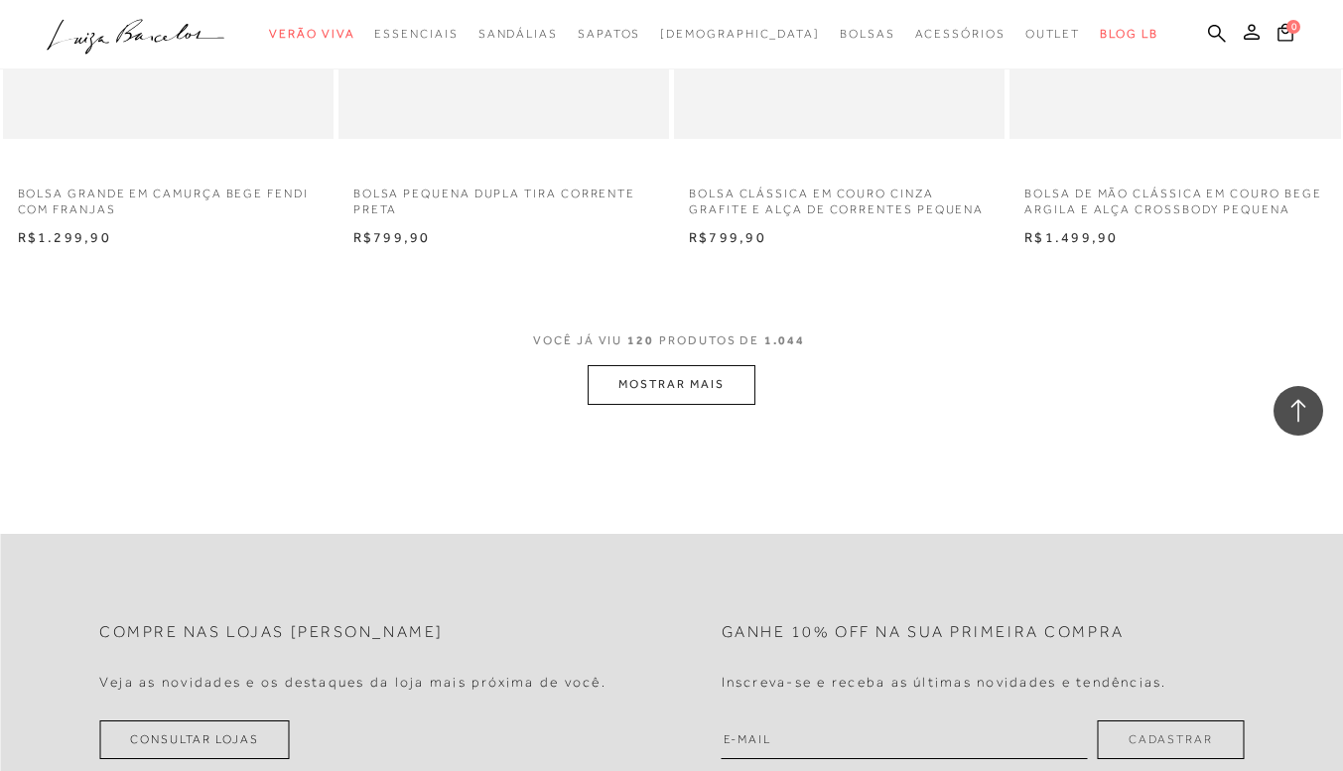
scroll to position [18865, 0]
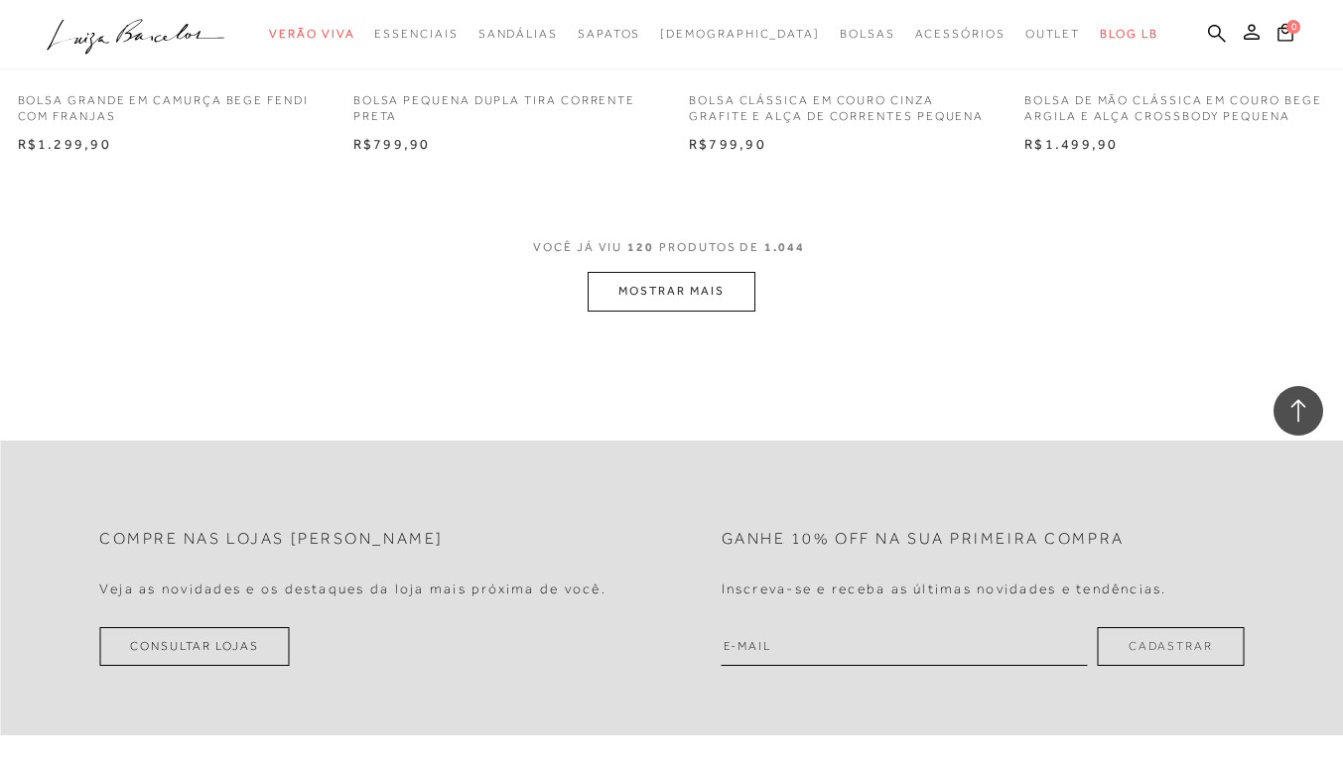
click at [676, 291] on button "MOSTRAR MAIS" at bounding box center [671, 291] width 167 height 39
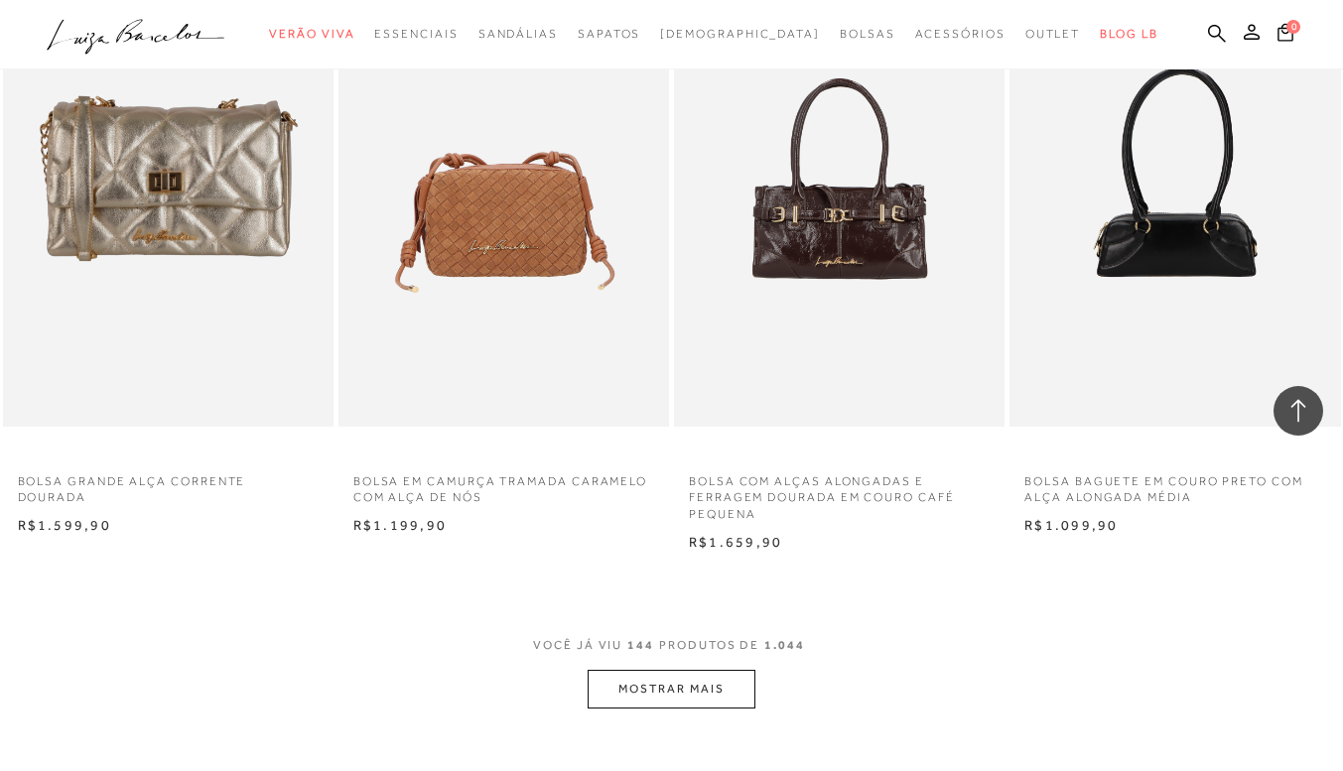
scroll to position [22340, 0]
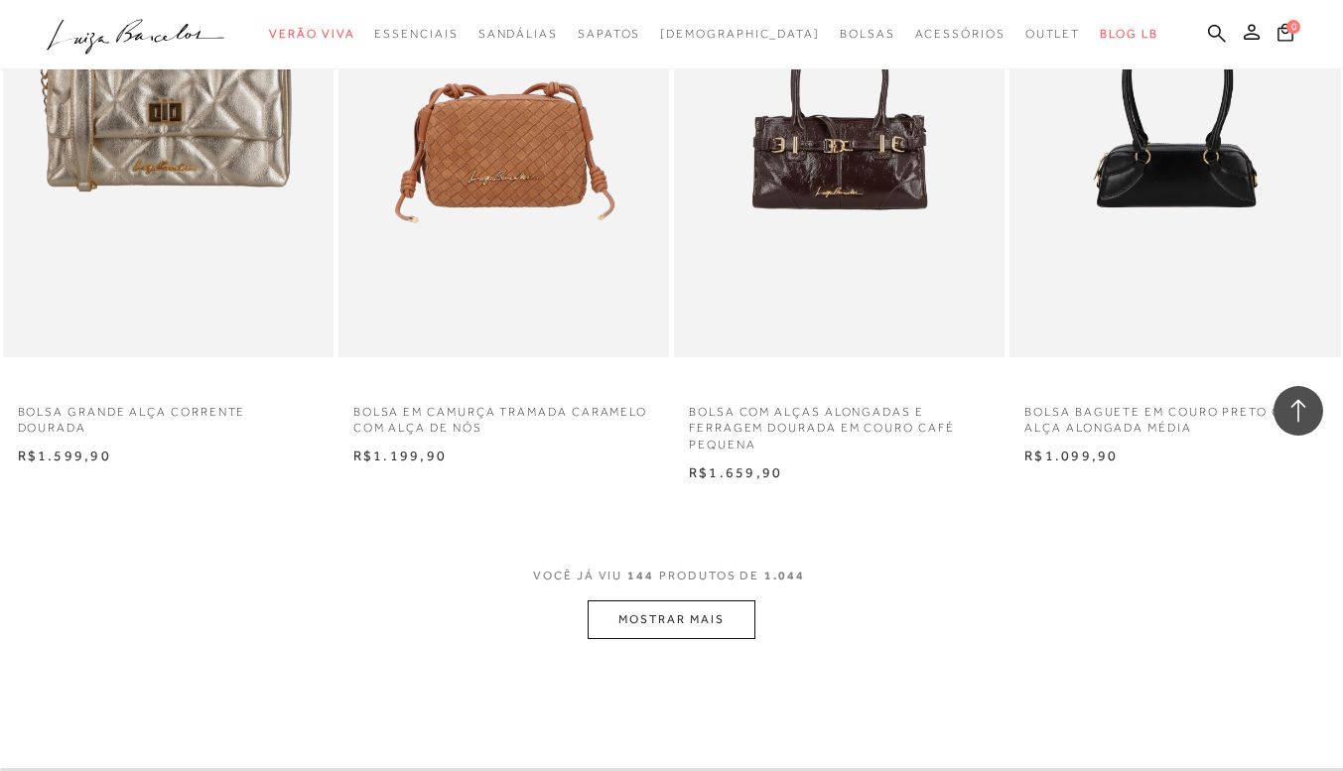
click at [712, 618] on button "MOSTRAR MAIS" at bounding box center [671, 620] width 167 height 39
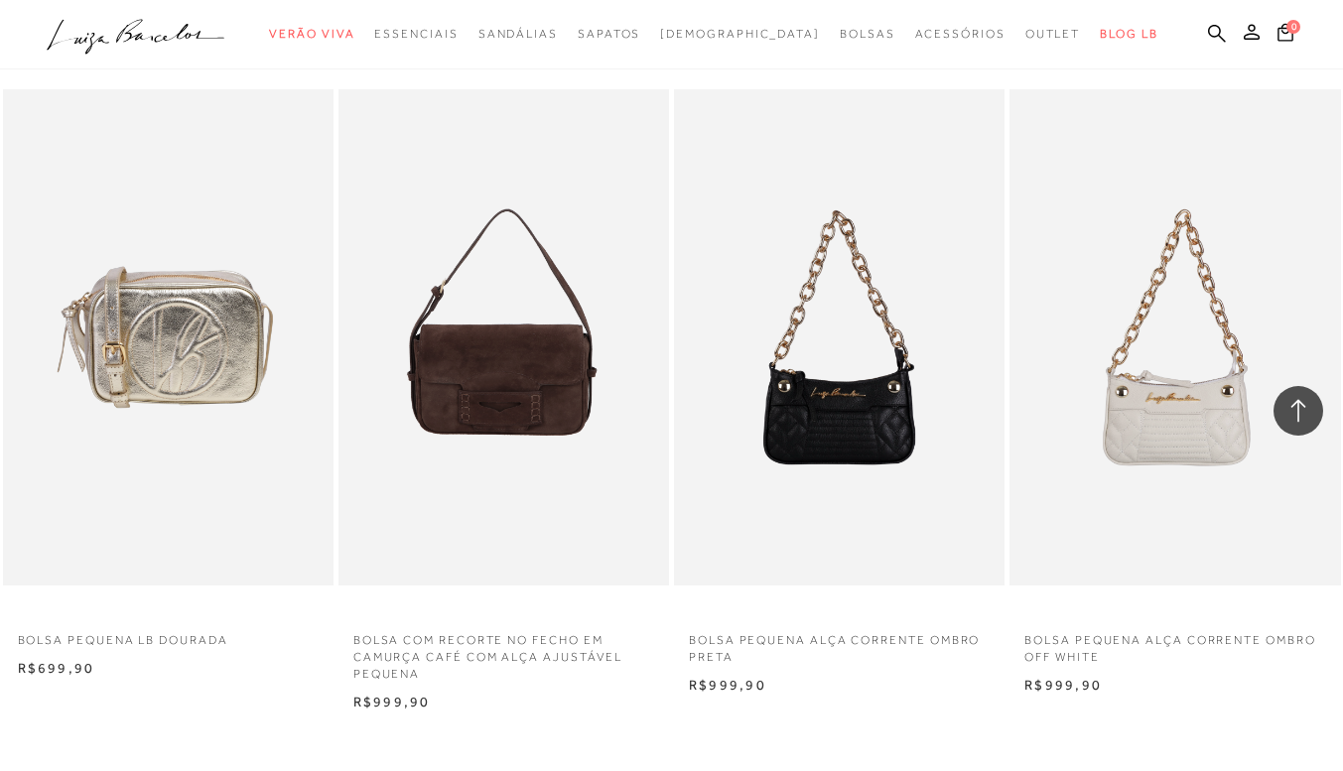
scroll to position [26212, 0]
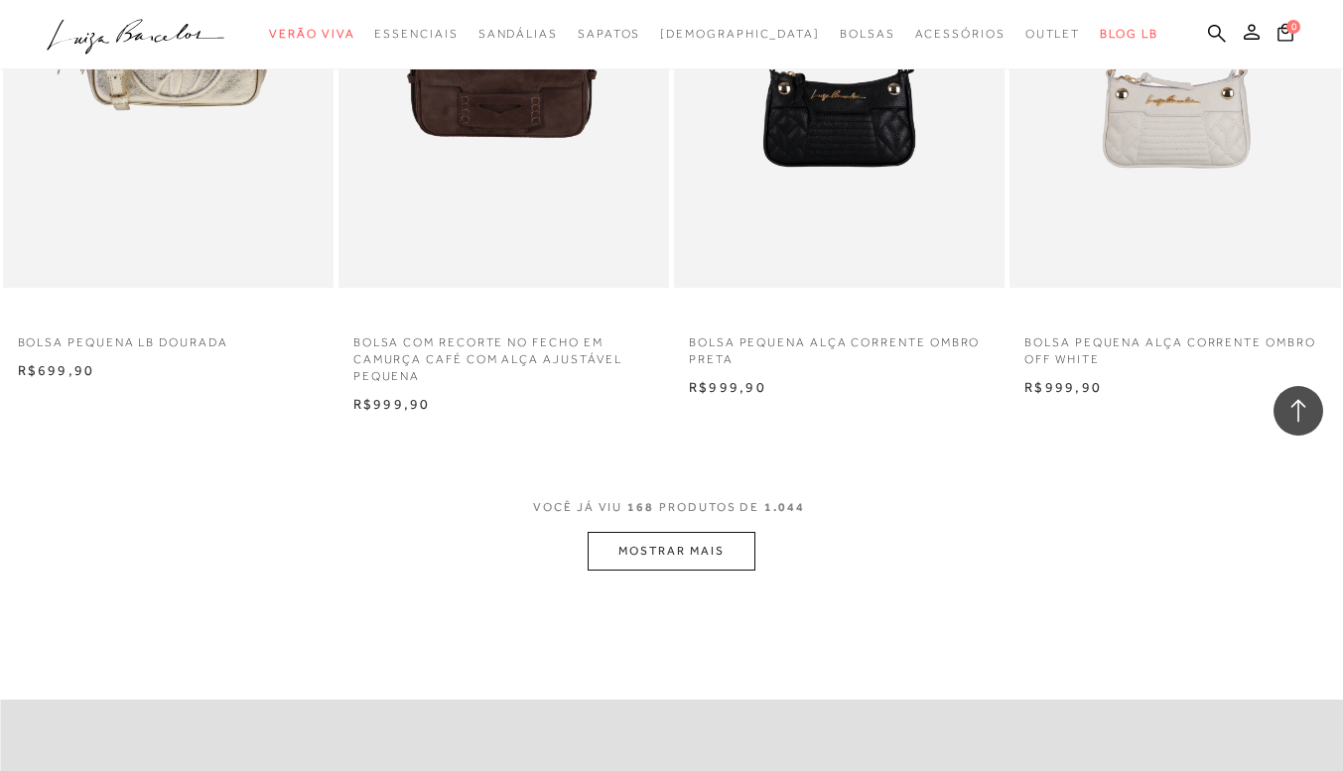
click at [706, 545] on button "MOSTRAR MAIS" at bounding box center [671, 551] width 167 height 39
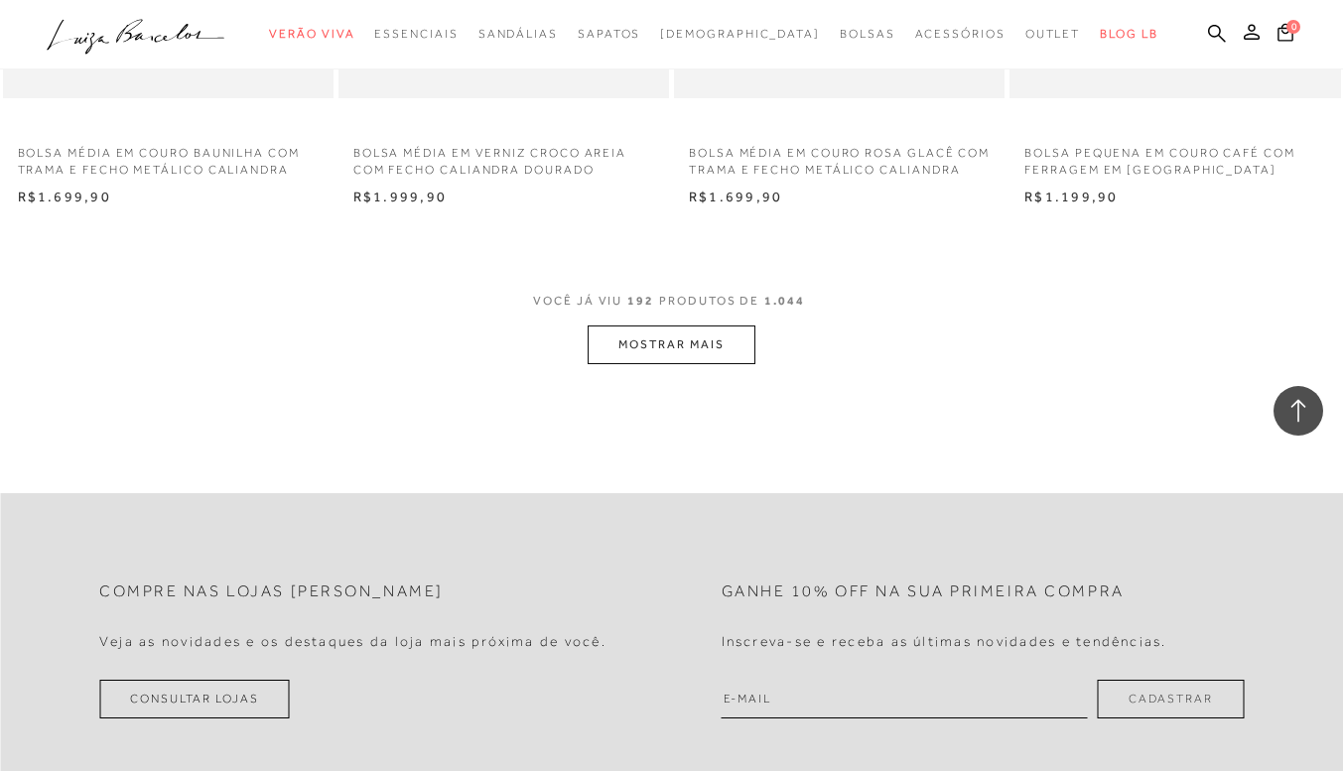
scroll to position [30283, 0]
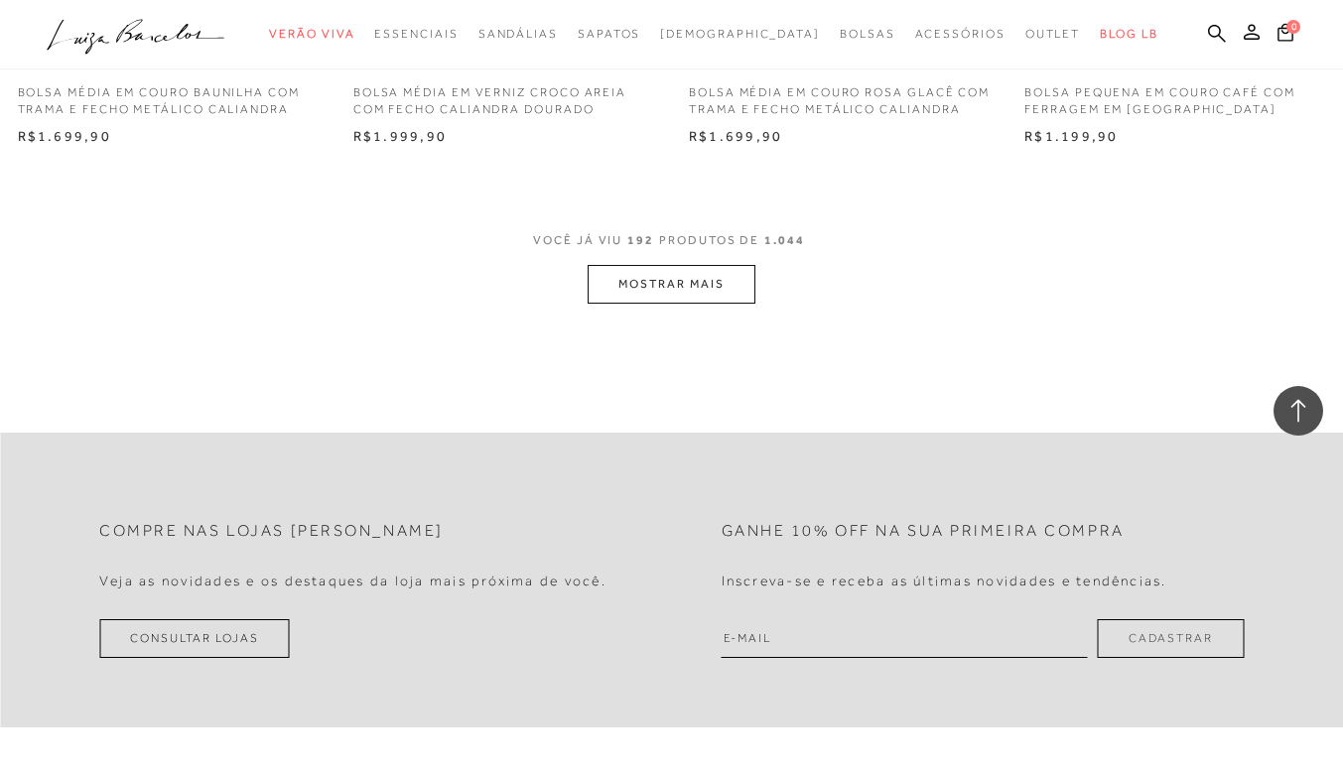
click at [668, 289] on button "MOSTRAR MAIS" at bounding box center [671, 284] width 167 height 39
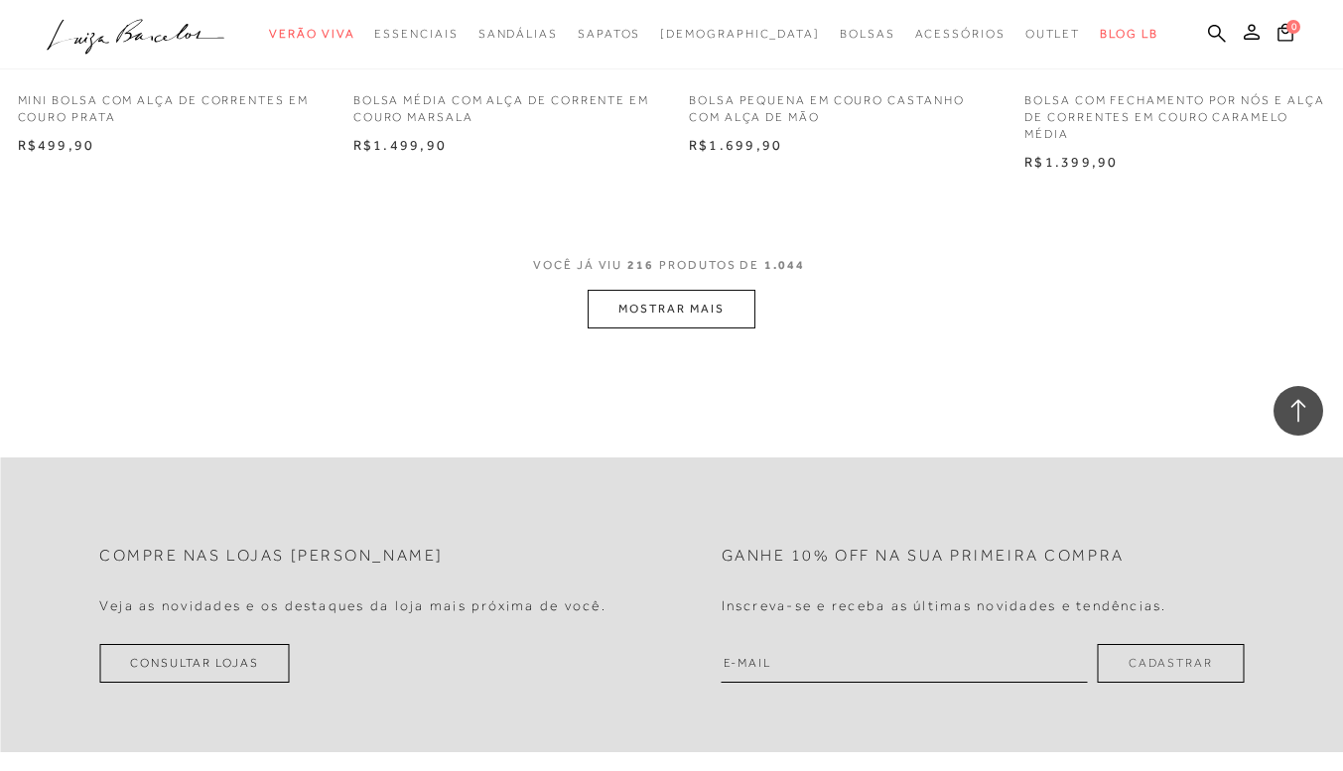
scroll to position [34056, 0]
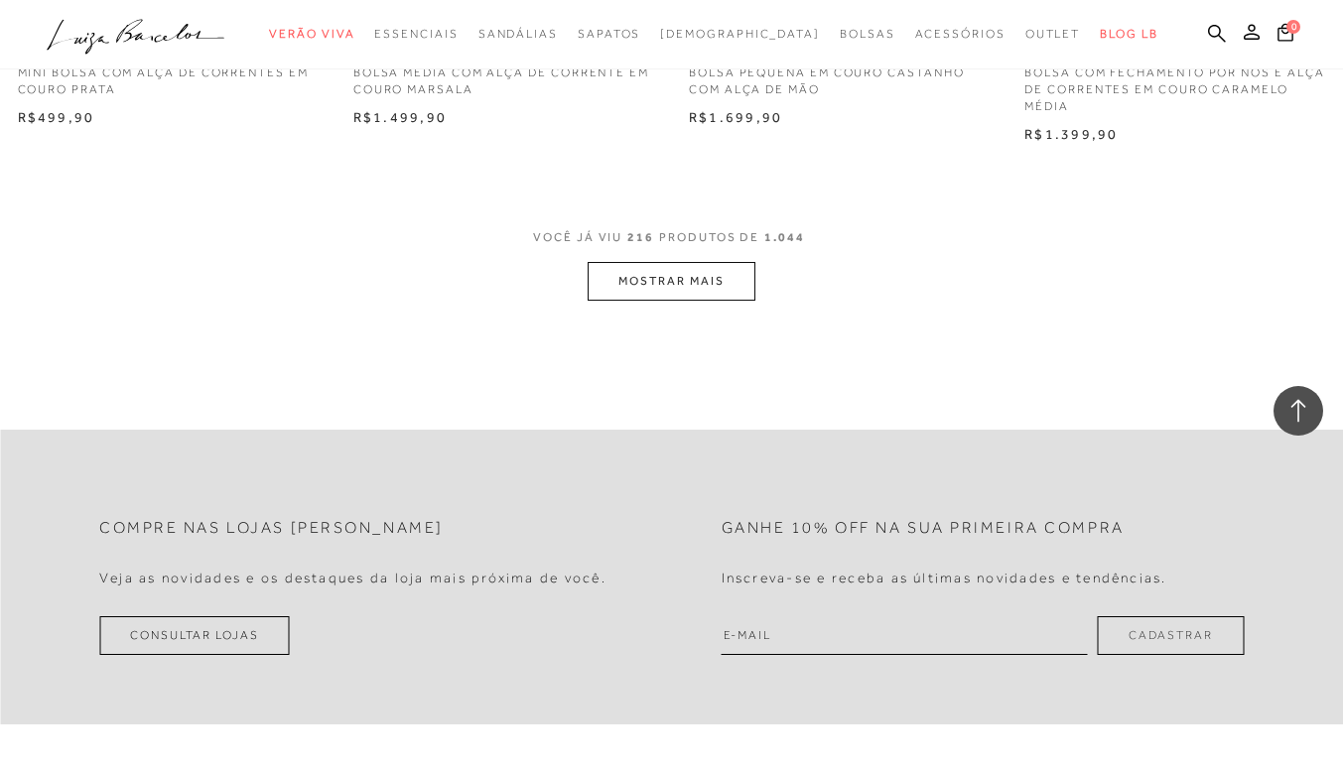
click at [679, 301] on button "MOSTRAR MAIS" at bounding box center [671, 281] width 167 height 39
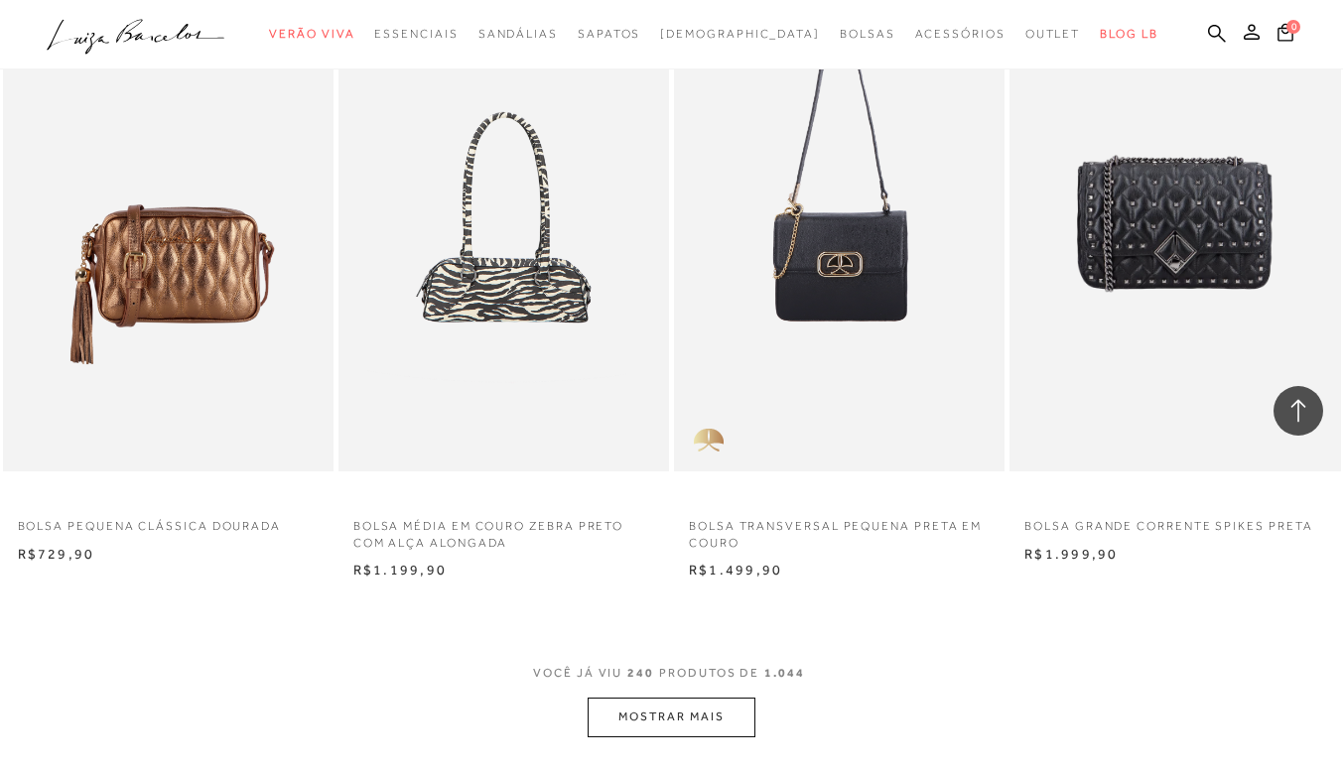
scroll to position [37828, 0]
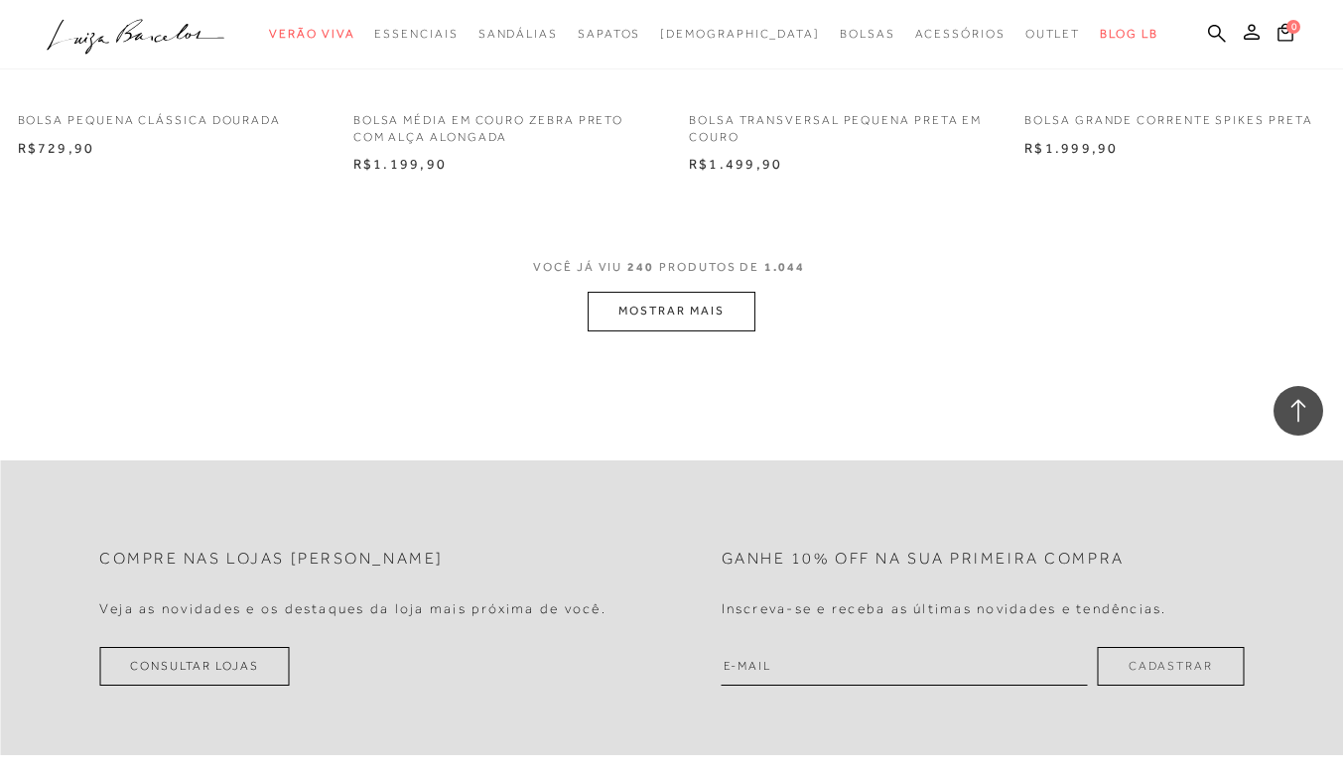
click at [688, 331] on button "MOSTRAR MAIS" at bounding box center [671, 311] width 167 height 39
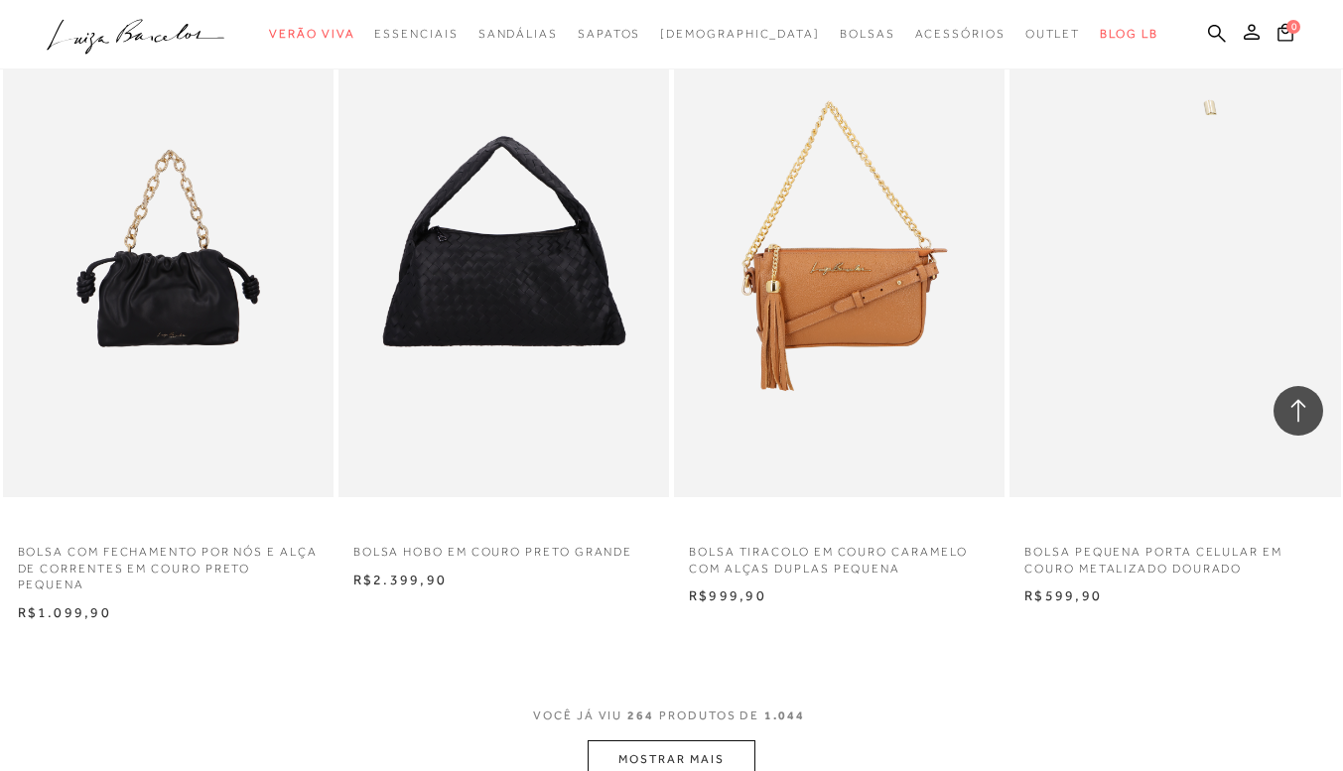
scroll to position [41701, 0]
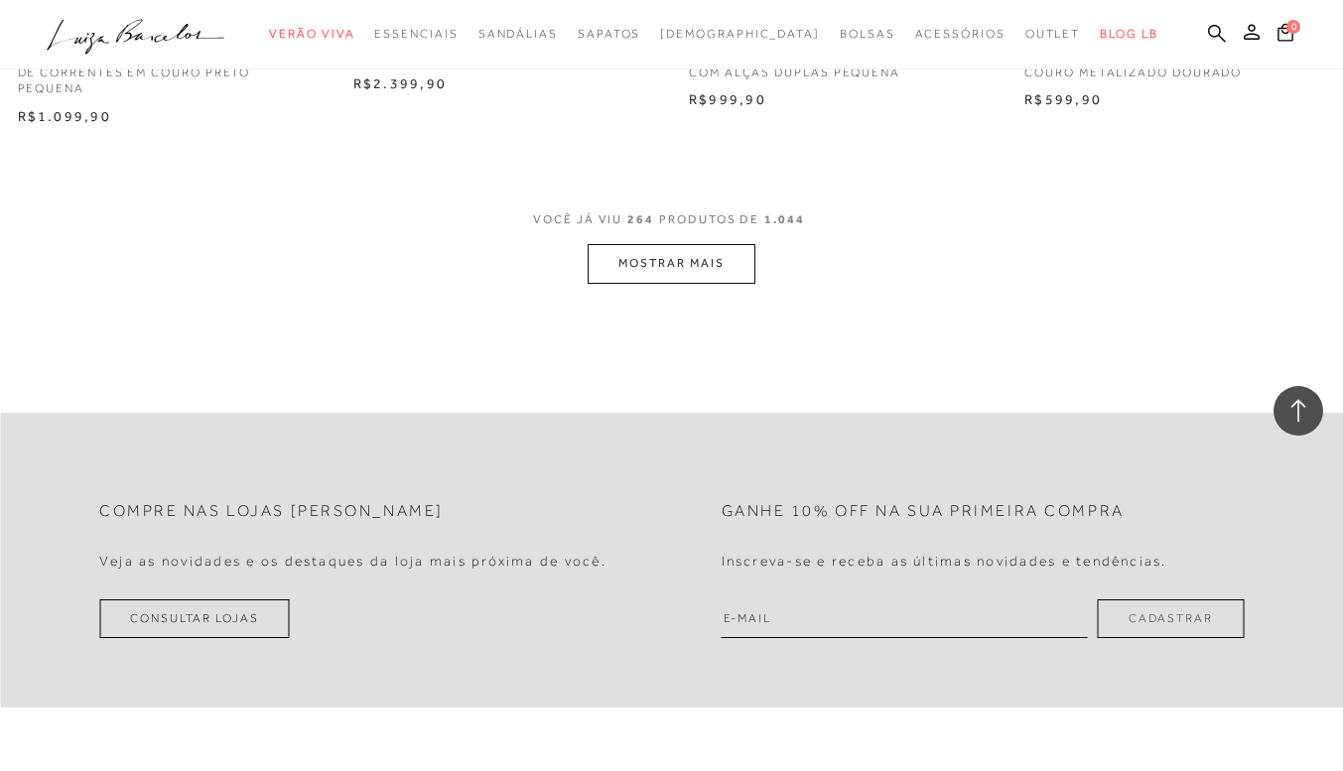
click at [659, 283] on button "MOSTRAR MAIS" at bounding box center [671, 263] width 167 height 39
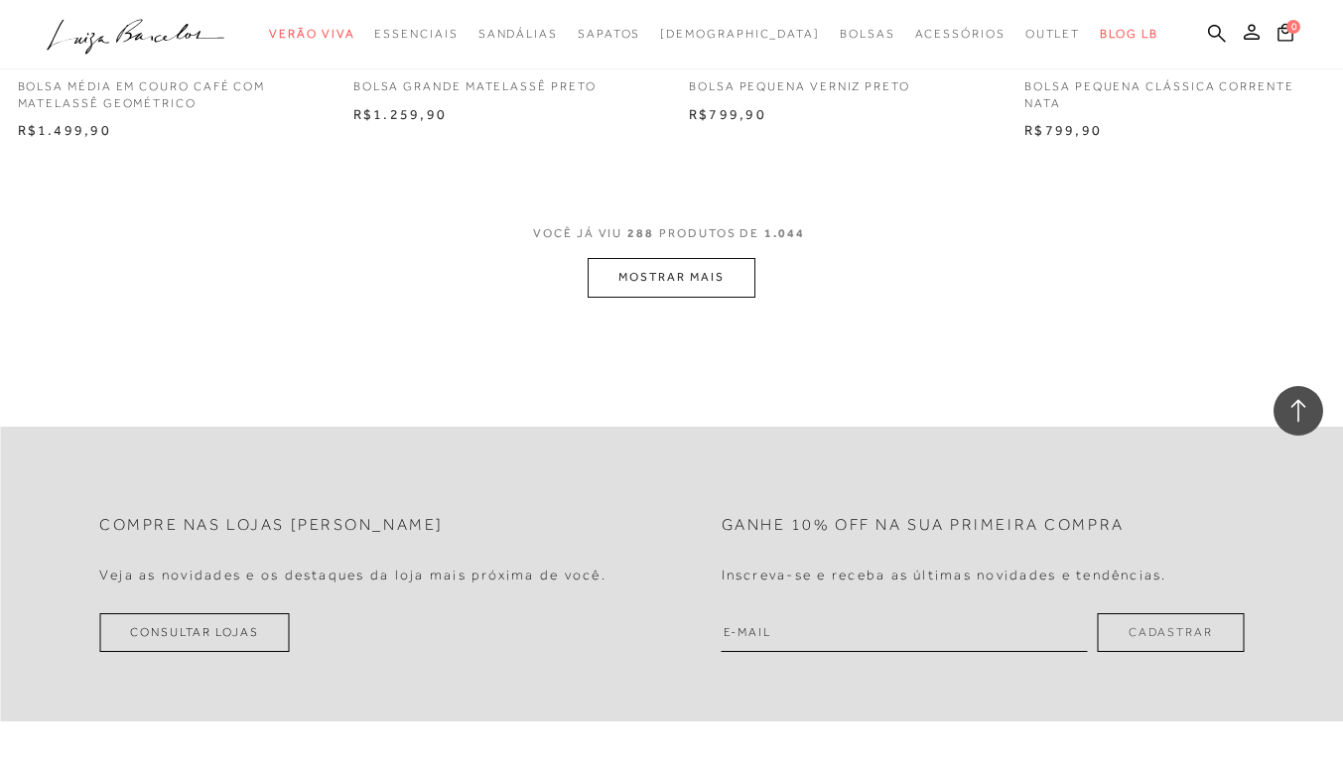
scroll to position [45474, 0]
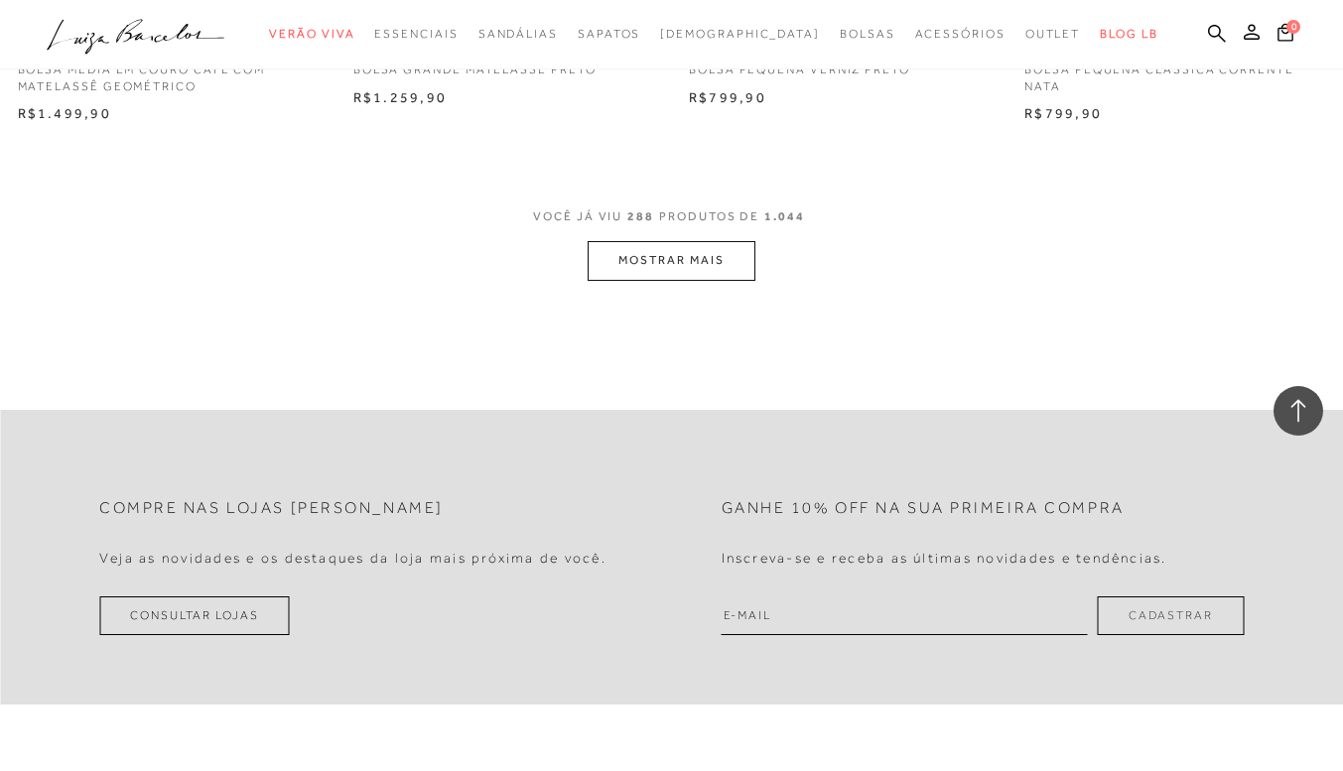
click at [685, 280] on button "MOSTRAR MAIS" at bounding box center [671, 260] width 167 height 39
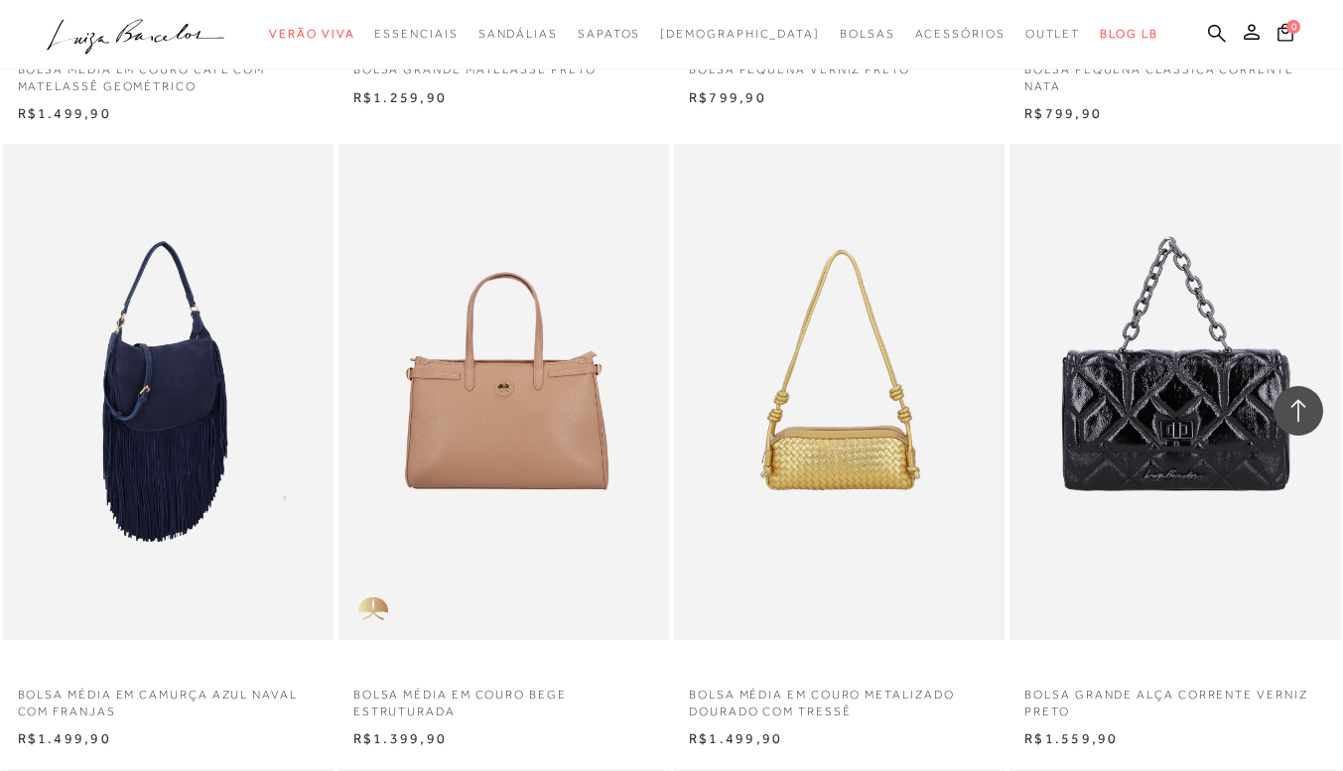
click at [199, 407] on img at bounding box center [169, 392] width 329 height 496
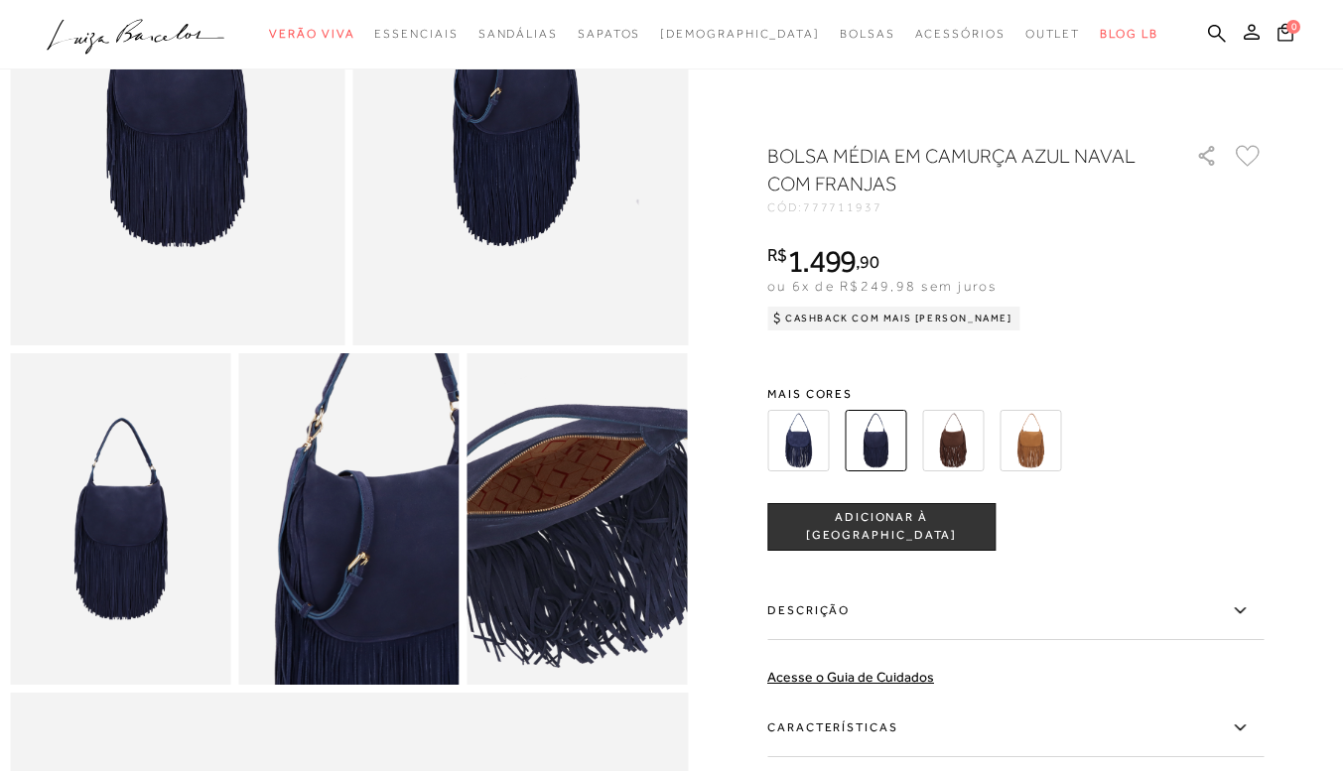
scroll to position [199, 0]
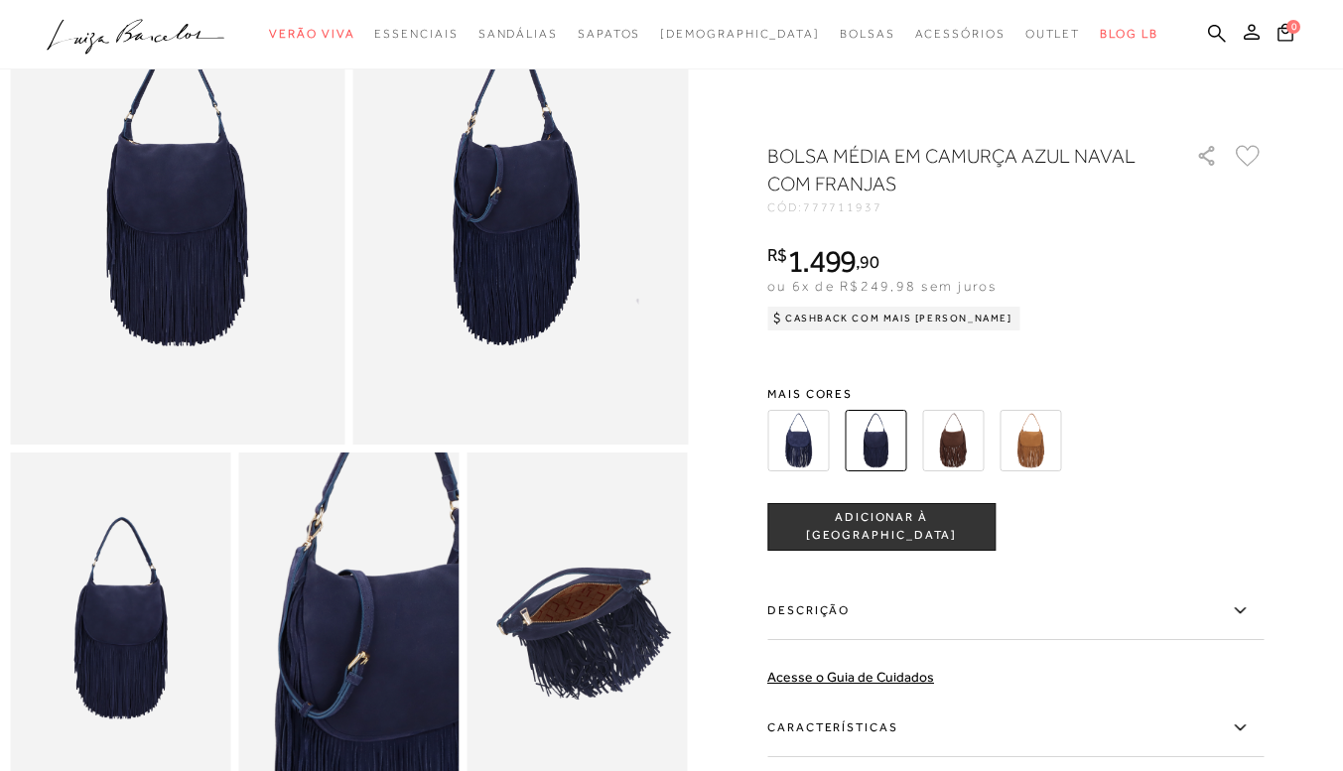
click at [1046, 439] on img at bounding box center [1031, 441] width 62 height 62
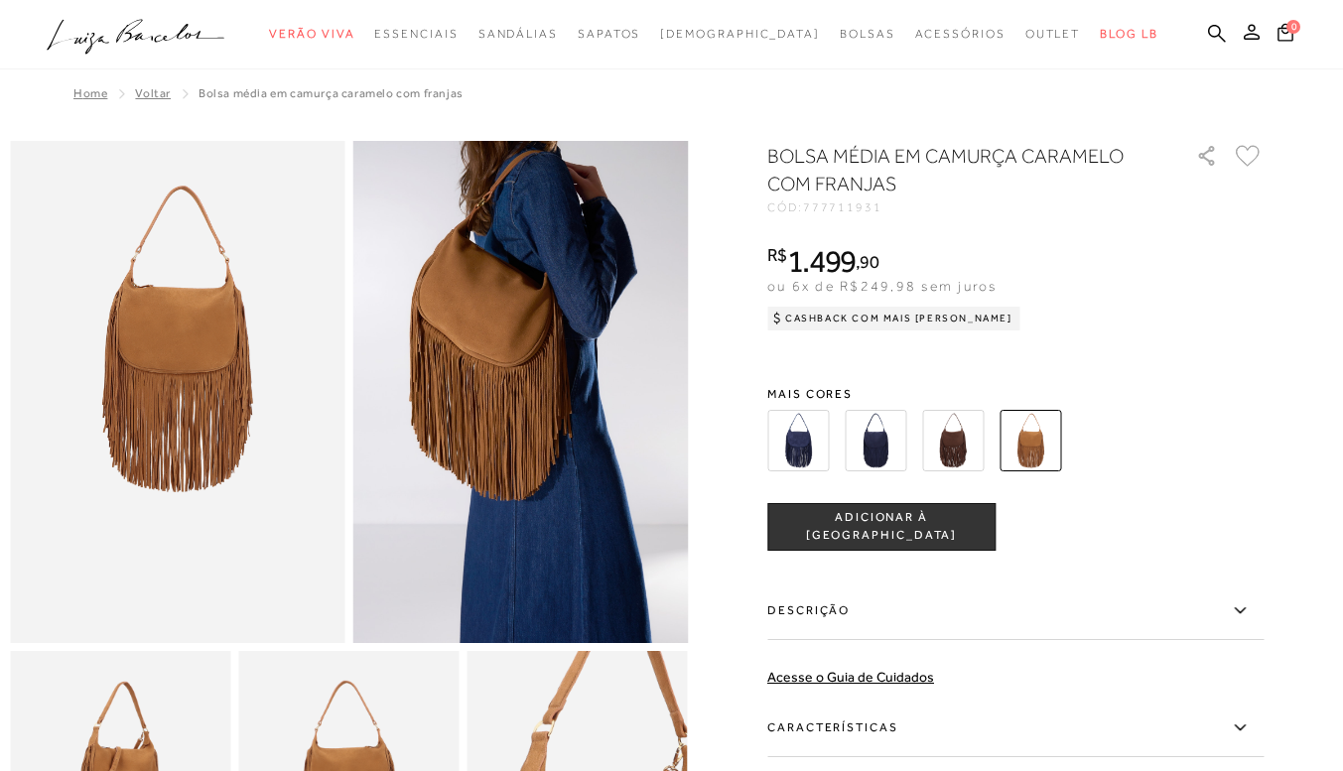
click at [962, 447] on img at bounding box center [953, 441] width 62 height 62
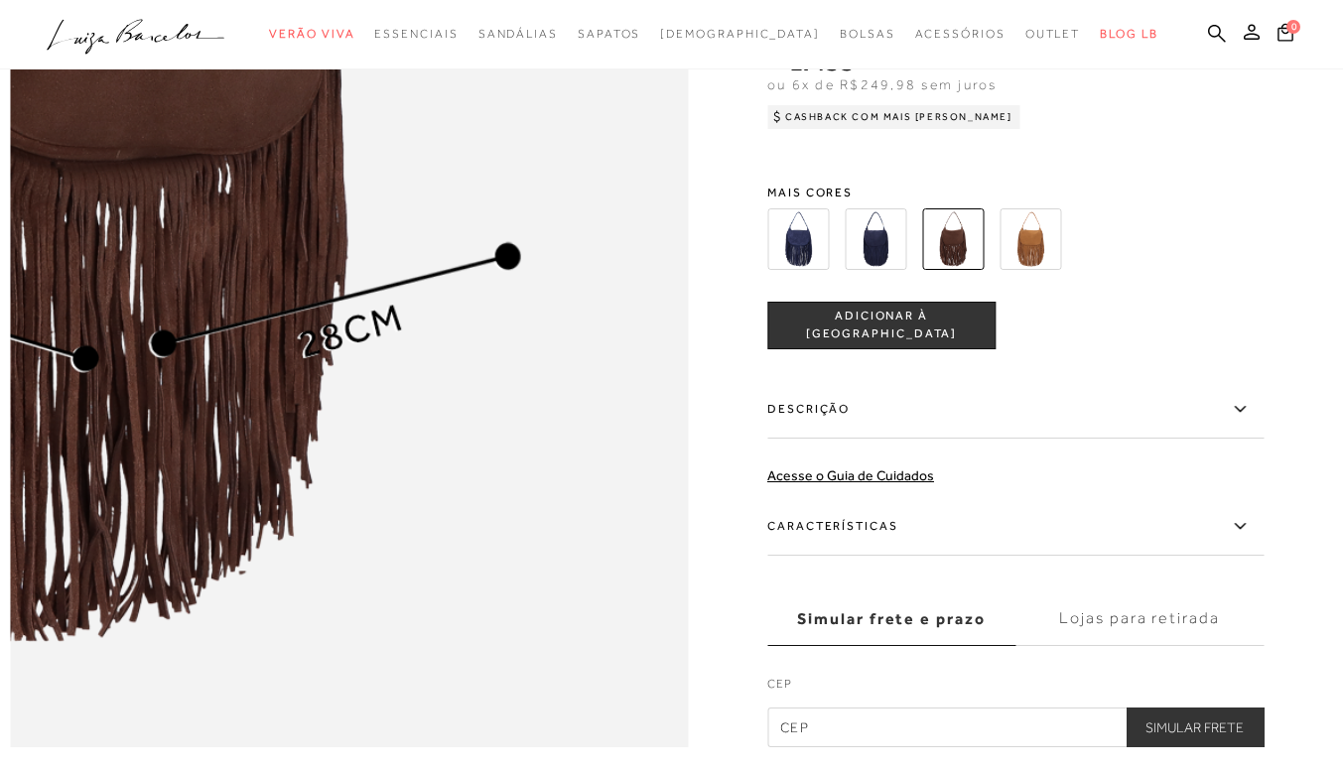
scroll to position [1092, 0]
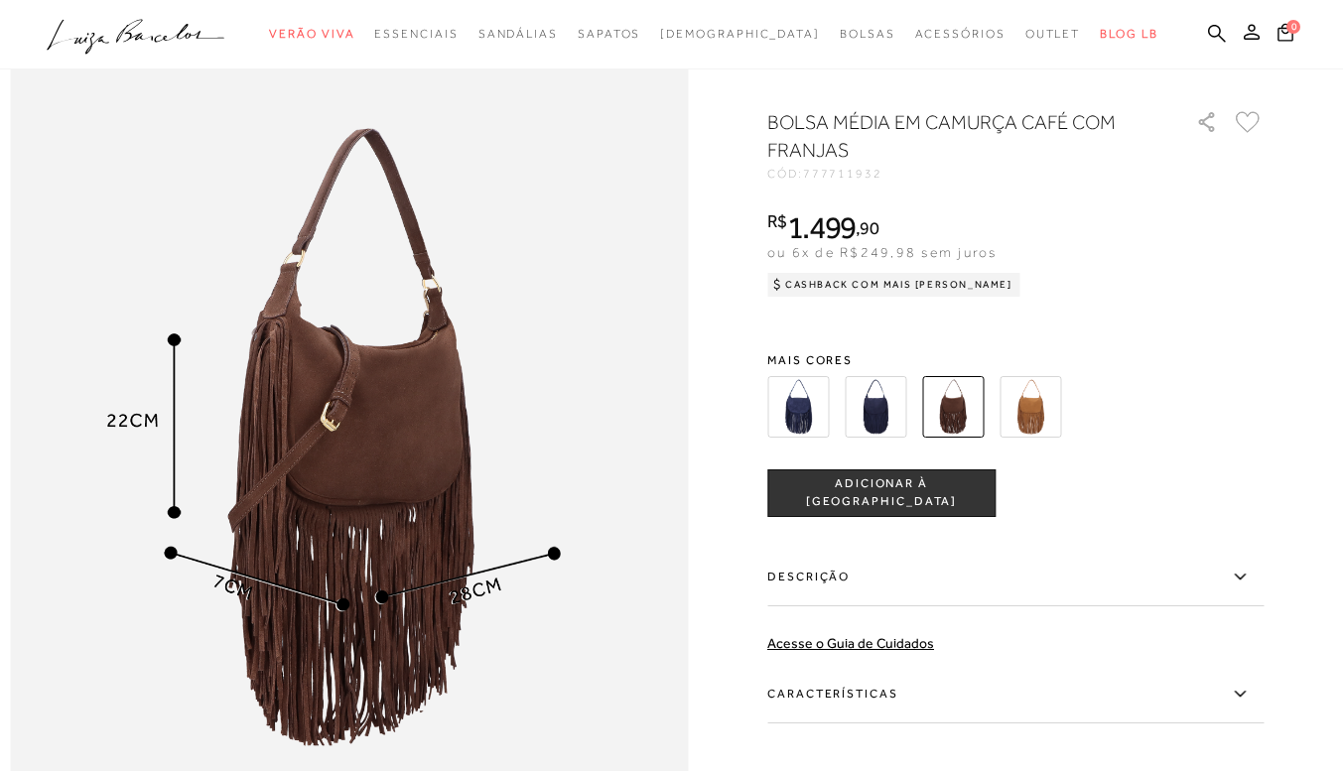
click at [684, 391] on img at bounding box center [349, 408] width 678 height 1018
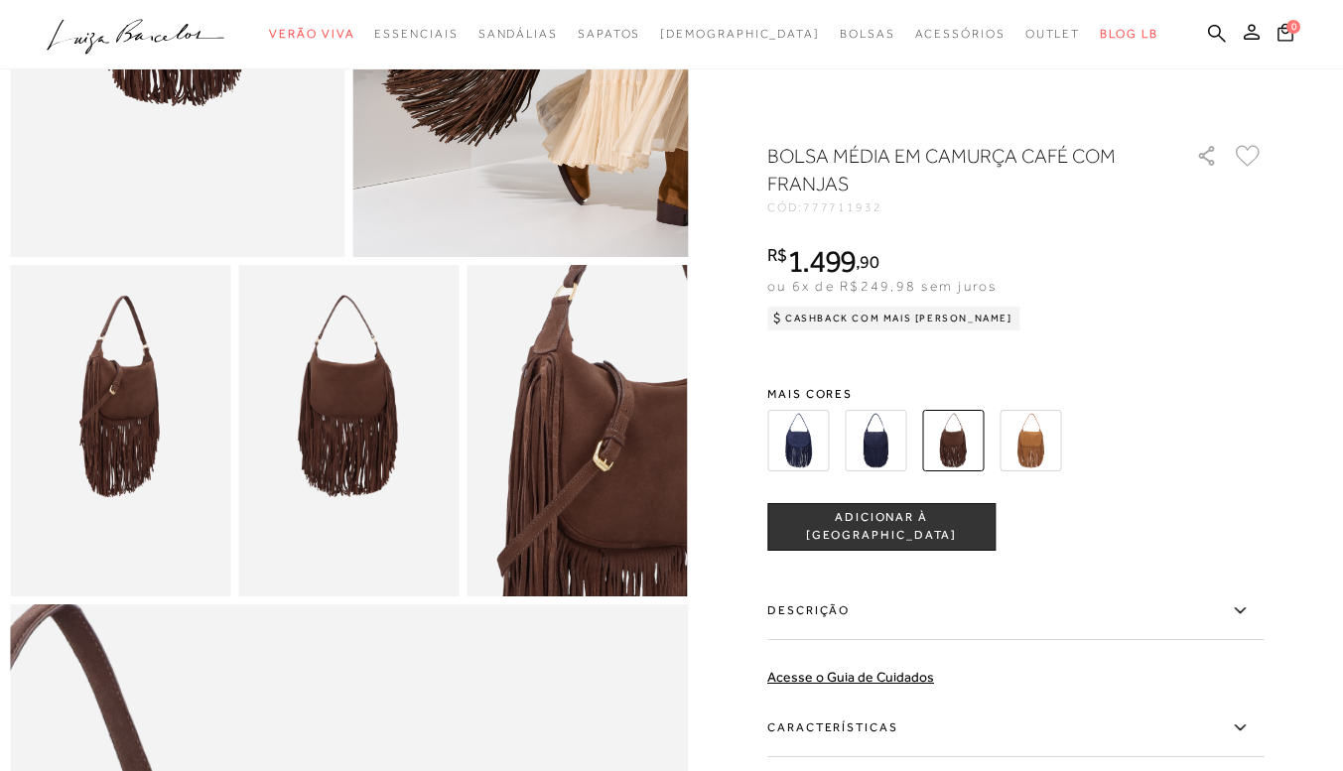
scroll to position [298, 0]
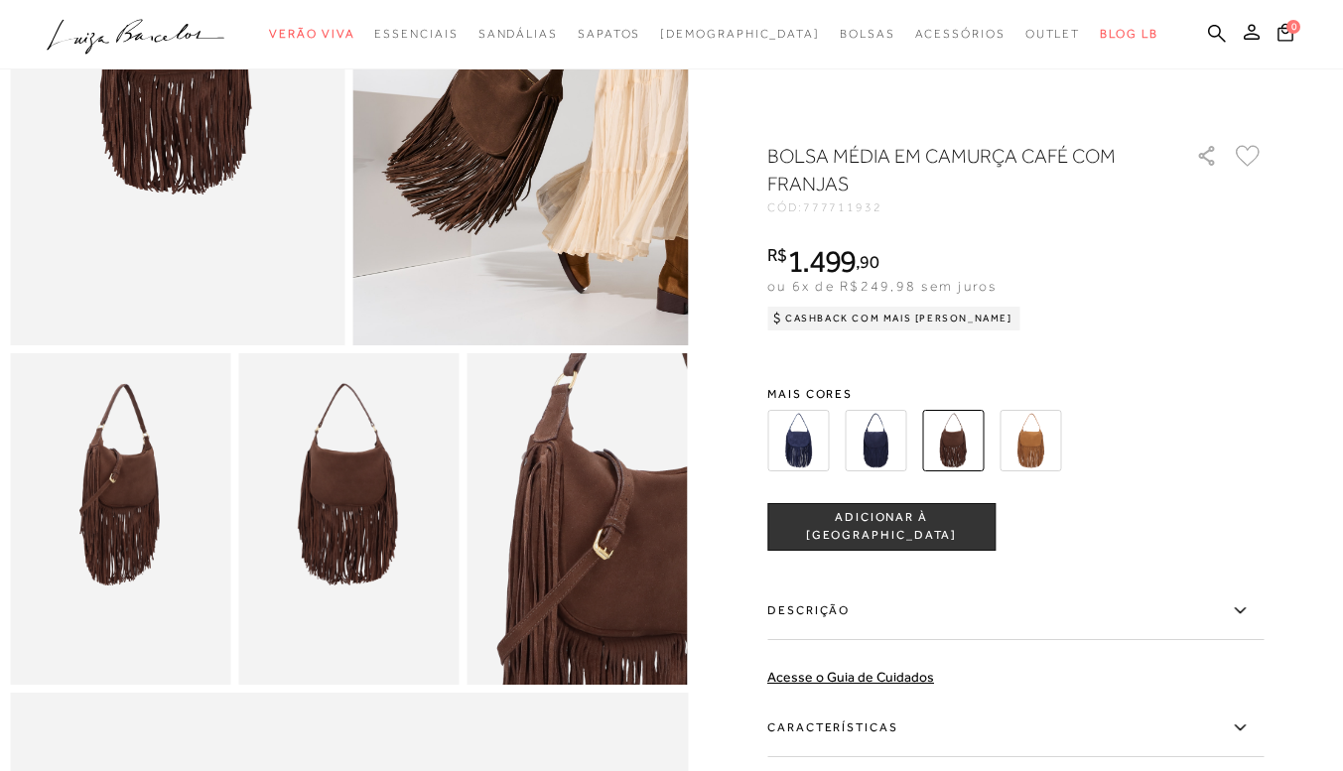
click at [674, 254] on img at bounding box center [521, 94] width 336 height 502
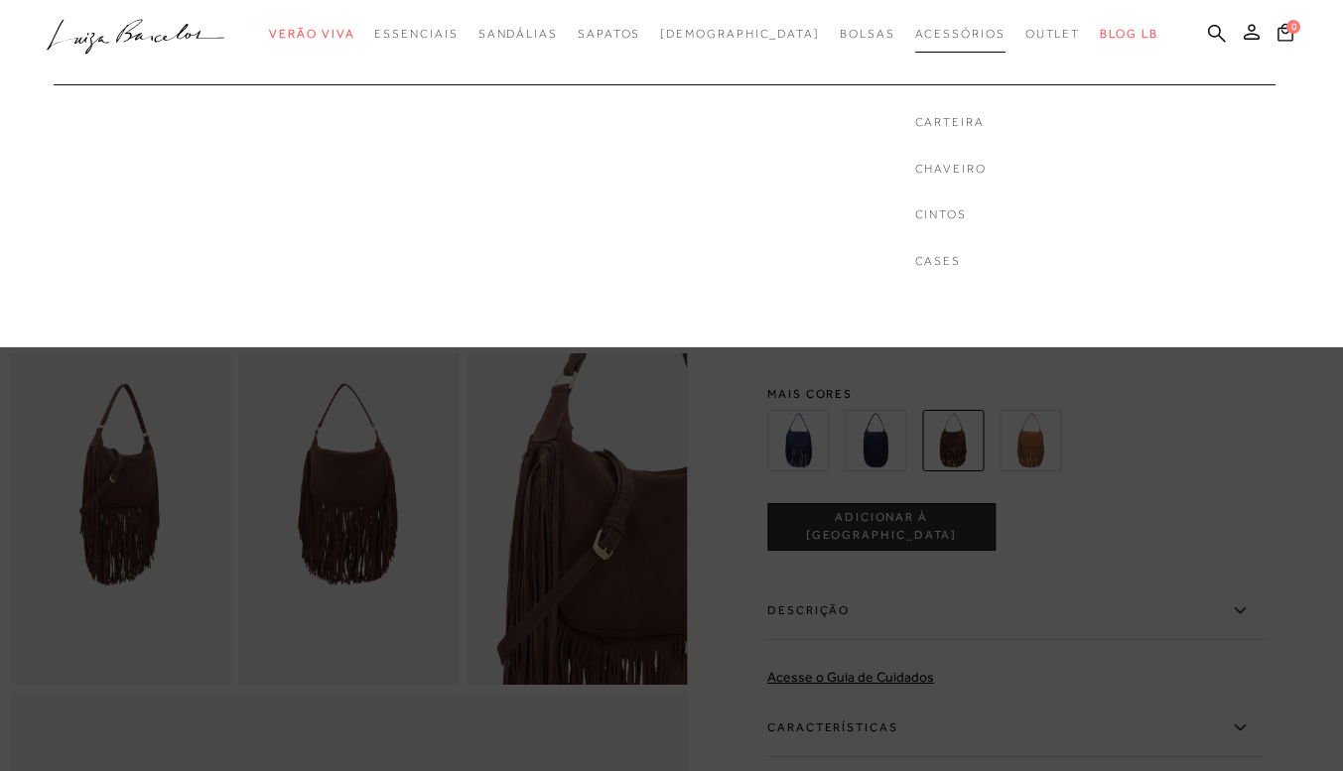
click at [915, 38] on span "Acessórios" at bounding box center [960, 34] width 90 height 14
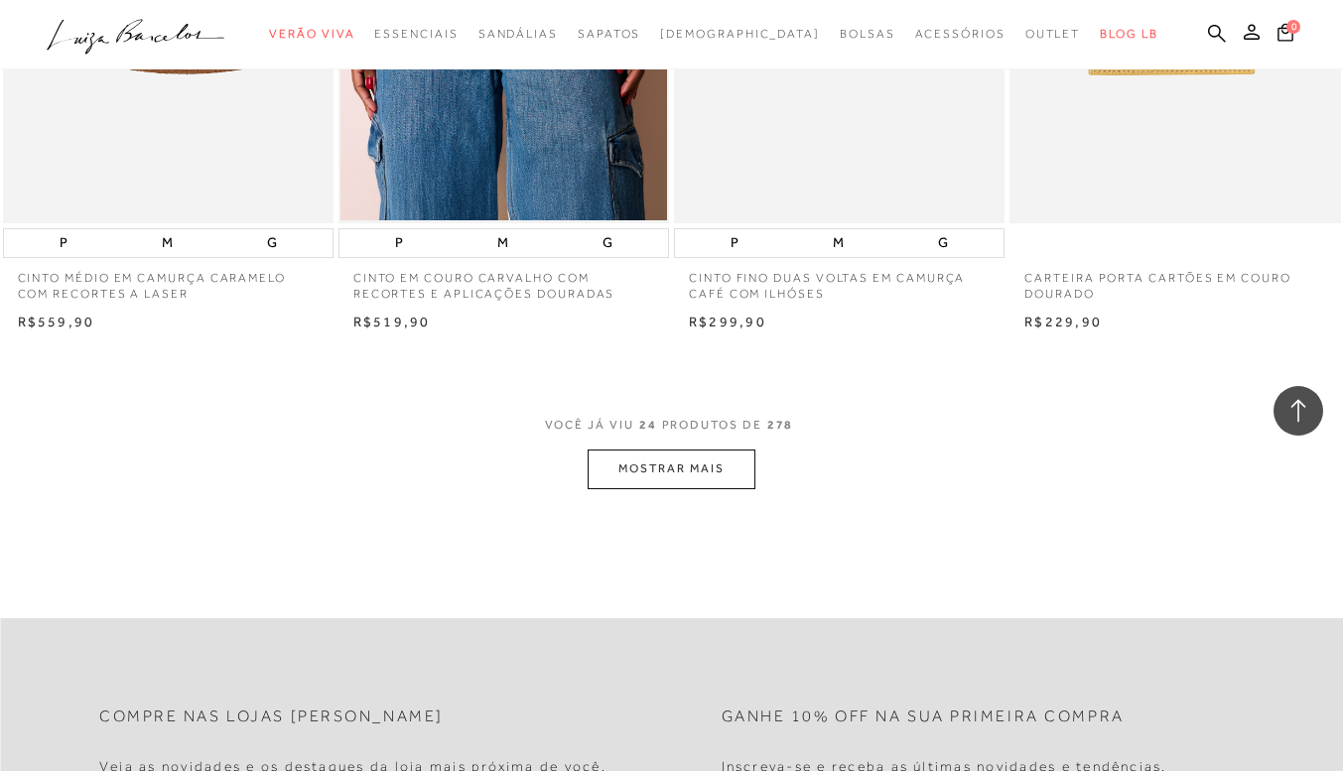
scroll to position [3674, 0]
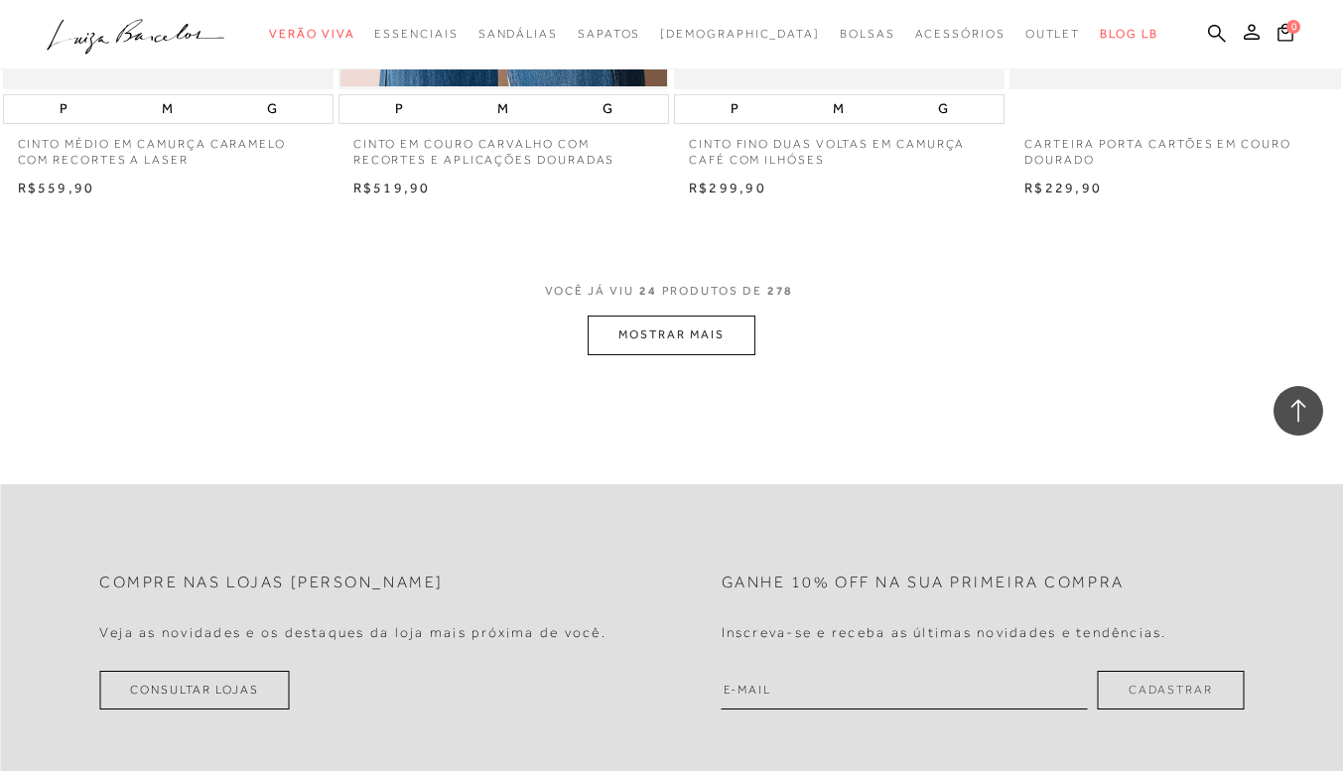
click at [708, 343] on button "MOSTRAR MAIS" at bounding box center [671, 335] width 167 height 39
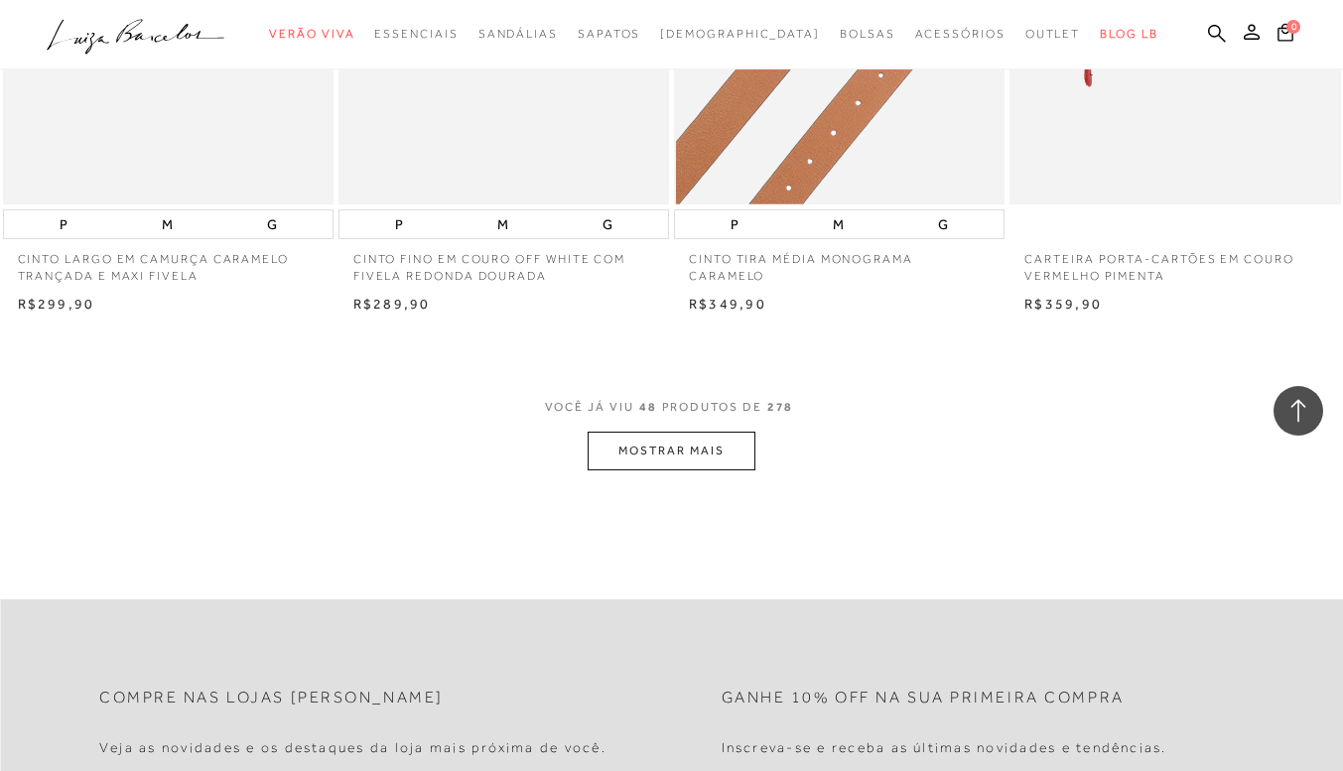
scroll to position [7347, 0]
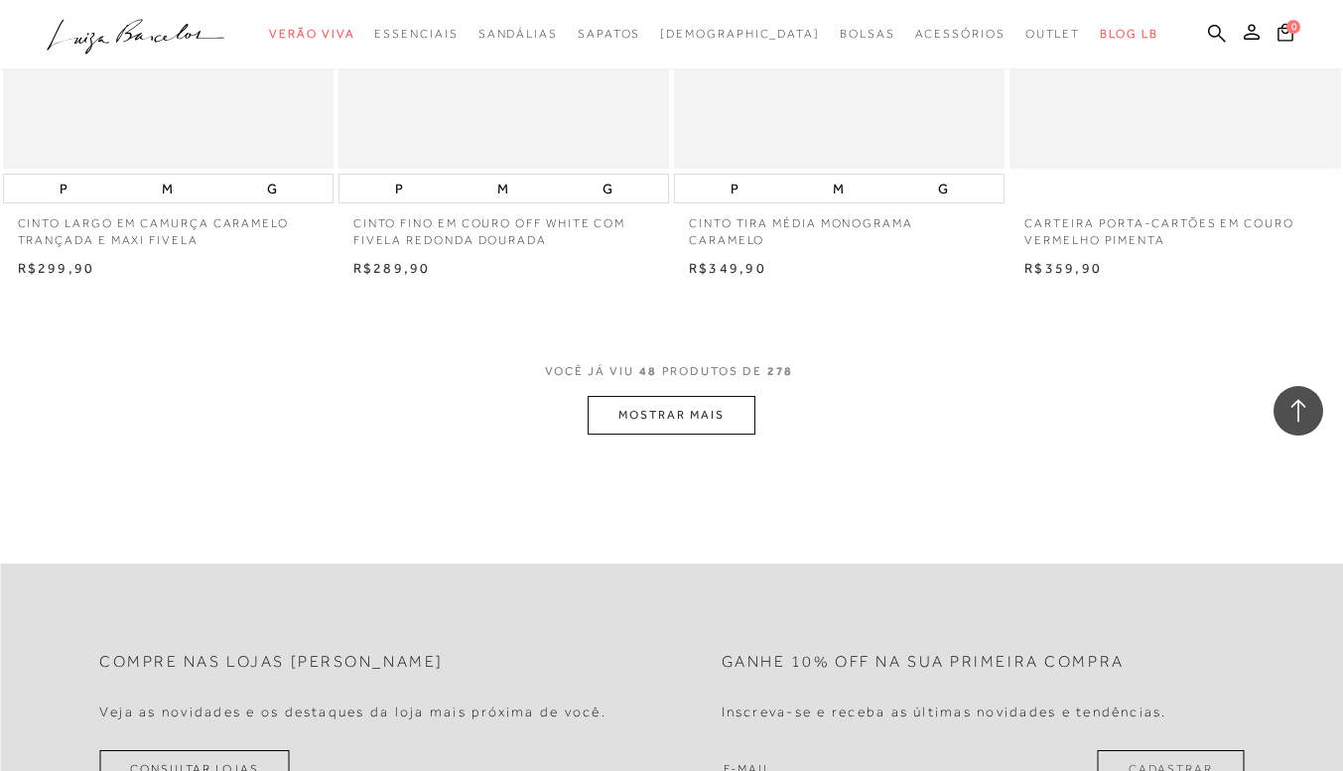
click at [692, 407] on button "MOSTRAR MAIS" at bounding box center [671, 415] width 167 height 39
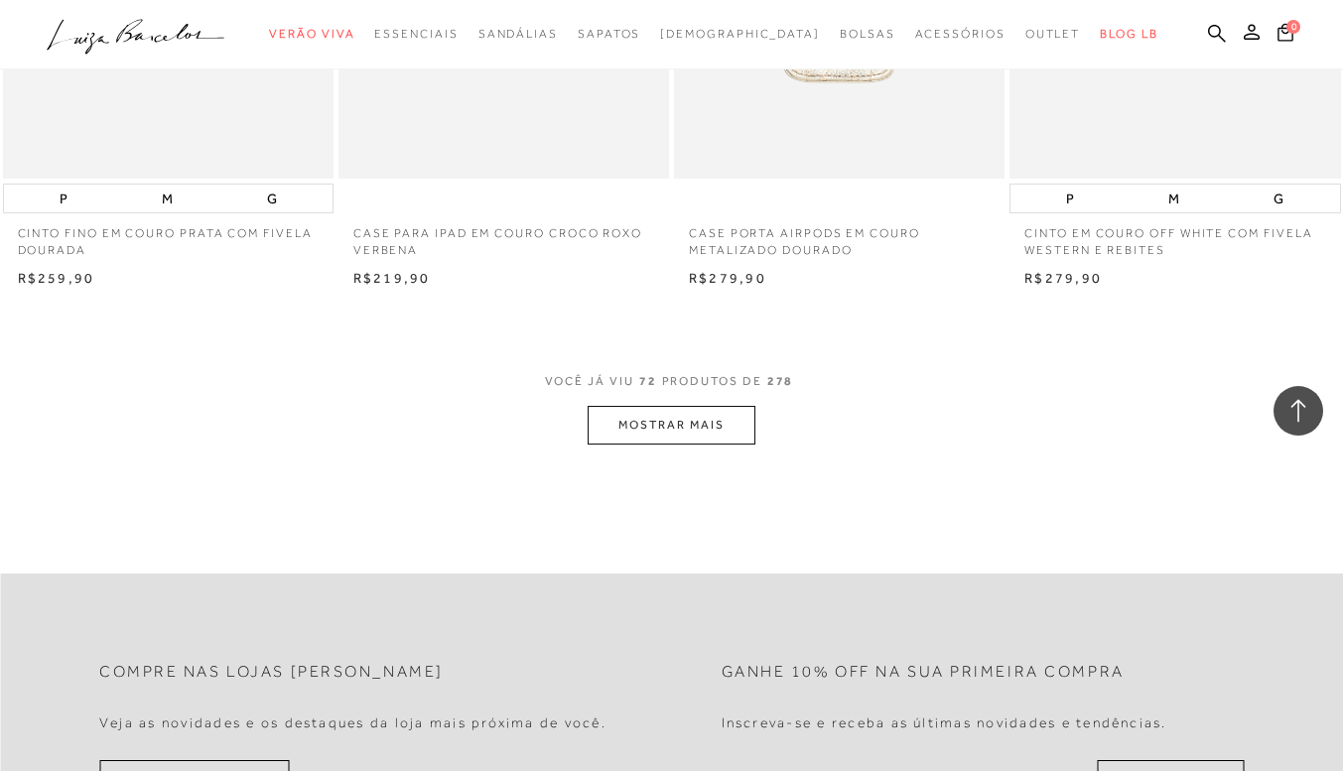
scroll to position [11120, 0]
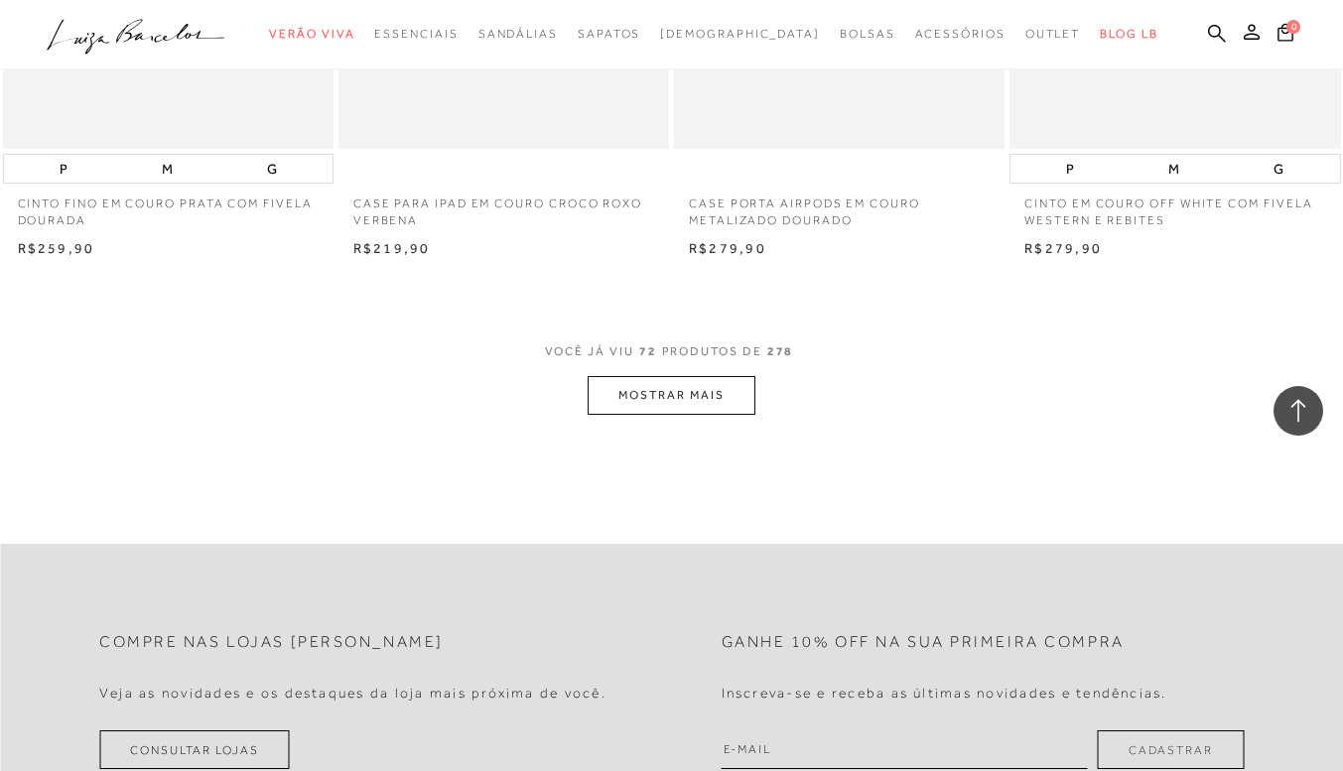
click at [683, 395] on button "MOSTRAR MAIS" at bounding box center [671, 395] width 167 height 39
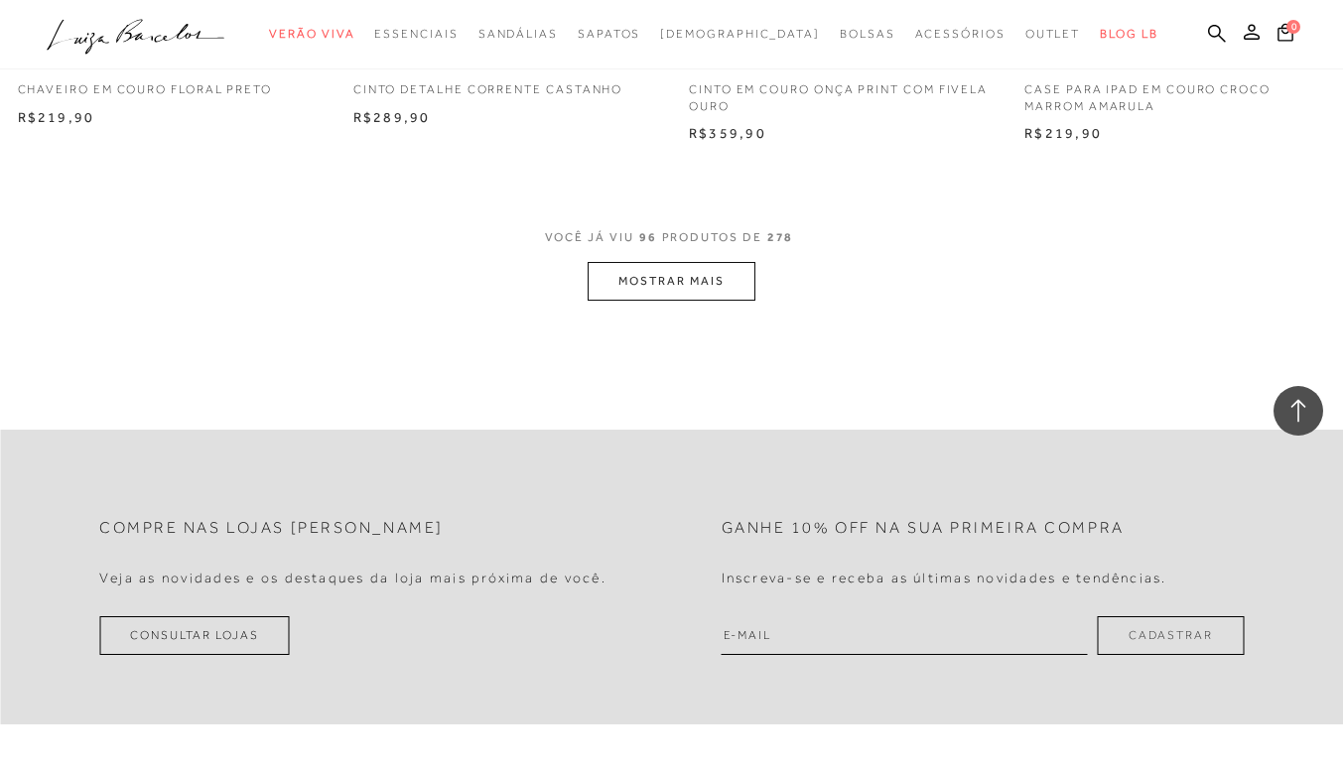
scroll to position [14992, 0]
click at [697, 274] on button "MOSTRAR MAIS" at bounding box center [671, 277] width 167 height 39
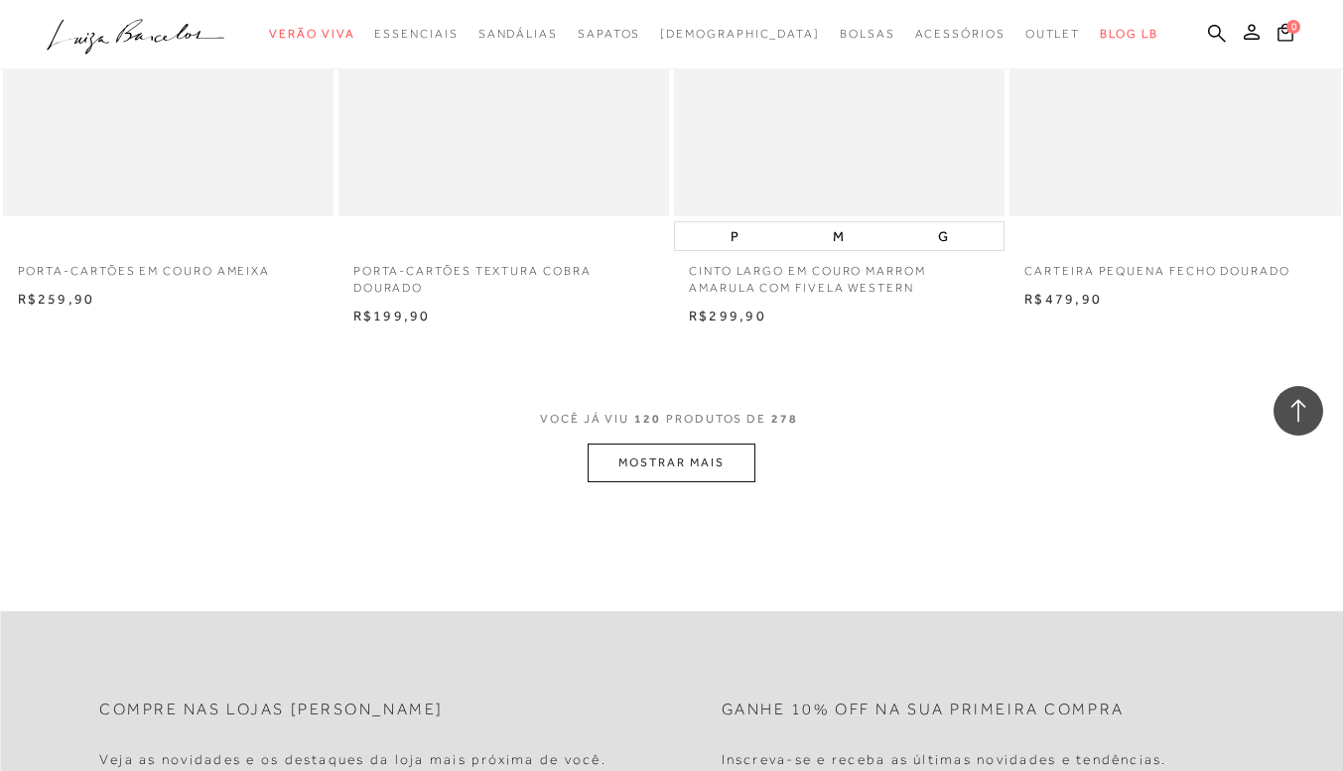
scroll to position [18567, 0]
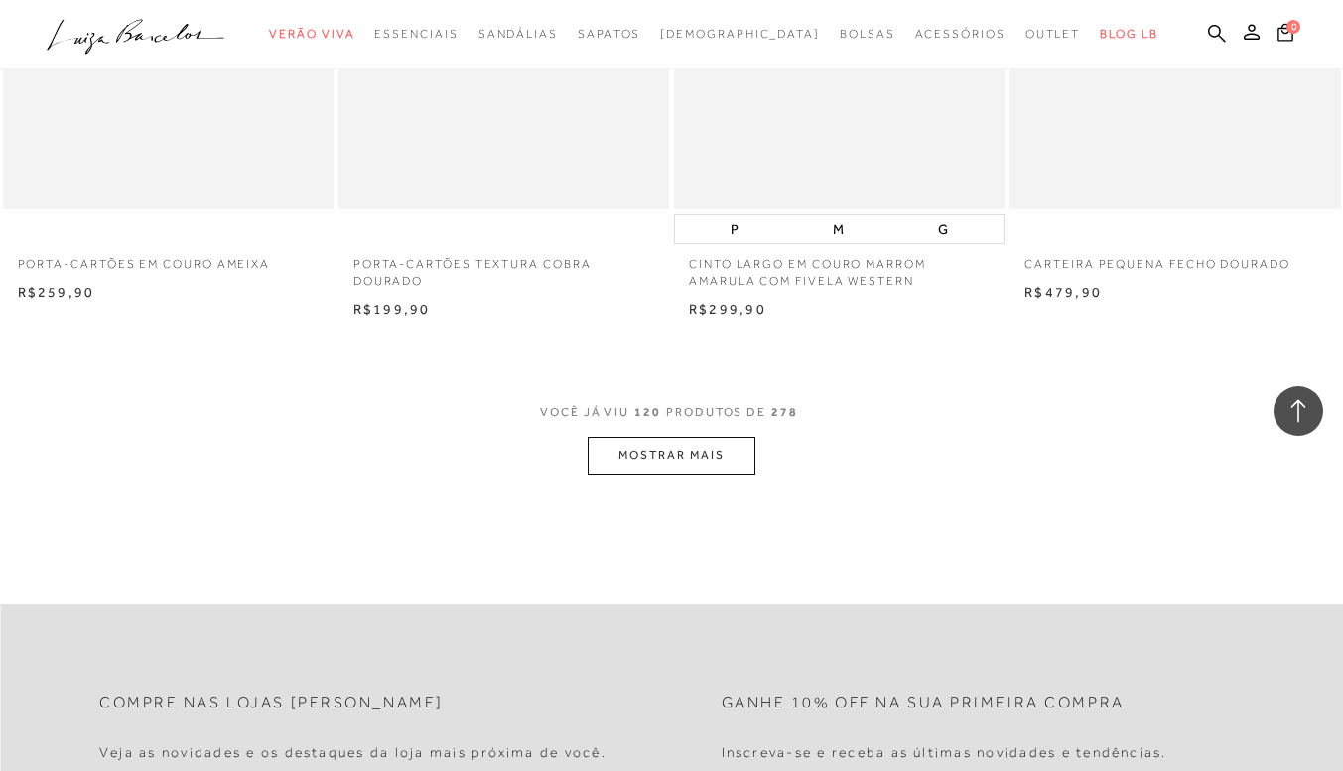
click at [712, 460] on button "MOSTRAR MAIS" at bounding box center [671, 456] width 167 height 39
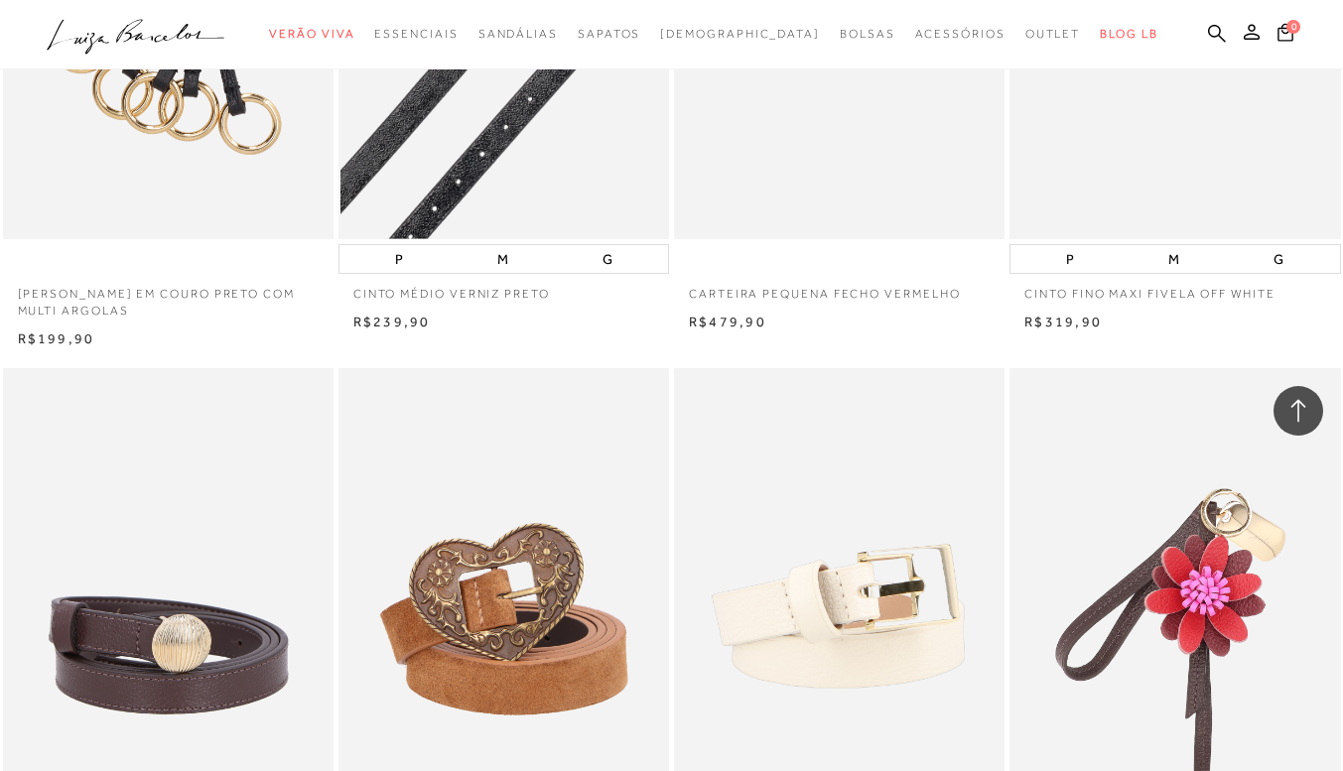
scroll to position [19460, 0]
